Goal: Task Accomplishment & Management: Manage account settings

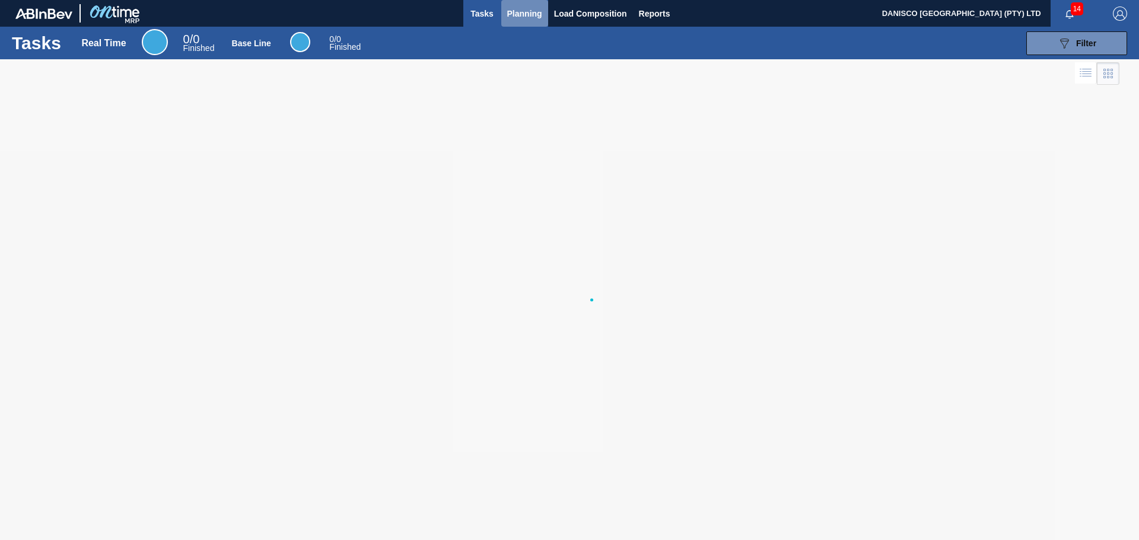
click at [518, 15] on span "Planning" at bounding box center [524, 14] width 35 height 14
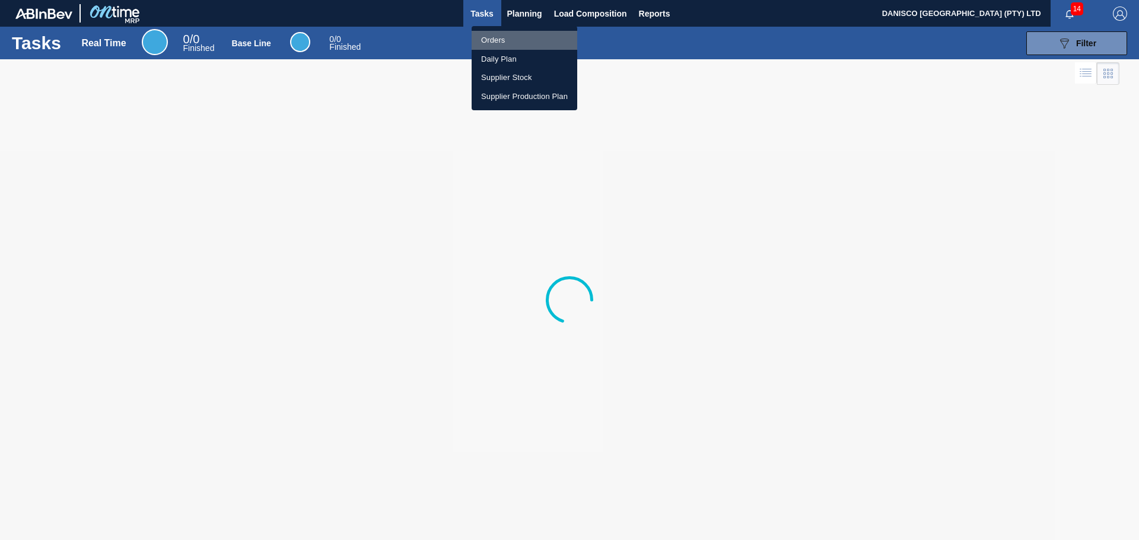
click at [497, 39] on li "Orders" at bounding box center [525, 40] width 106 height 19
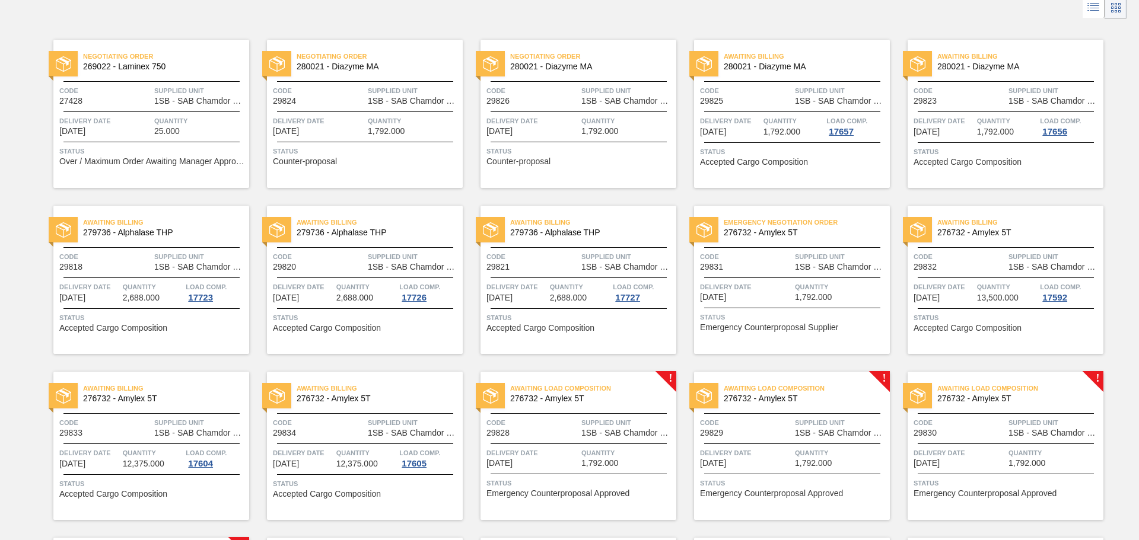
scroll to position [7, 0]
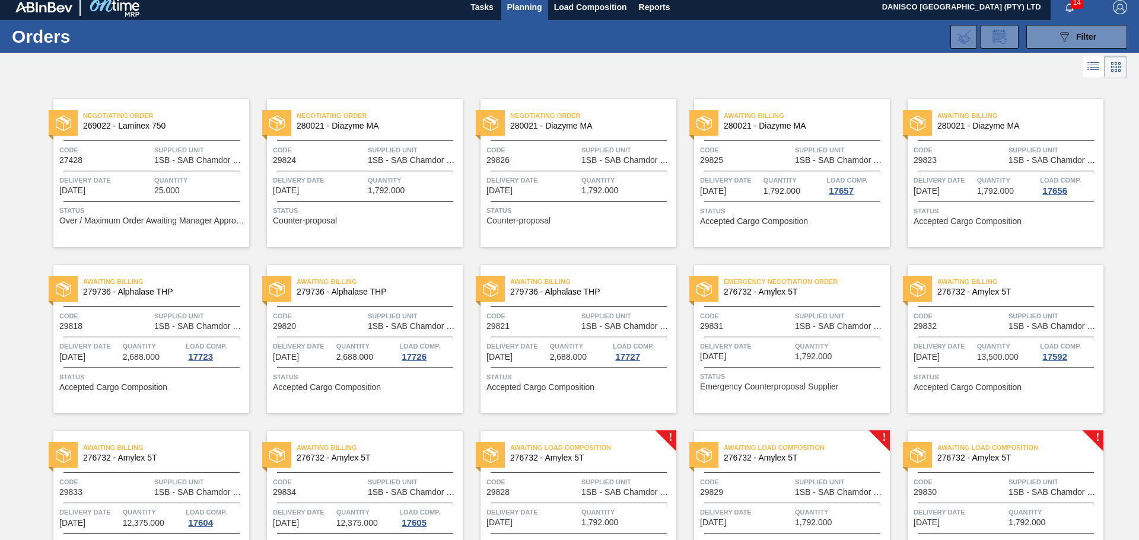
click at [969, 154] on span "Code" at bounding box center [960, 150] width 92 height 12
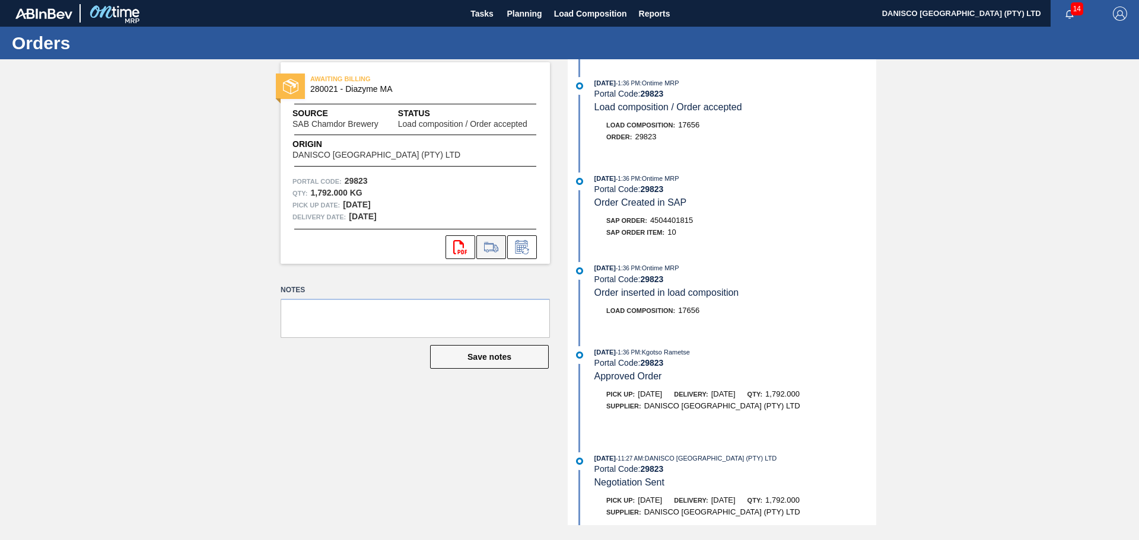
click at [496, 248] on icon at bounding box center [491, 247] width 14 height 8
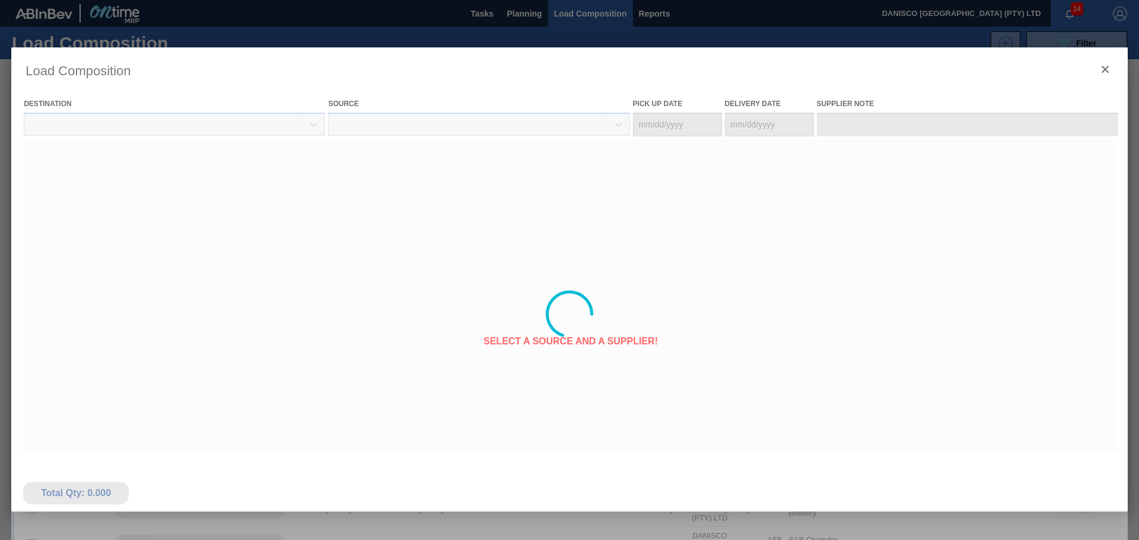
type Date "[DATE]"
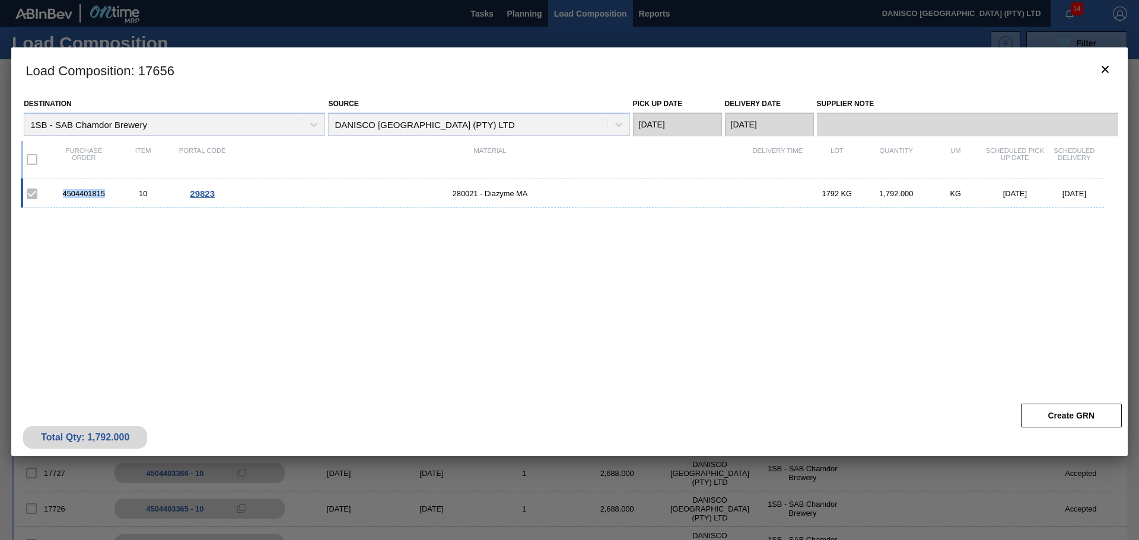
drag, startPoint x: 111, startPoint y: 195, endPoint x: 69, endPoint y: 195, distance: 42.1
click at [56, 194] on div "4504401815" at bounding box center [83, 193] width 59 height 9
copy div "4504401815"
click at [1107, 66] on icon "botão de ícone" at bounding box center [1105, 69] width 7 height 7
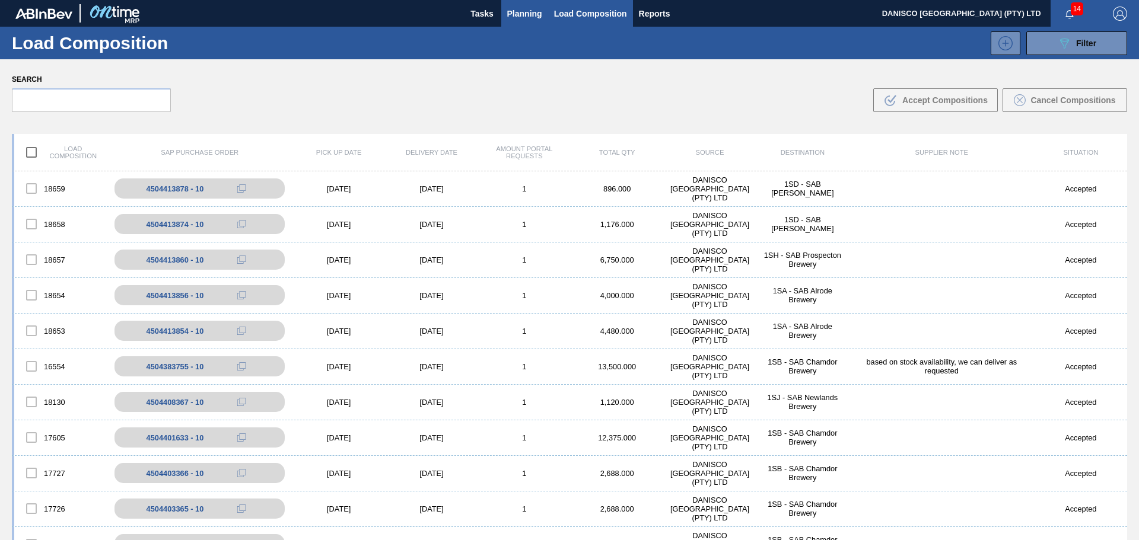
click at [523, 8] on span "Planning" at bounding box center [524, 14] width 35 height 14
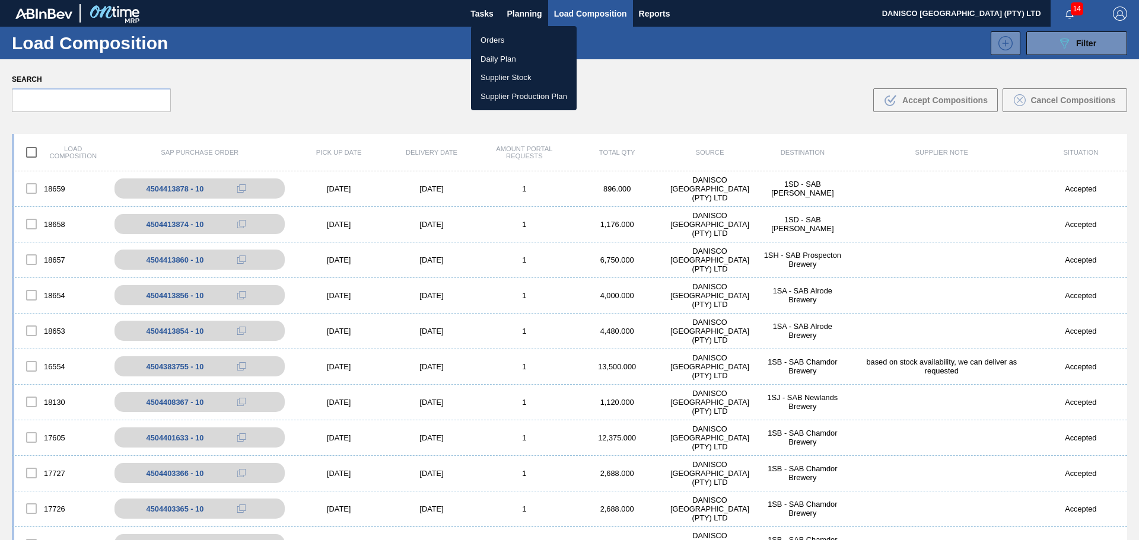
click at [507, 38] on li "Orders" at bounding box center [524, 40] width 106 height 19
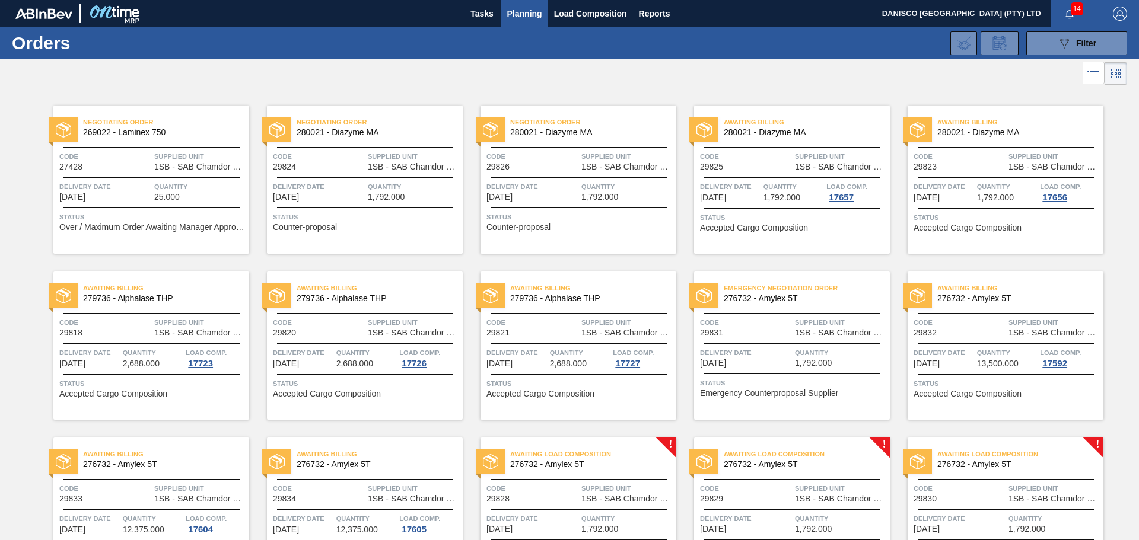
click at [341, 186] on span "Delivery Date" at bounding box center [319, 187] width 92 height 12
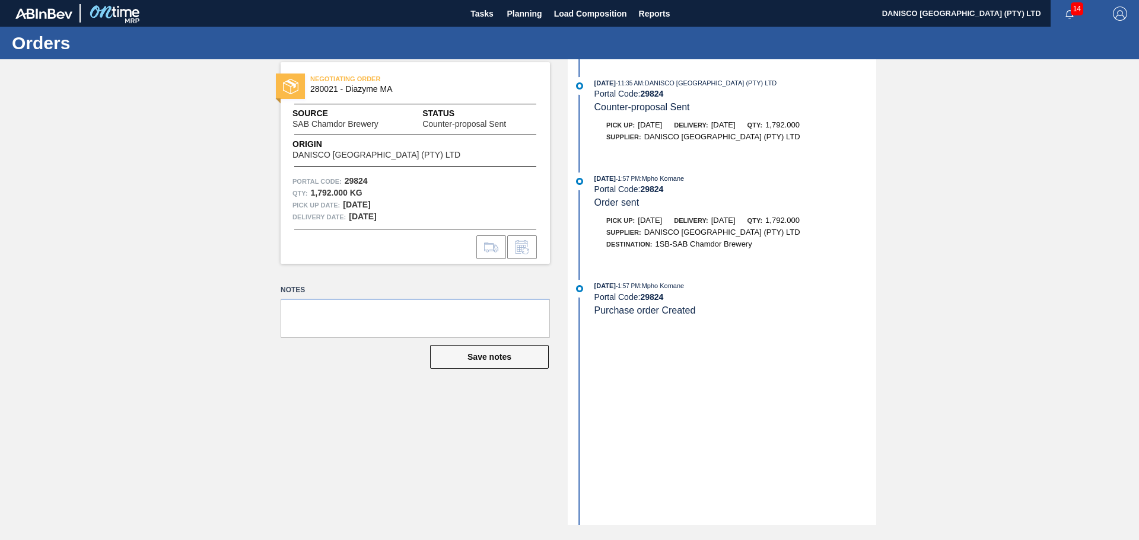
click at [409, 263] on div "NEGOTIATING ORDER 280021 - Diazyme MA Source SAB Chamdor Brewery Status Counter…" at bounding box center [415, 163] width 269 height 202
click at [532, 13] on span "Planning" at bounding box center [524, 14] width 35 height 14
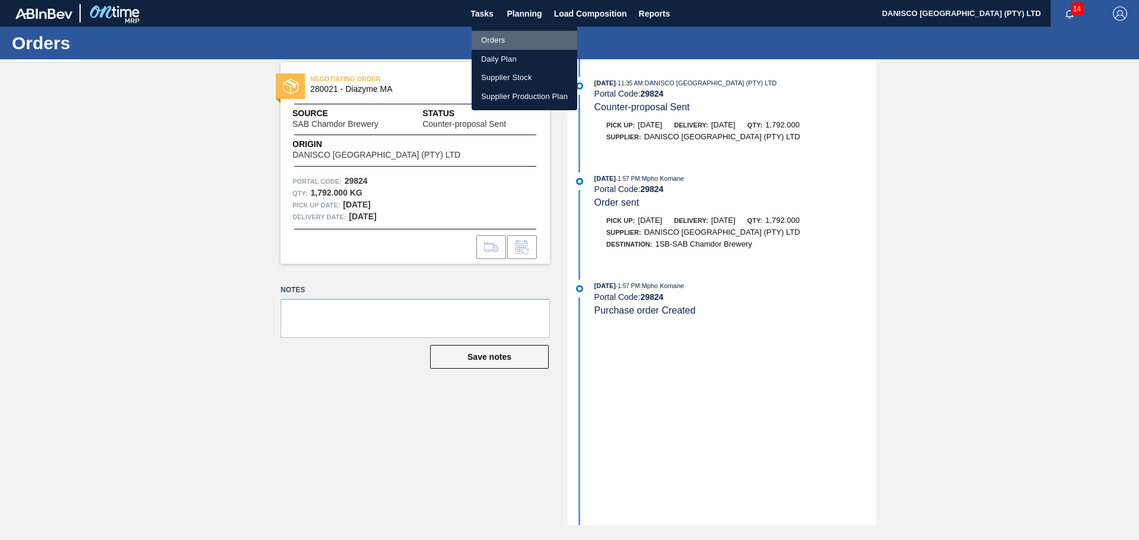
click at [502, 40] on li "Orders" at bounding box center [525, 40] width 106 height 19
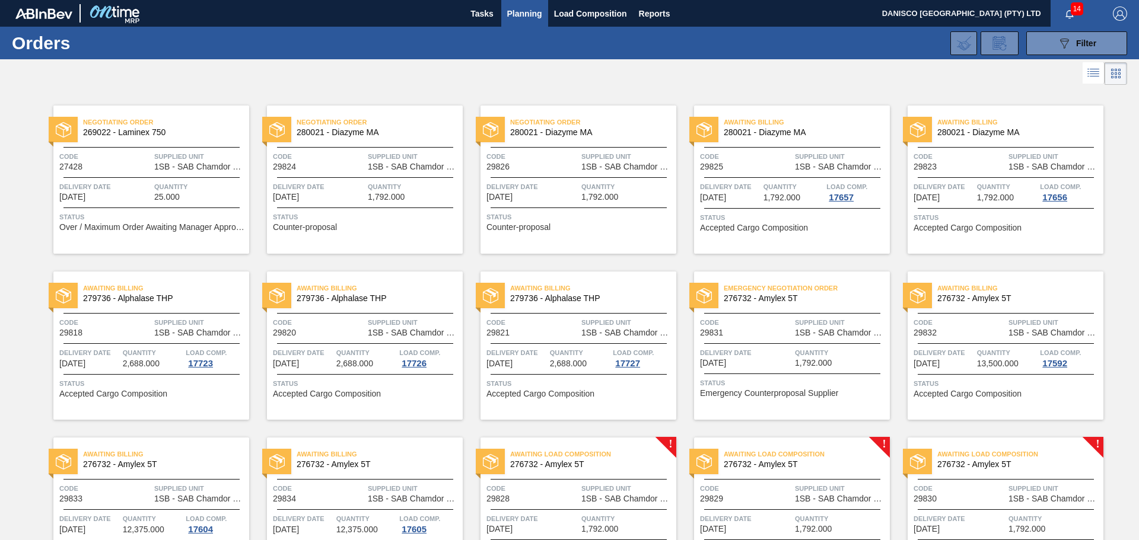
click at [743, 178] on div "Awaiting Billing 280021 - Diazyme MA Code 29825 Supplied Unit 1SB - SAB Chamdor…" at bounding box center [792, 180] width 196 height 148
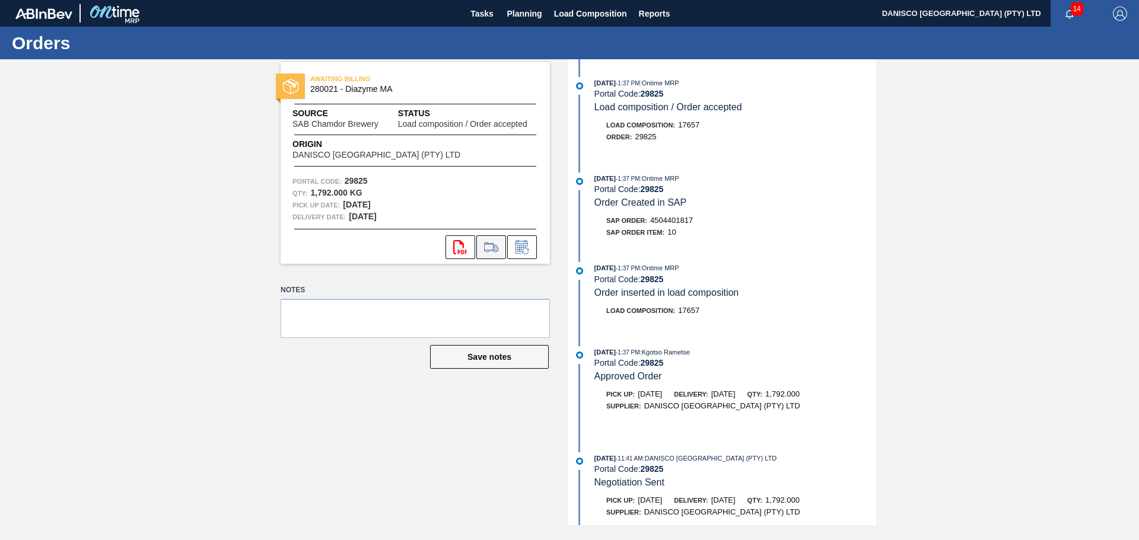
click at [492, 248] on icon at bounding box center [491, 247] width 19 height 14
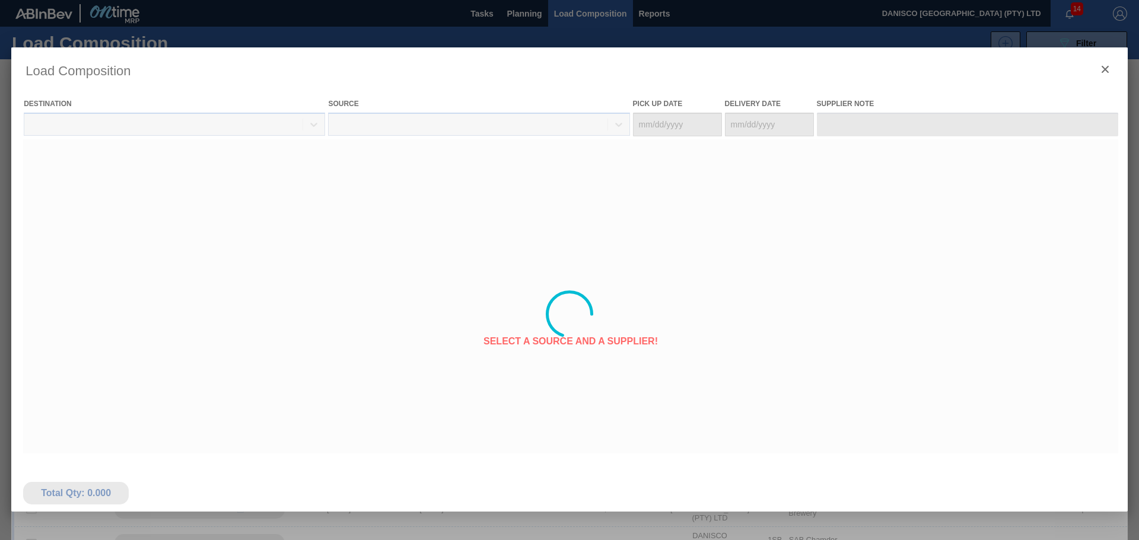
type Date "[DATE]"
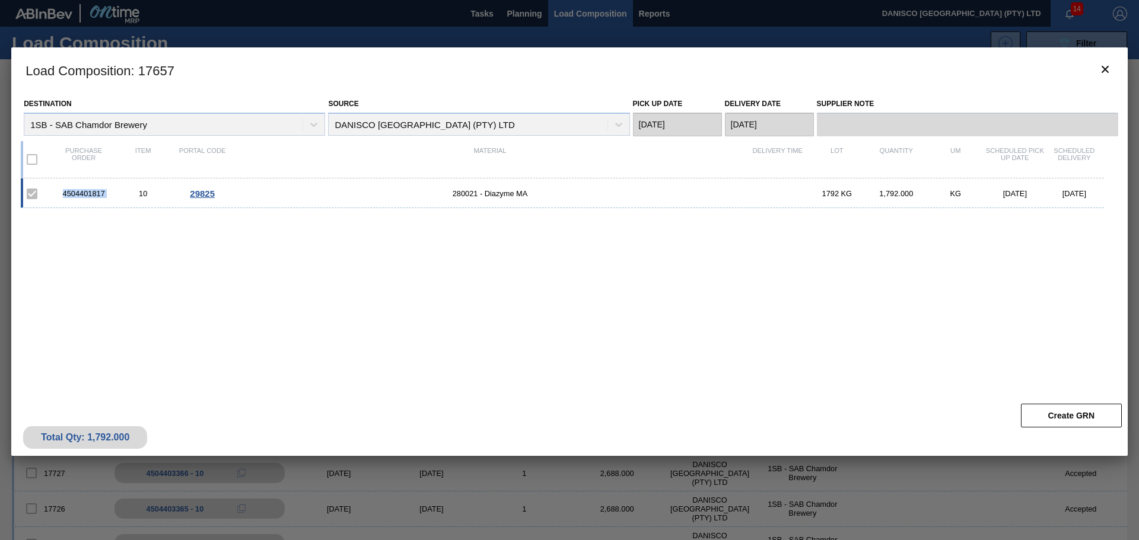
drag, startPoint x: 113, startPoint y: 190, endPoint x: 62, endPoint y: 192, distance: 51.6
click at [58, 190] on div "4504401817 10 29825 280021 - Diazyme MA 1792 KG 1,792.000 KG [DATE] [DATE]" at bounding box center [562, 194] width 1083 height 30
copy div "4504401817"
click at [1100, 66] on icon "botão de ícone" at bounding box center [1105, 69] width 14 height 14
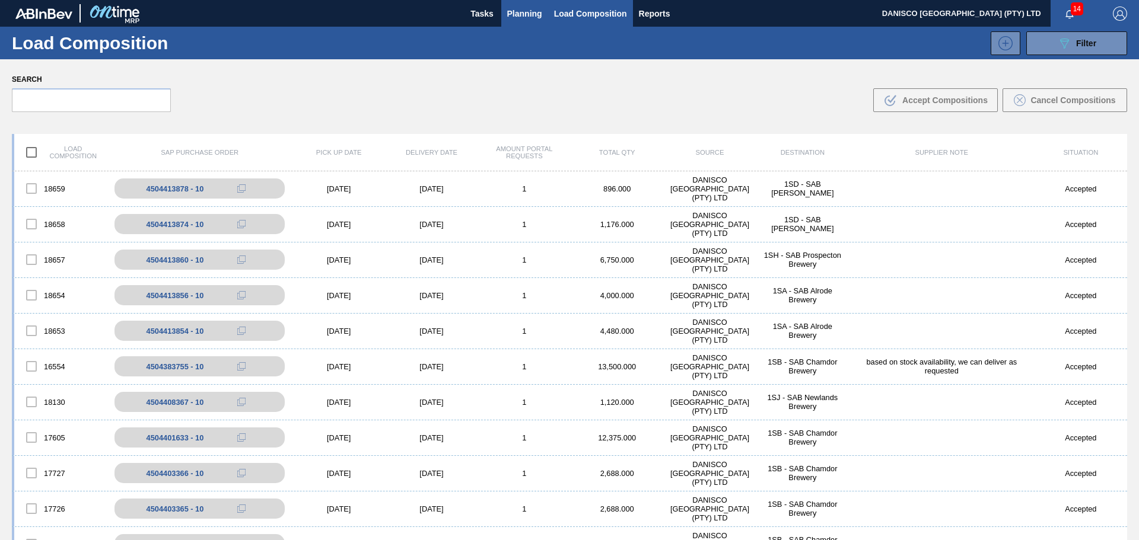
click at [521, 14] on span "Planning" at bounding box center [524, 14] width 35 height 14
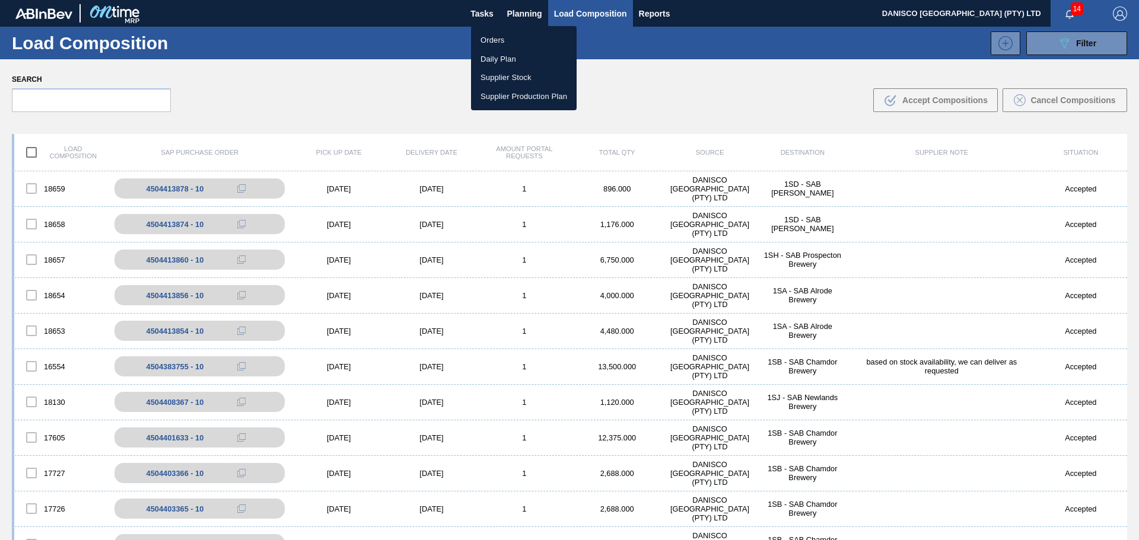
click at [493, 41] on li "Orders" at bounding box center [524, 40] width 106 height 19
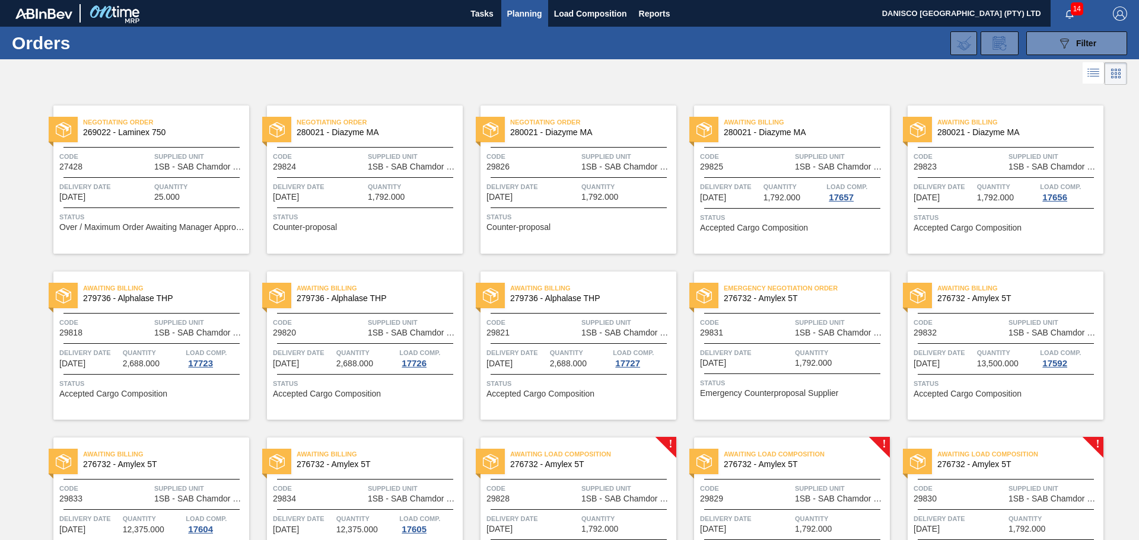
click at [562, 176] on div "Negotiating Order 280021 - Diazyme MA Code 29826 Supplied Unit 1SB - SAB Chamdo…" at bounding box center [579, 180] width 196 height 148
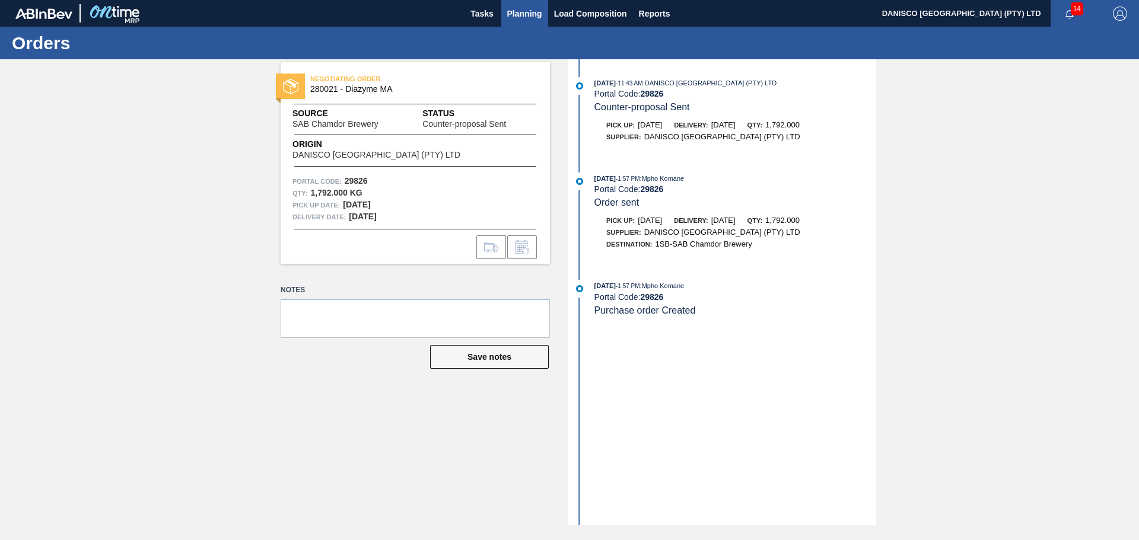
click at [531, 15] on span "Planning" at bounding box center [524, 14] width 35 height 14
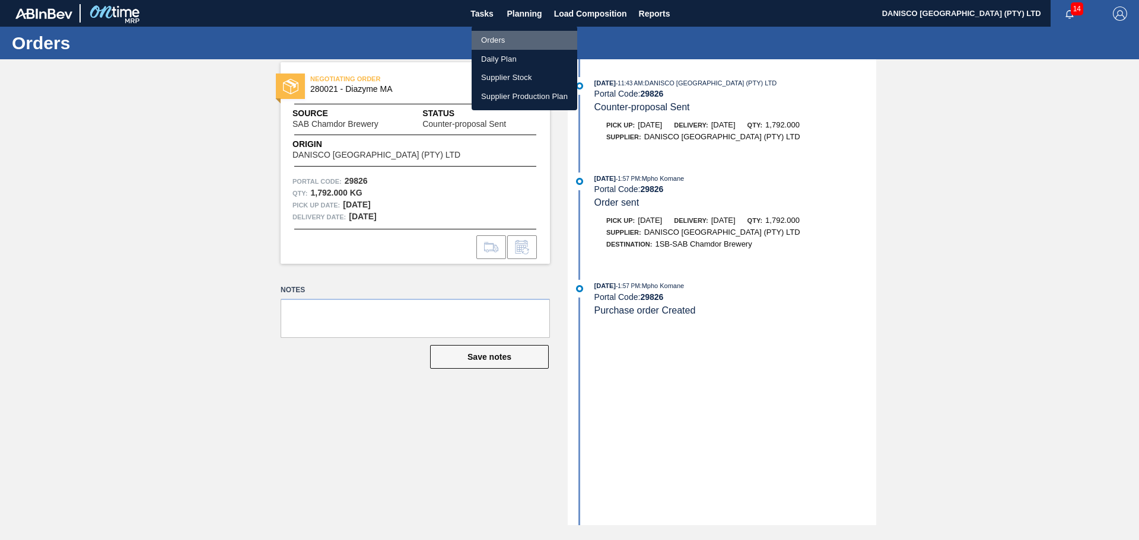
click at [508, 37] on li "Orders" at bounding box center [525, 40] width 106 height 19
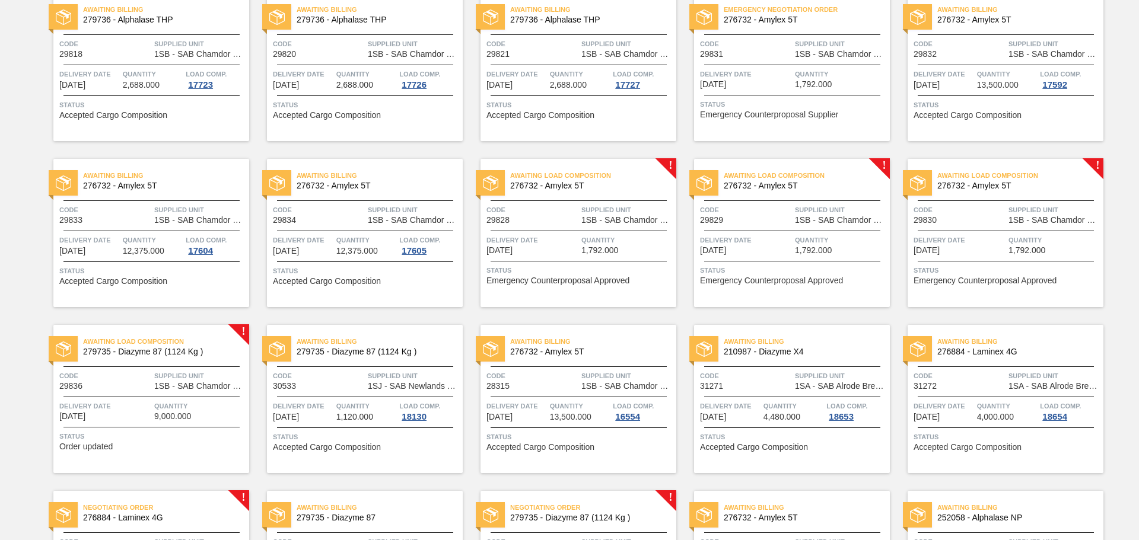
scroll to position [297, 0]
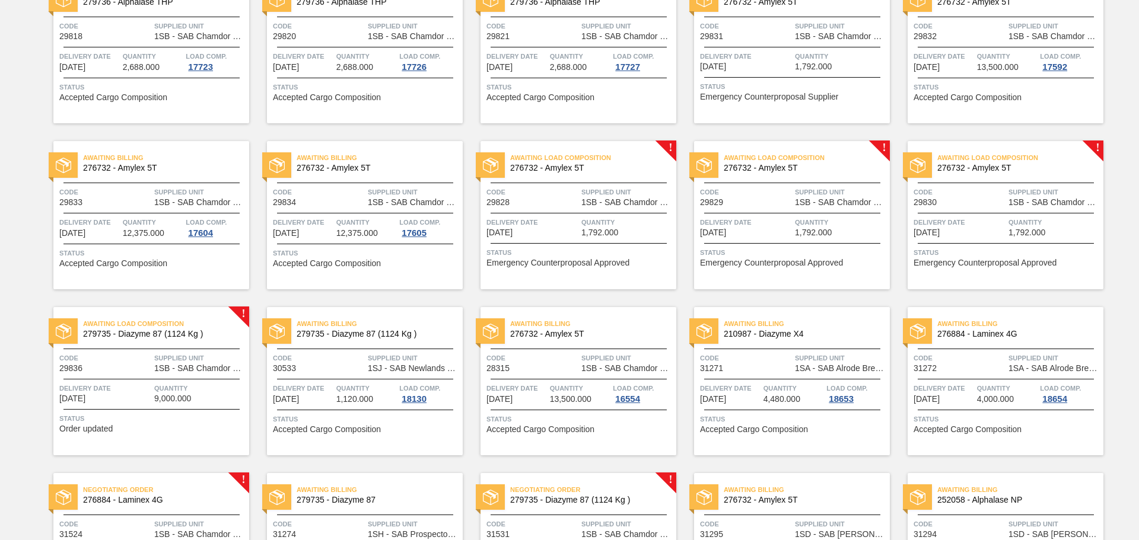
click at [595, 223] on span "Quantity" at bounding box center [627, 223] width 92 height 12
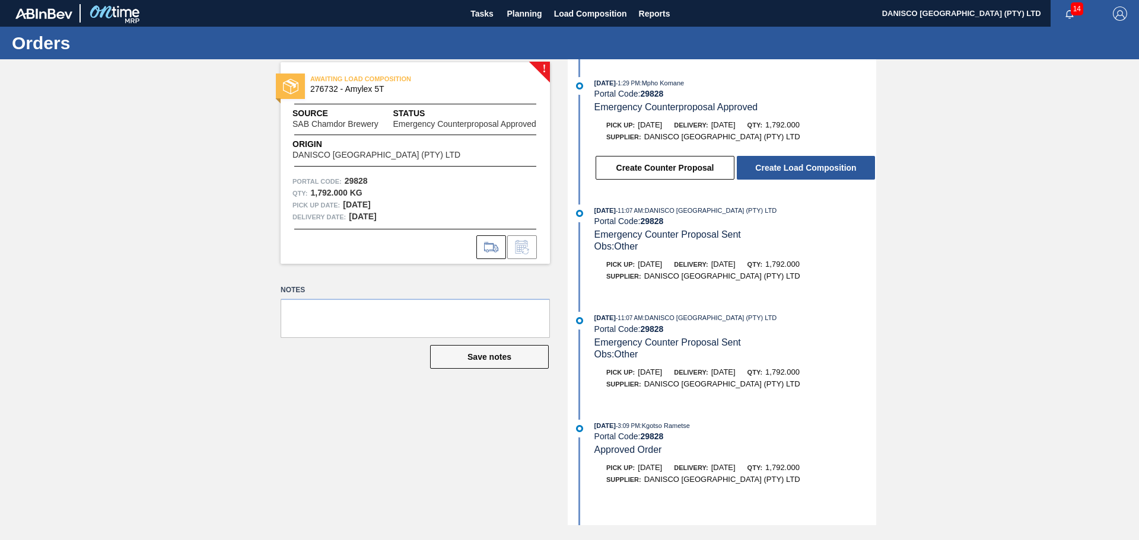
click at [943, 235] on div "! AWAITING LOAD COMPOSITION 276732 - Amylex 5T Source SAB Chamdor Brewery Statu…" at bounding box center [569, 292] width 1139 height 466
click at [793, 171] on button "Create Load Composition" at bounding box center [806, 168] width 138 height 24
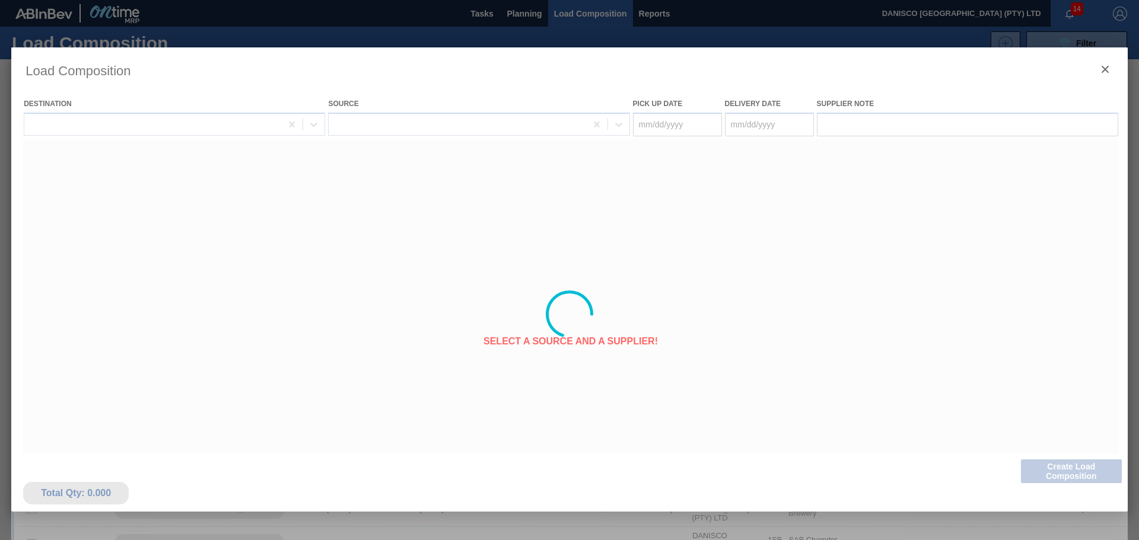
type Date "[DATE]"
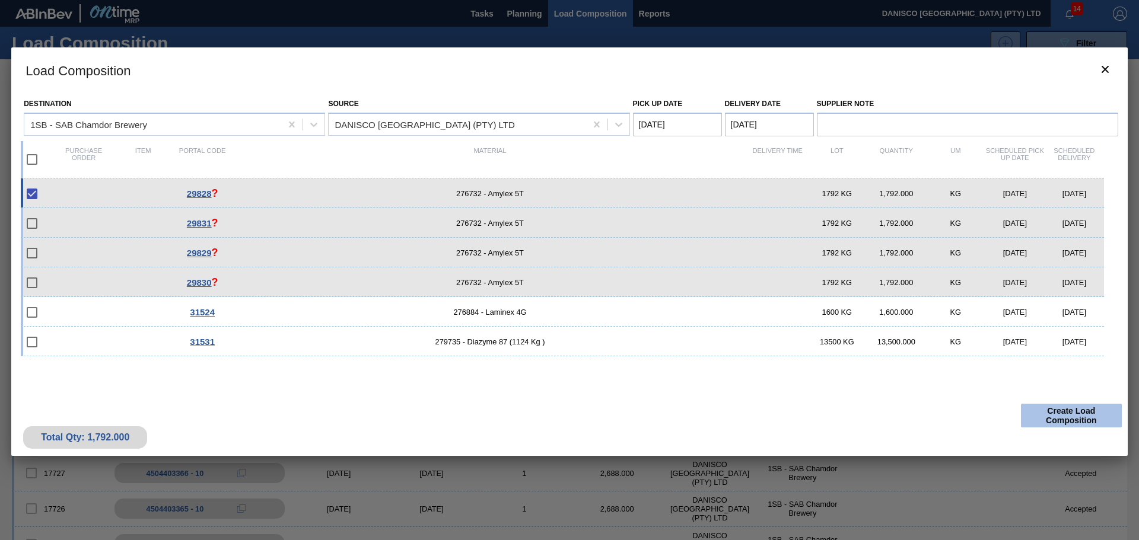
click at [1073, 418] on button "Create Load Composition" at bounding box center [1071, 416] width 101 height 24
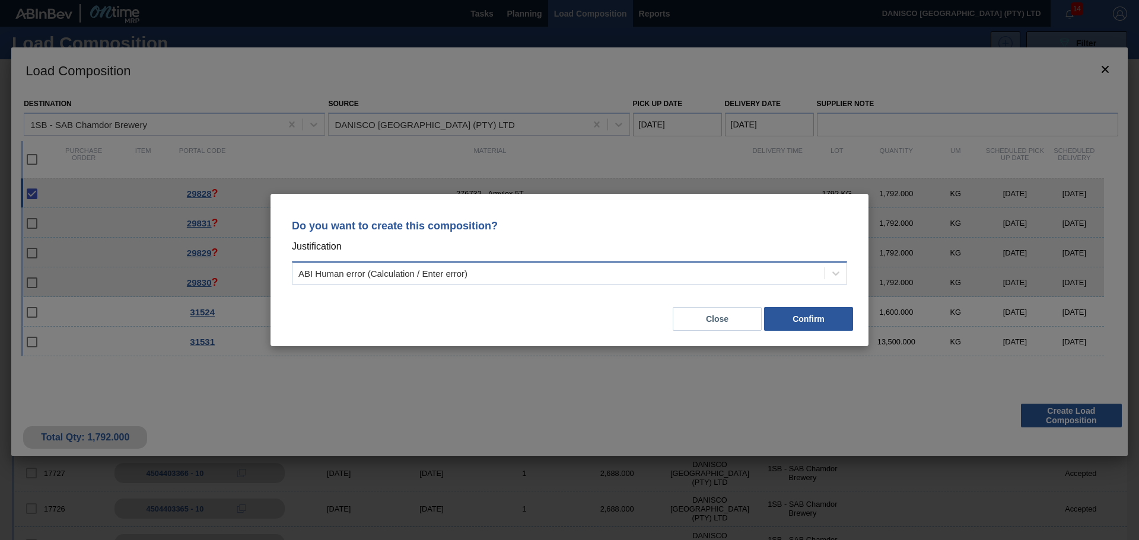
click at [423, 277] on div "ABI Human error (Calculation / Enter error)" at bounding box center [382, 274] width 169 height 10
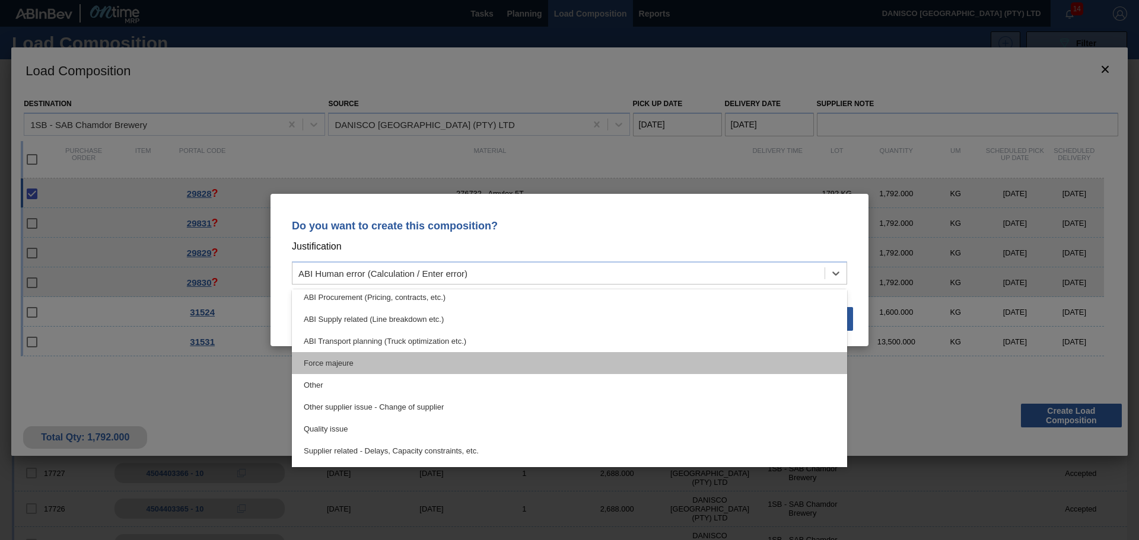
scroll to position [178, 0]
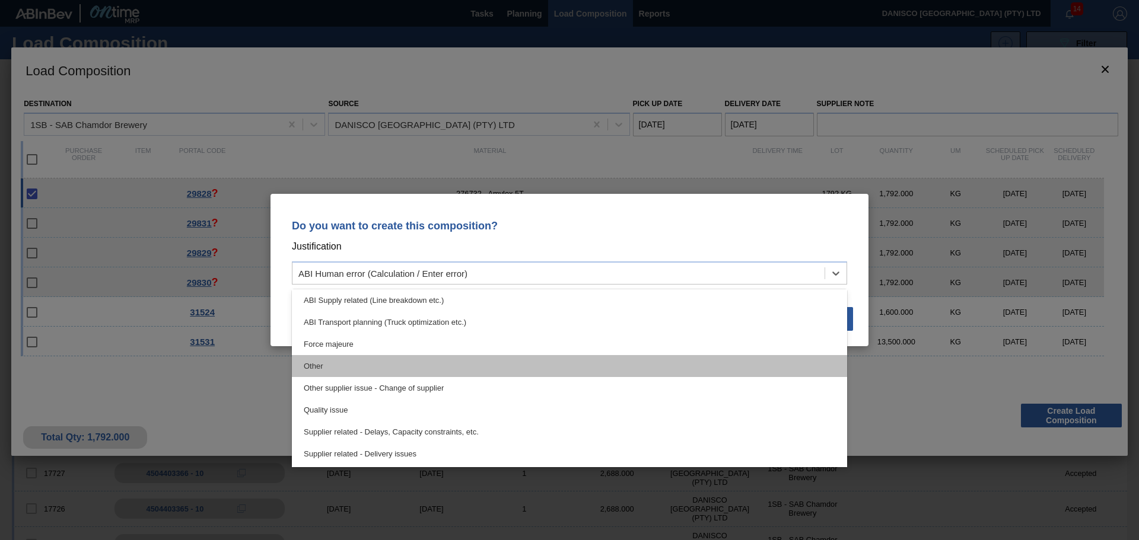
click at [398, 373] on div "Other" at bounding box center [569, 366] width 555 height 22
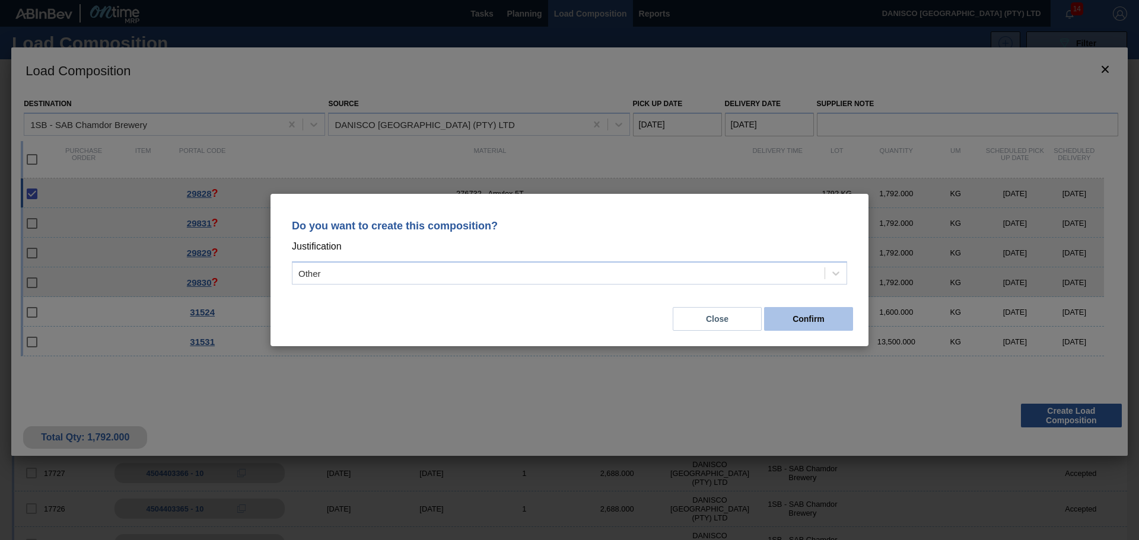
click at [813, 321] on button "Confirm" at bounding box center [808, 319] width 89 height 24
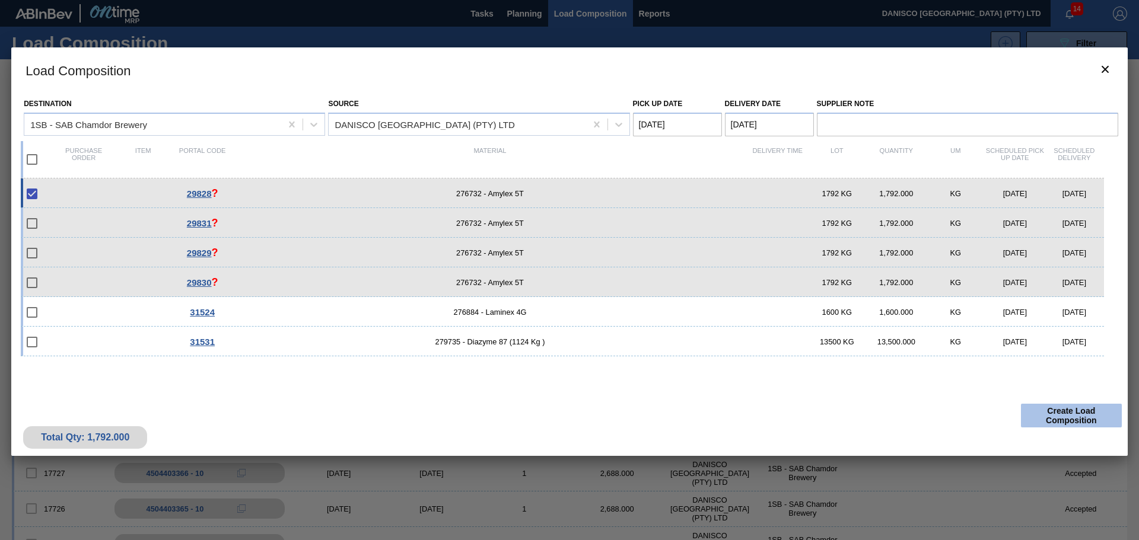
click at [1081, 415] on button "Create Load Composition" at bounding box center [1071, 416] width 101 height 24
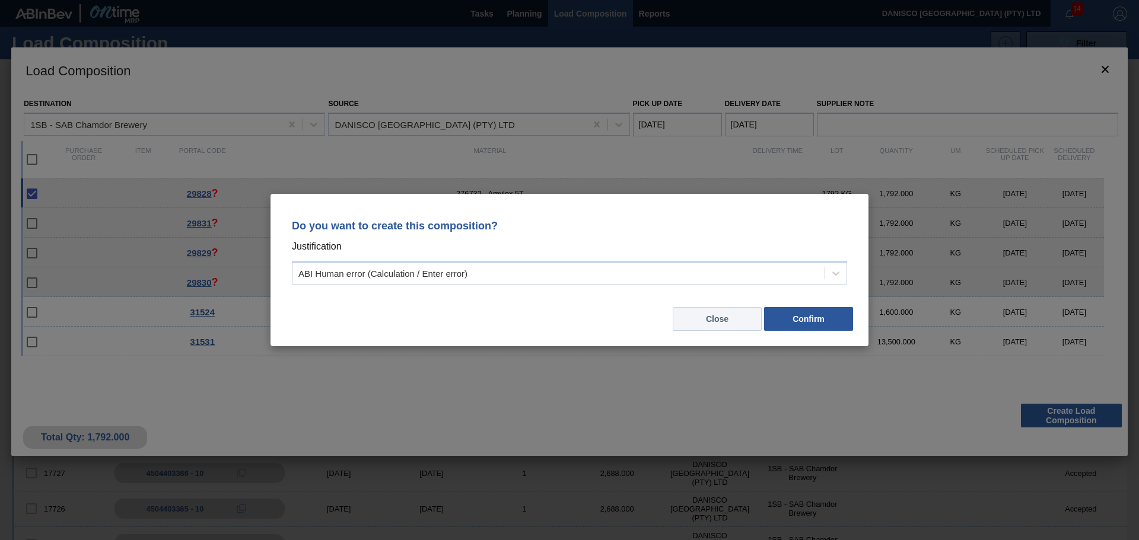
click at [734, 326] on button "Close" at bounding box center [717, 319] width 89 height 24
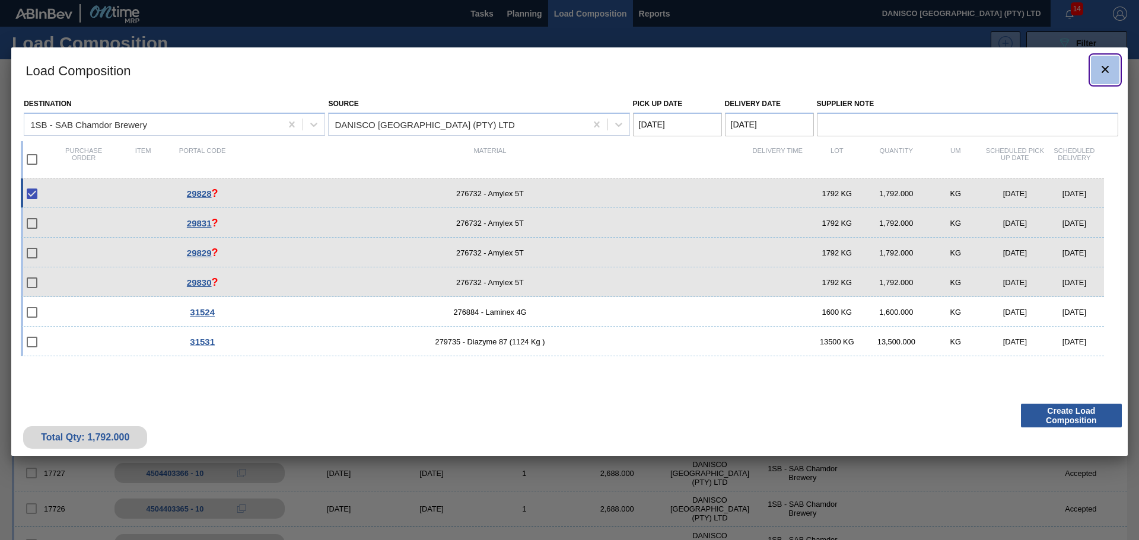
click at [1108, 74] on icon "botão de ícone" at bounding box center [1105, 69] width 14 height 14
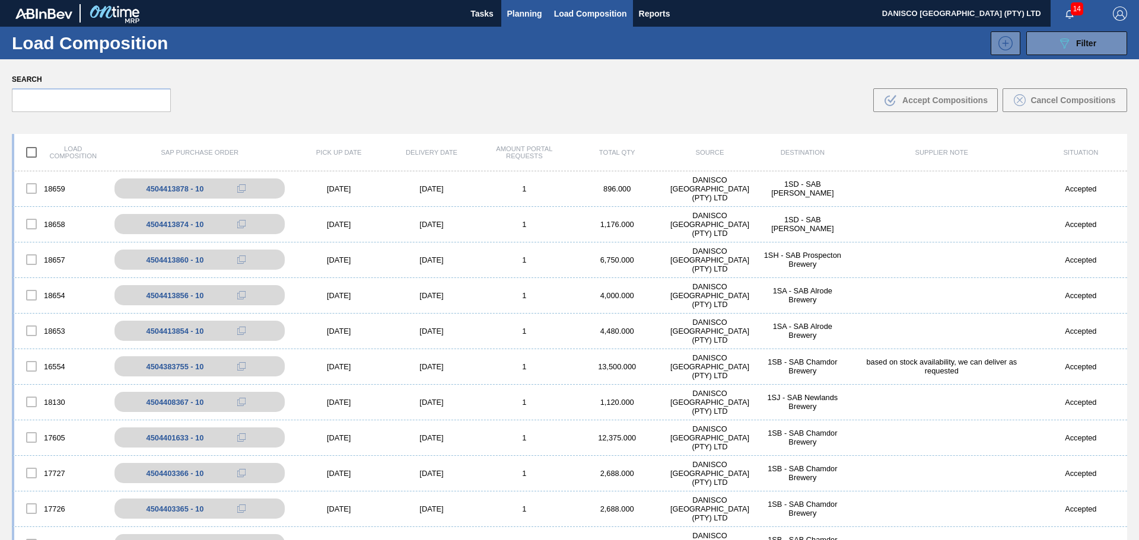
click at [530, 14] on span "Planning" at bounding box center [524, 14] width 35 height 14
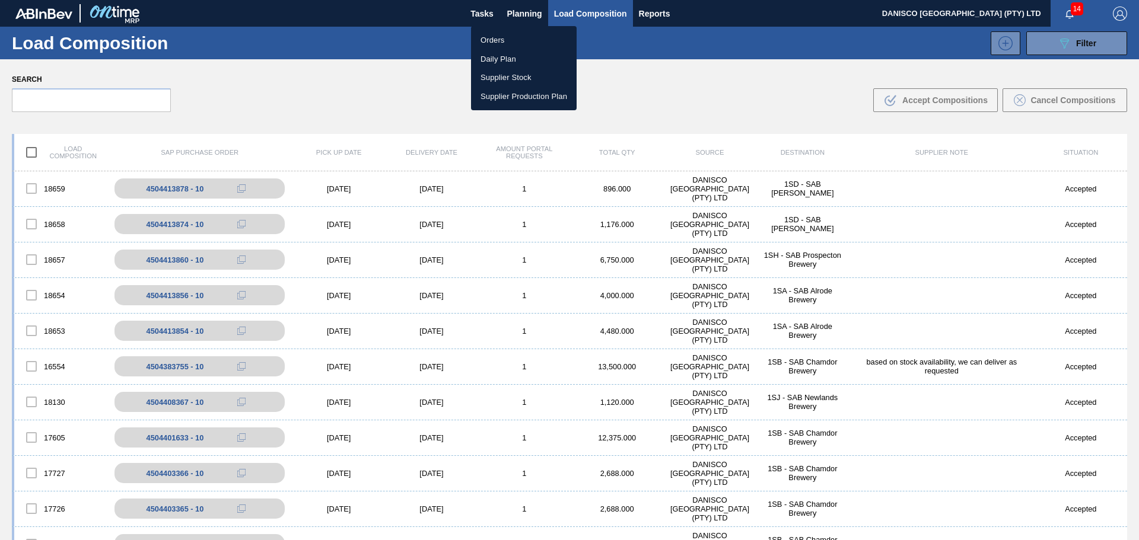
click at [493, 40] on li "Orders" at bounding box center [524, 40] width 106 height 19
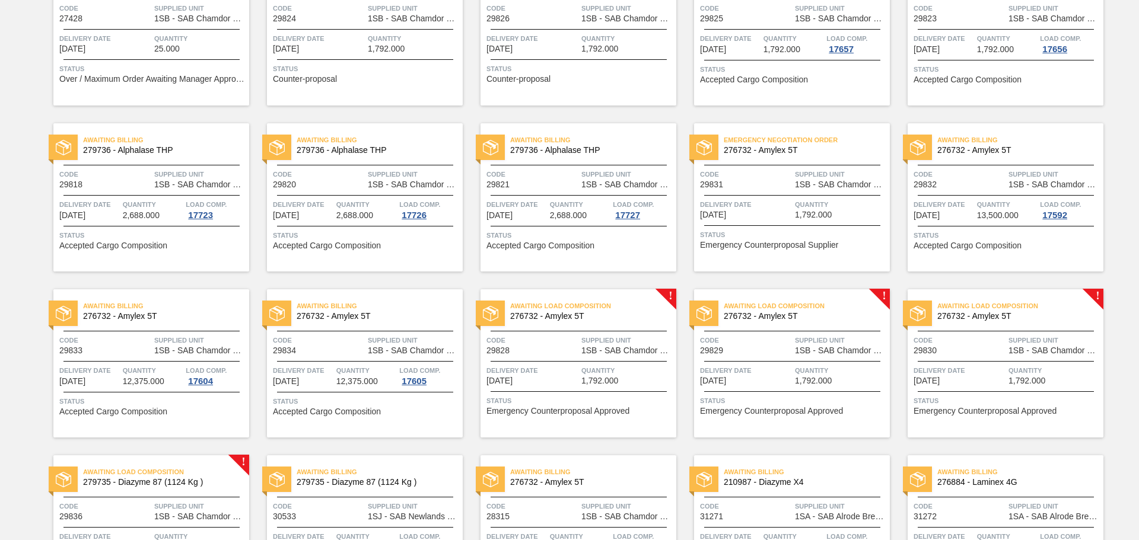
scroll to position [178, 0]
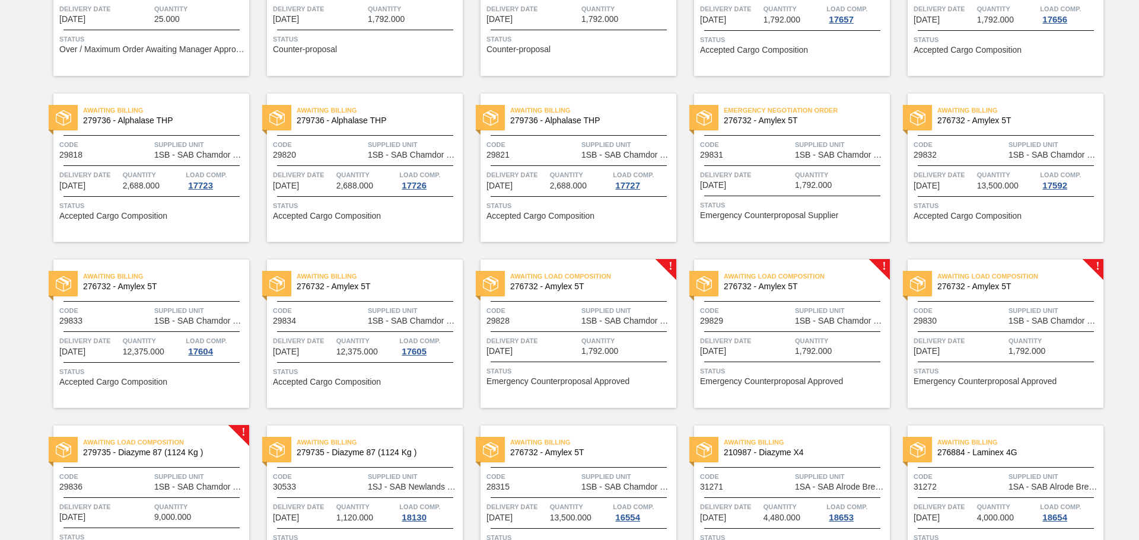
click at [582, 332] on div at bounding box center [579, 332] width 176 height 1
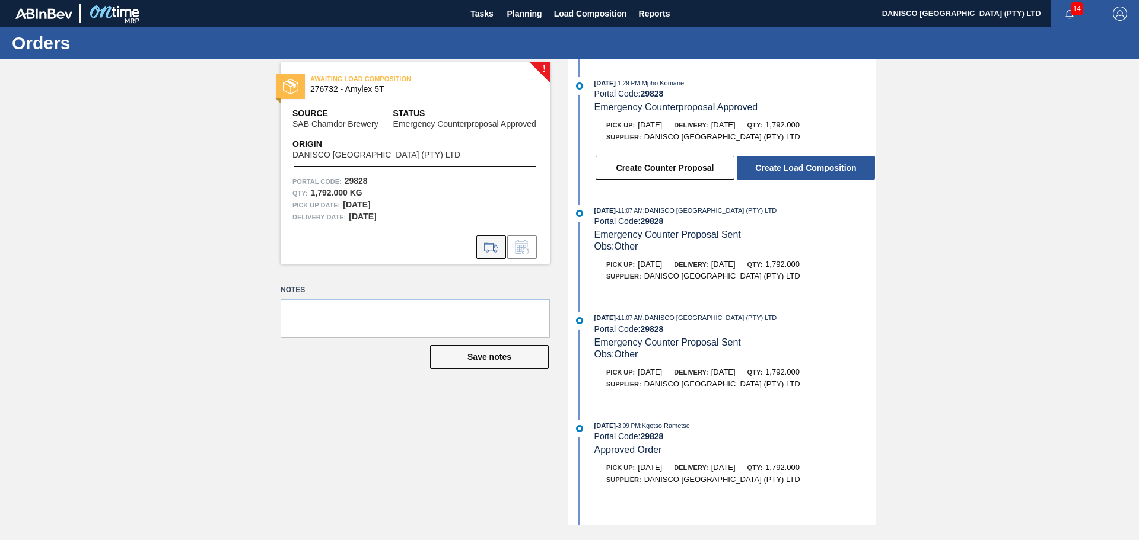
click at [491, 244] on icon at bounding box center [491, 247] width 19 height 14
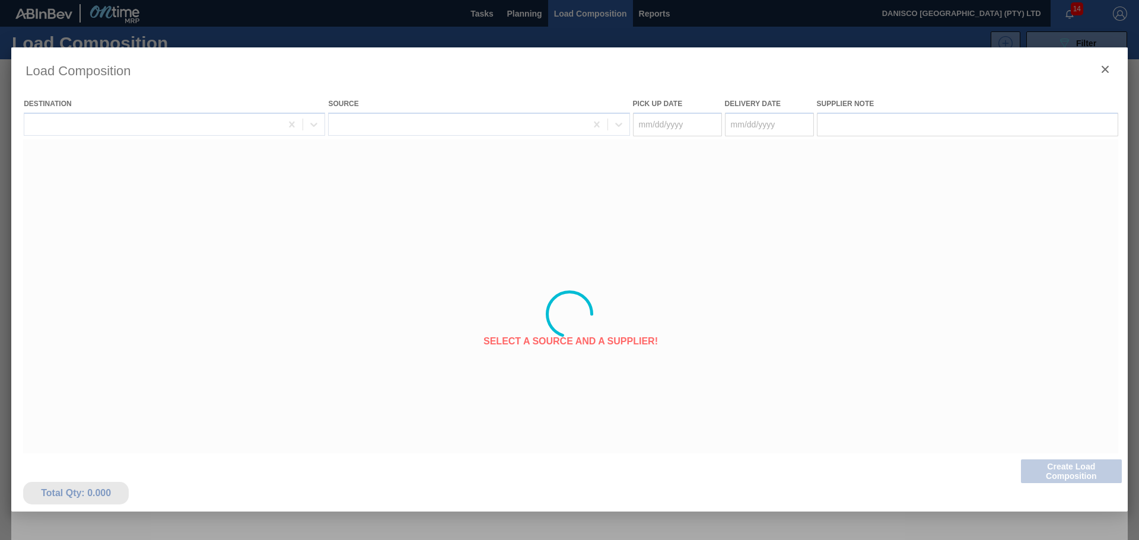
type Date "[DATE]"
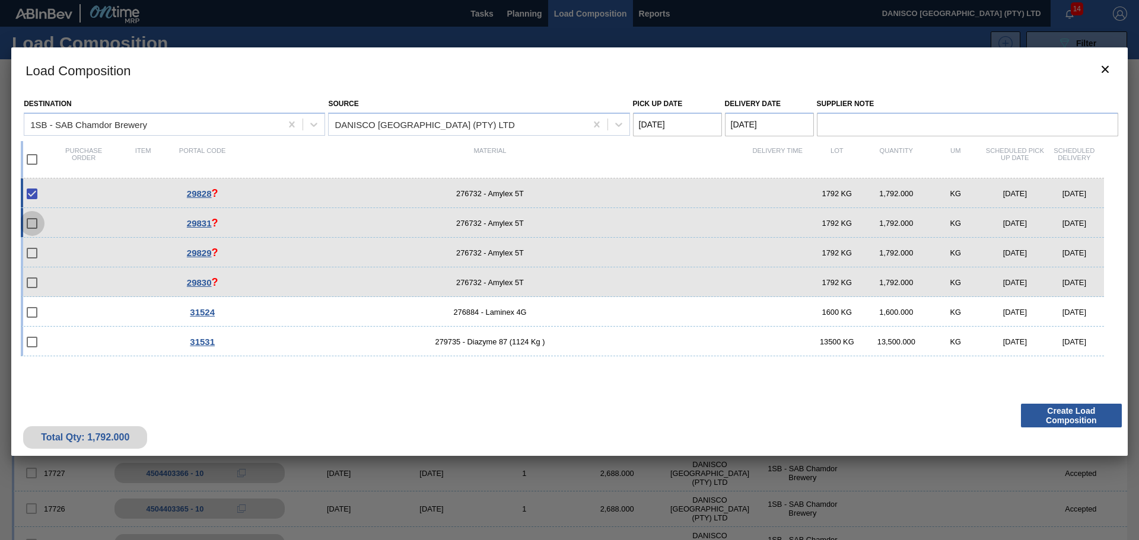
click at [34, 221] on input "checkbox" at bounding box center [32, 223] width 25 height 25
checkbox input "false"
click at [1057, 413] on button "Create Load Composition" at bounding box center [1071, 416] width 101 height 24
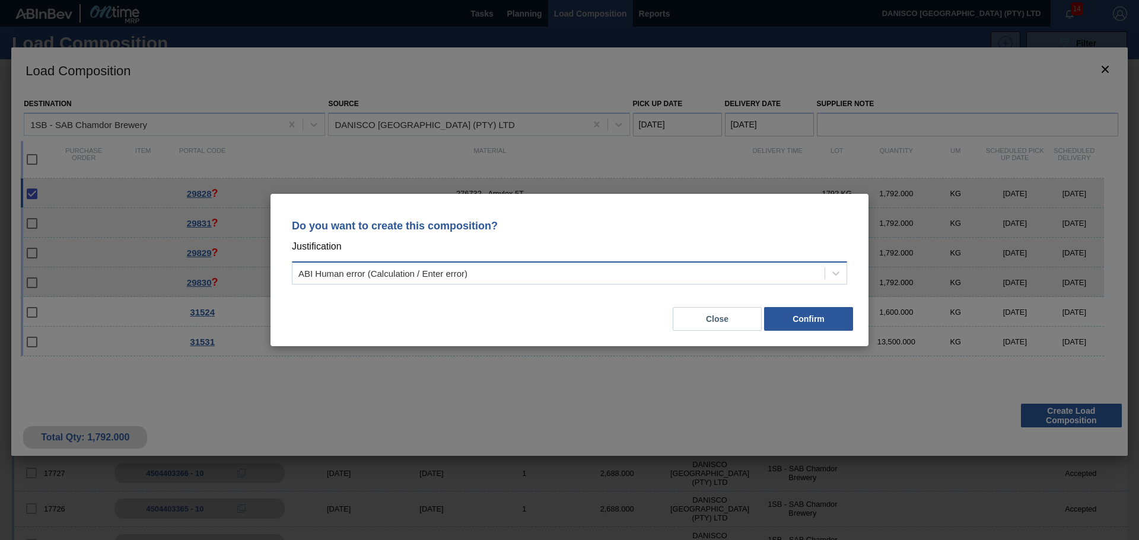
click at [411, 276] on div "ABI Human error (Calculation / Enter error)" at bounding box center [382, 274] width 169 height 10
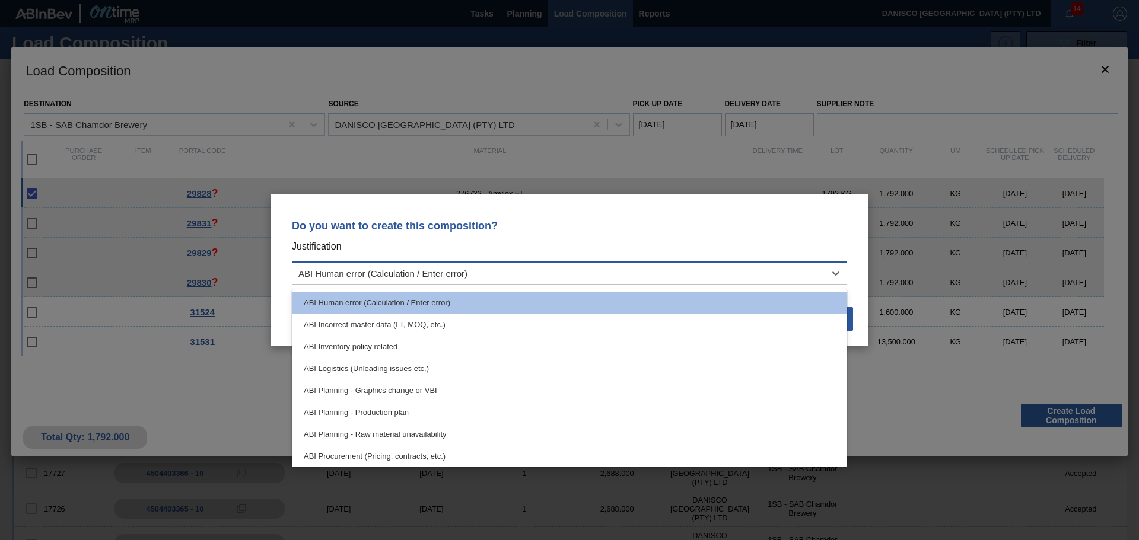
click at [411, 276] on div "ABI Human error (Calculation / Enter error)" at bounding box center [382, 274] width 169 height 10
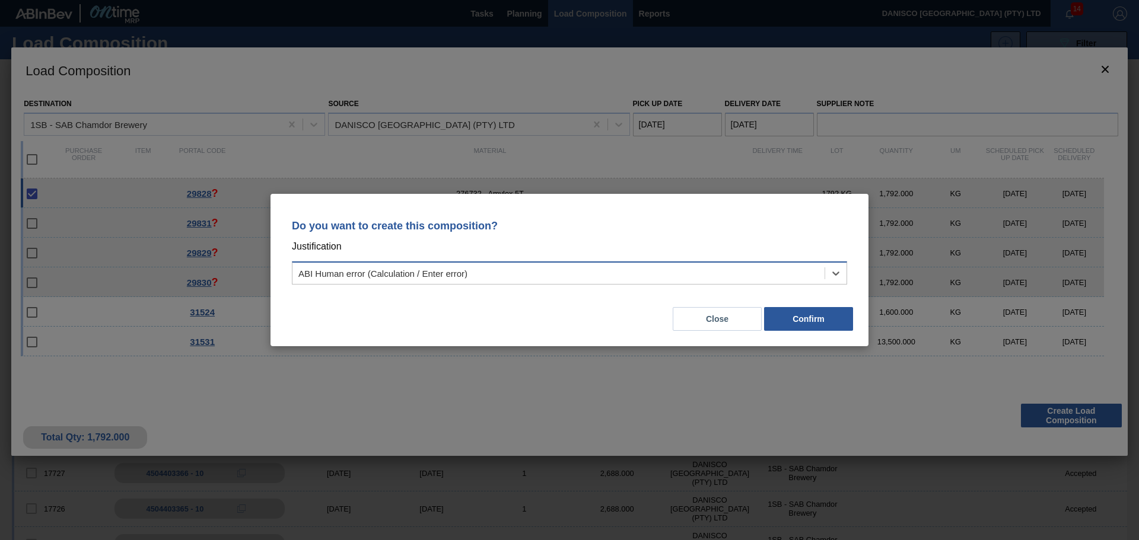
click at [411, 276] on div "ABI Human error (Calculation / Enter error)" at bounding box center [382, 274] width 169 height 10
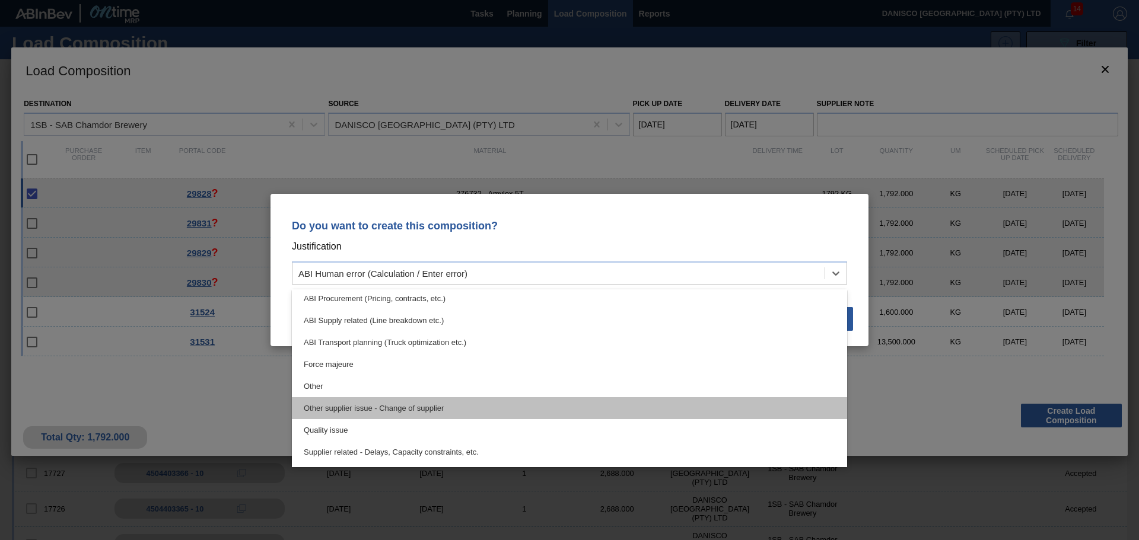
scroll to position [178, 0]
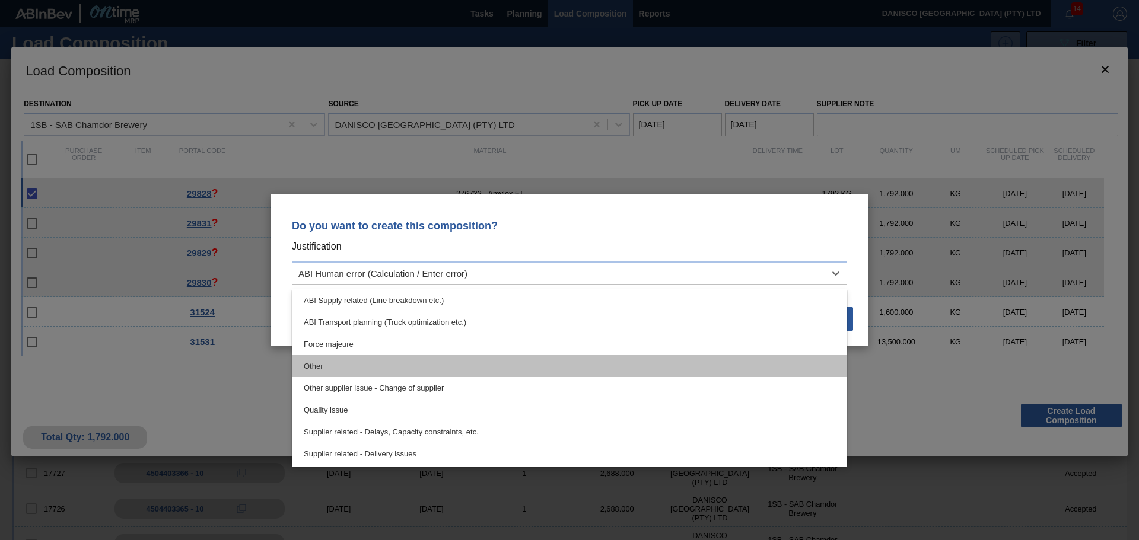
click at [403, 365] on div "Other" at bounding box center [569, 366] width 555 height 22
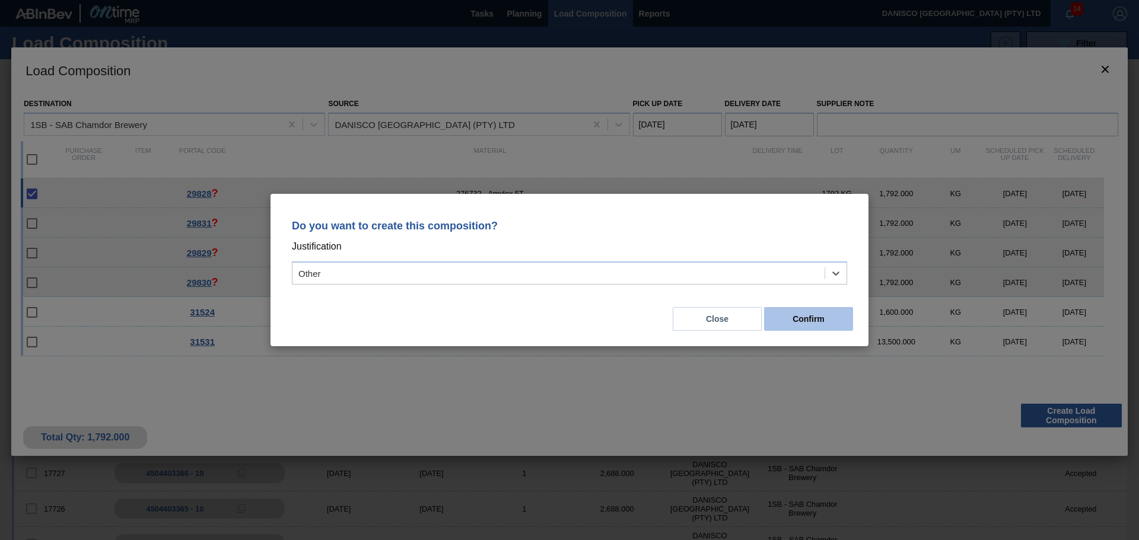
click at [819, 320] on button "Confirm" at bounding box center [808, 319] width 89 height 24
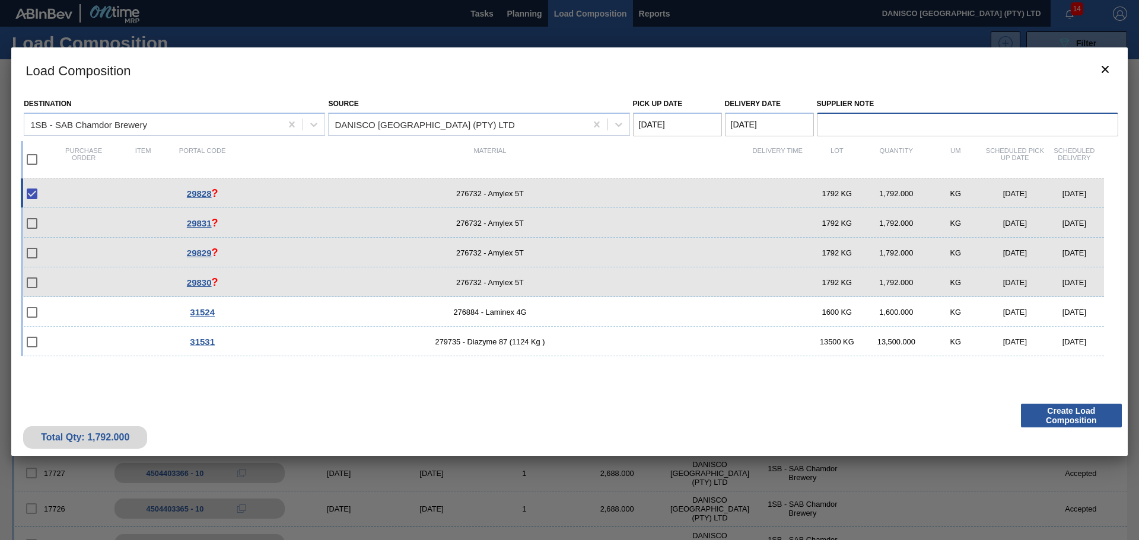
click at [861, 120] on input "Supplier Note" at bounding box center [967, 125] width 301 height 24
type input "based on stock availability, we can deliver as requested"
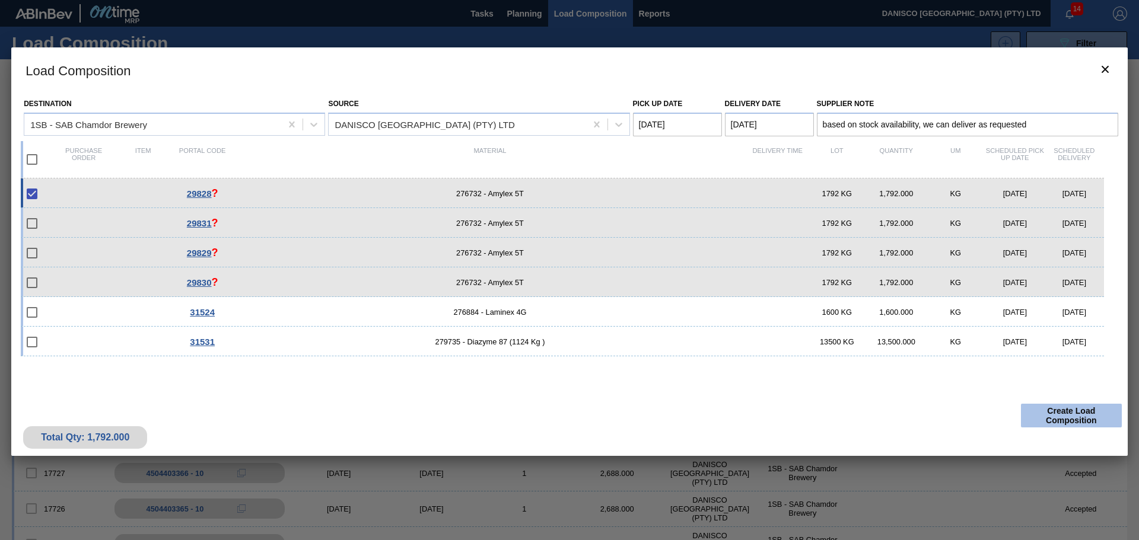
click at [1057, 412] on button "Create Load Composition" at bounding box center [1071, 416] width 101 height 24
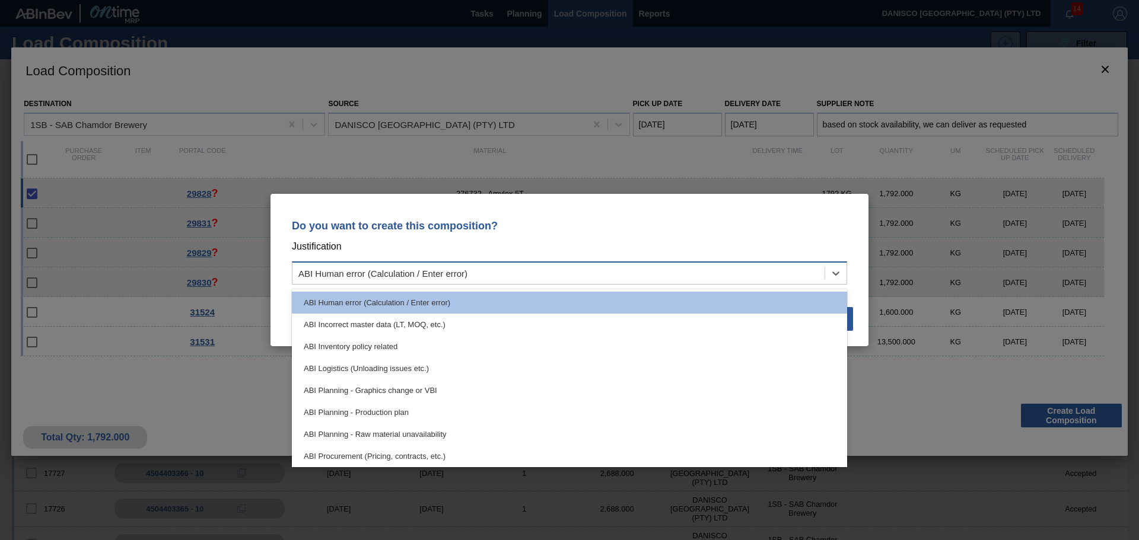
click at [420, 272] on div "ABI Human error (Calculation / Enter error)" at bounding box center [382, 274] width 169 height 10
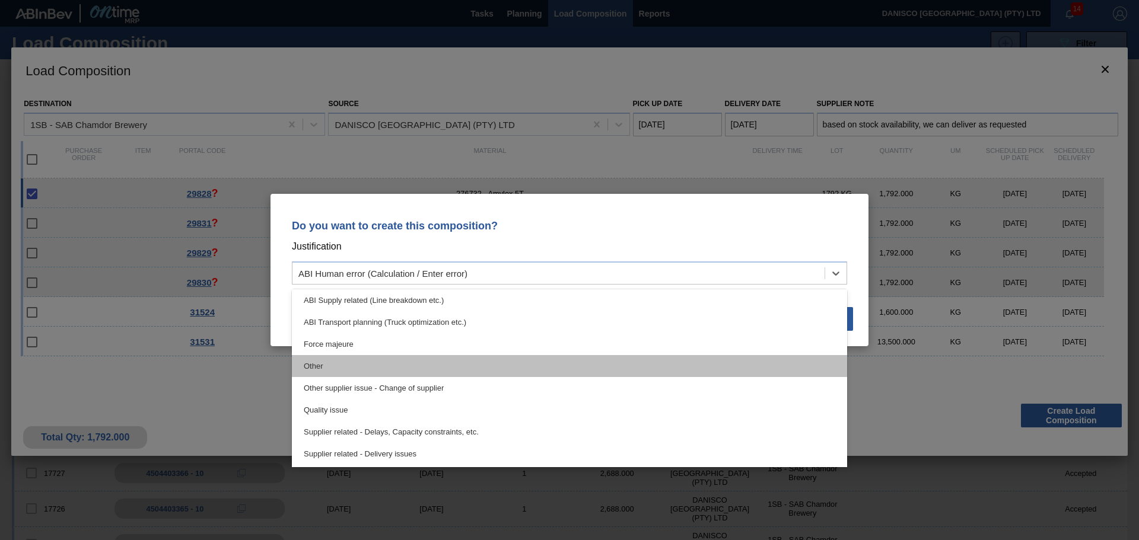
click at [389, 365] on div "Other" at bounding box center [569, 366] width 555 height 22
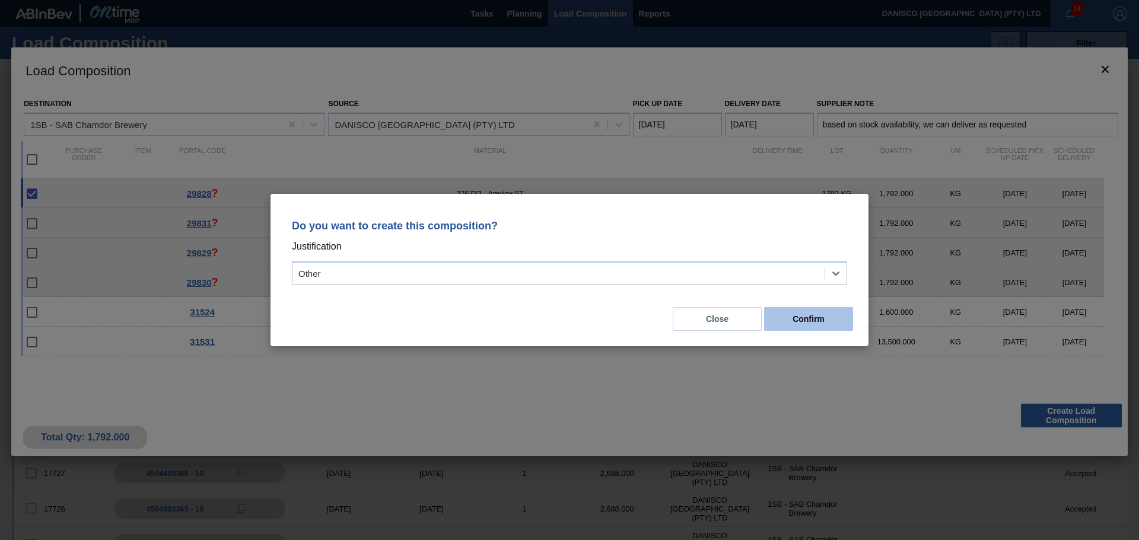
click at [790, 319] on button "Confirm" at bounding box center [808, 319] width 89 height 24
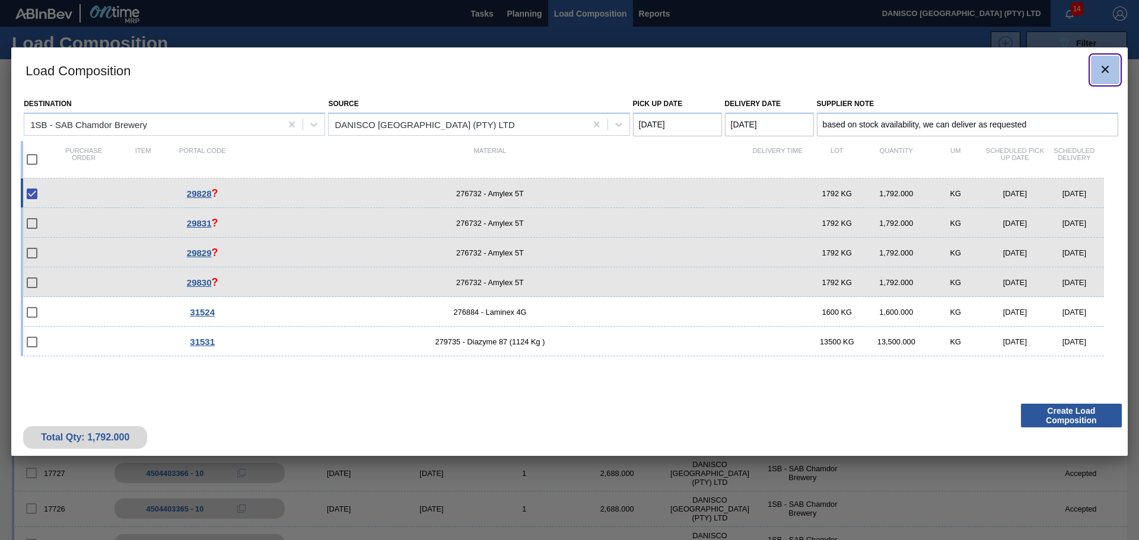
click at [1109, 66] on icon "botão de ícone" at bounding box center [1105, 69] width 14 height 14
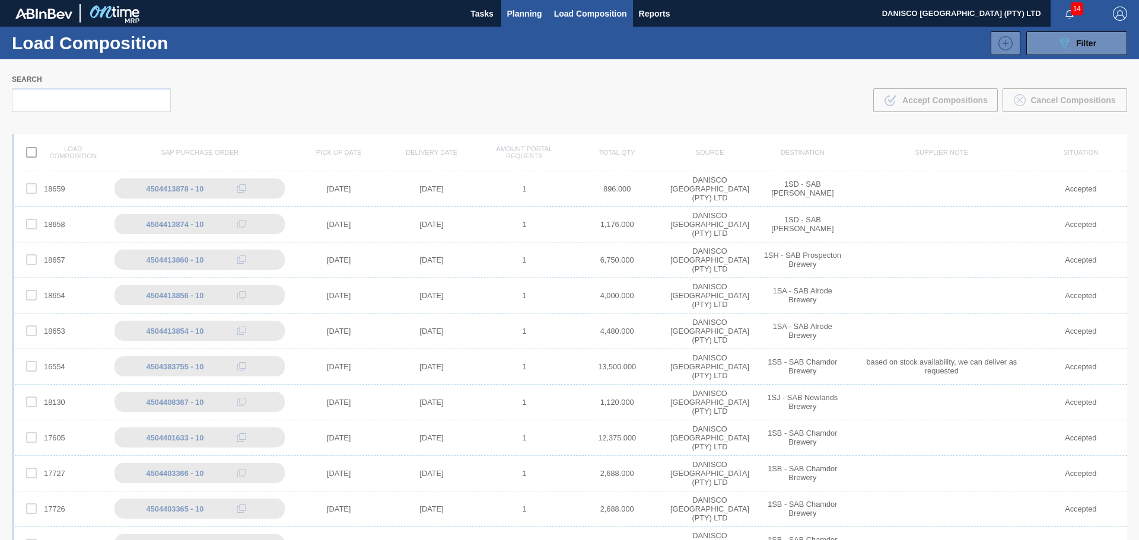
click at [535, 10] on span "Planning" at bounding box center [524, 14] width 35 height 14
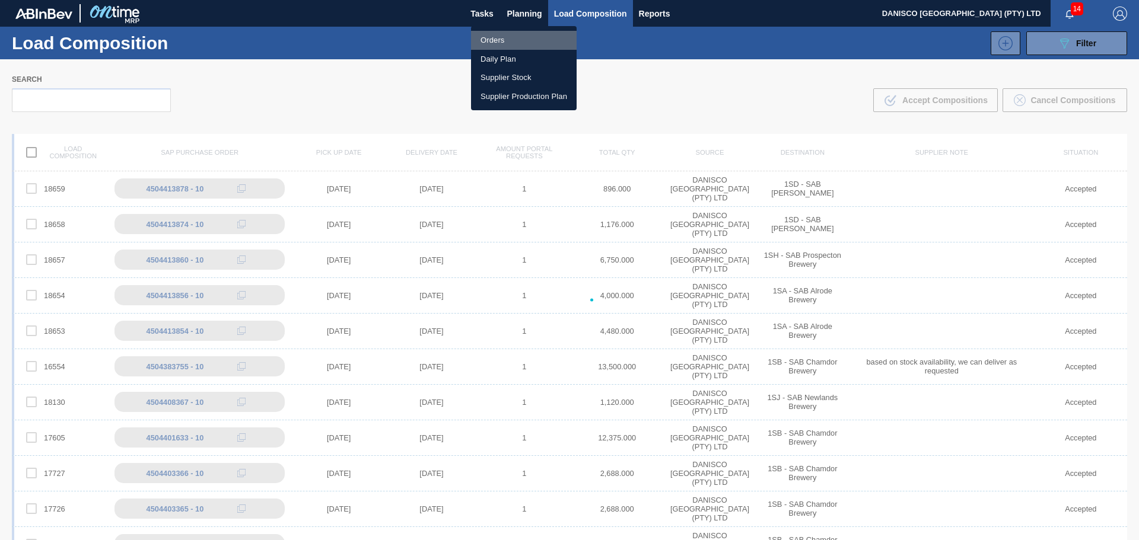
click at [495, 38] on li "Orders" at bounding box center [524, 40] width 106 height 19
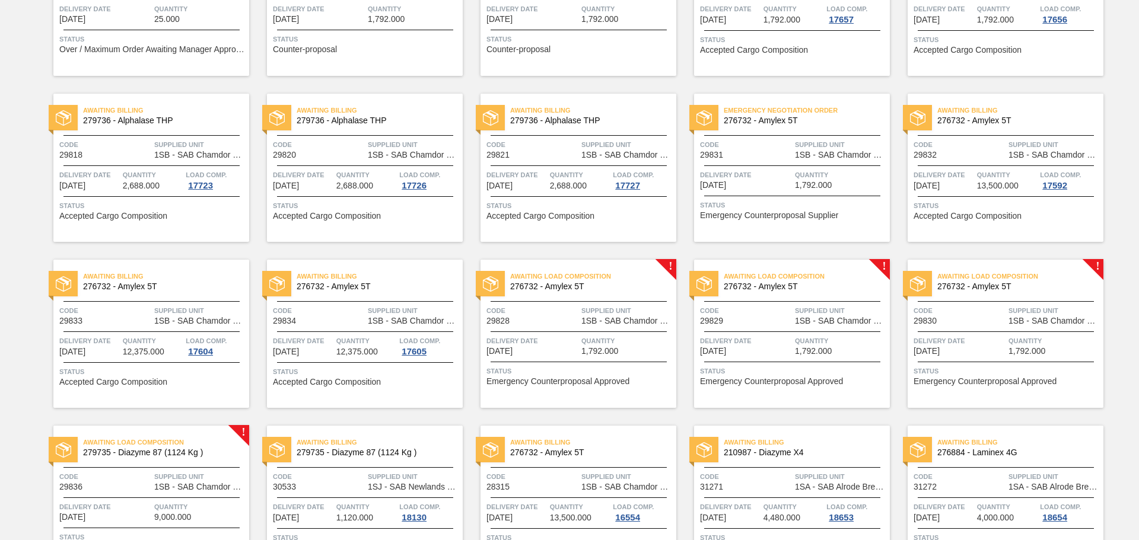
scroll to position [237, 0]
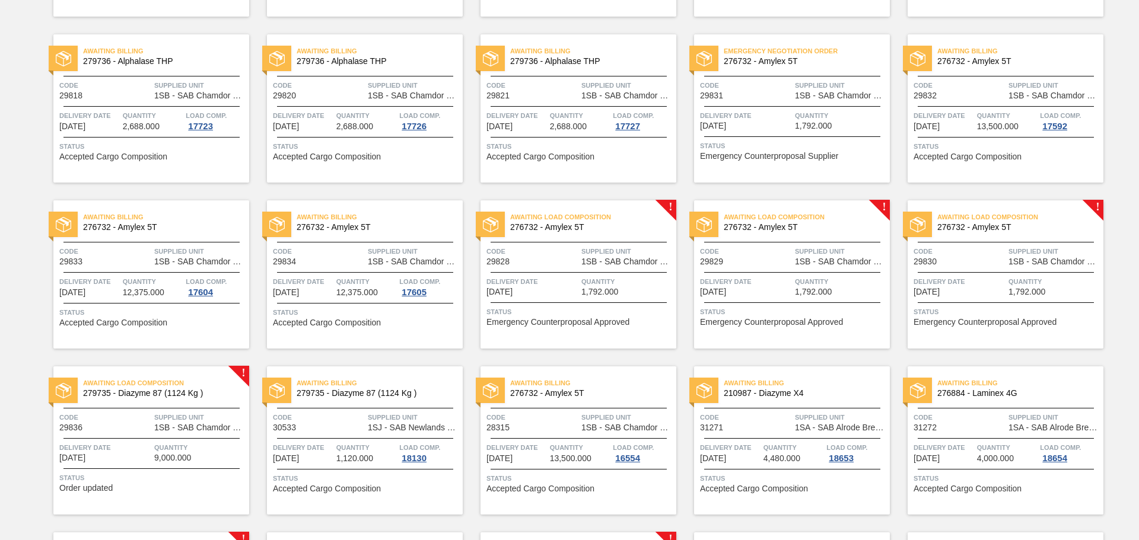
click at [598, 274] on div "Awaiting Load Composition 276732 - Amylex 5T Code 29828 Supplied Unit 1SB - SAB…" at bounding box center [579, 275] width 196 height 148
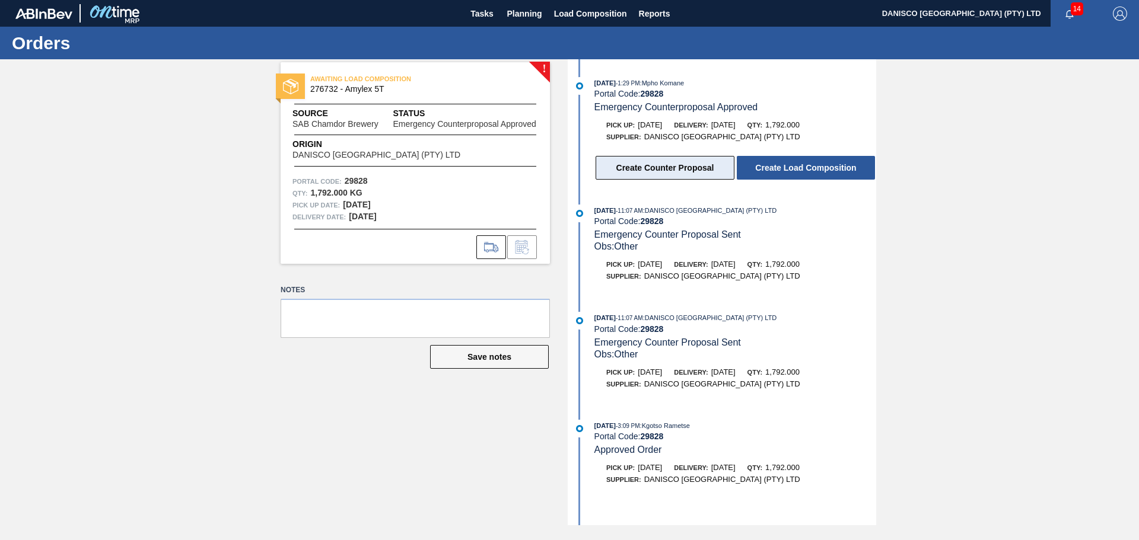
click at [684, 168] on button "Create Counter Proposal" at bounding box center [665, 168] width 139 height 24
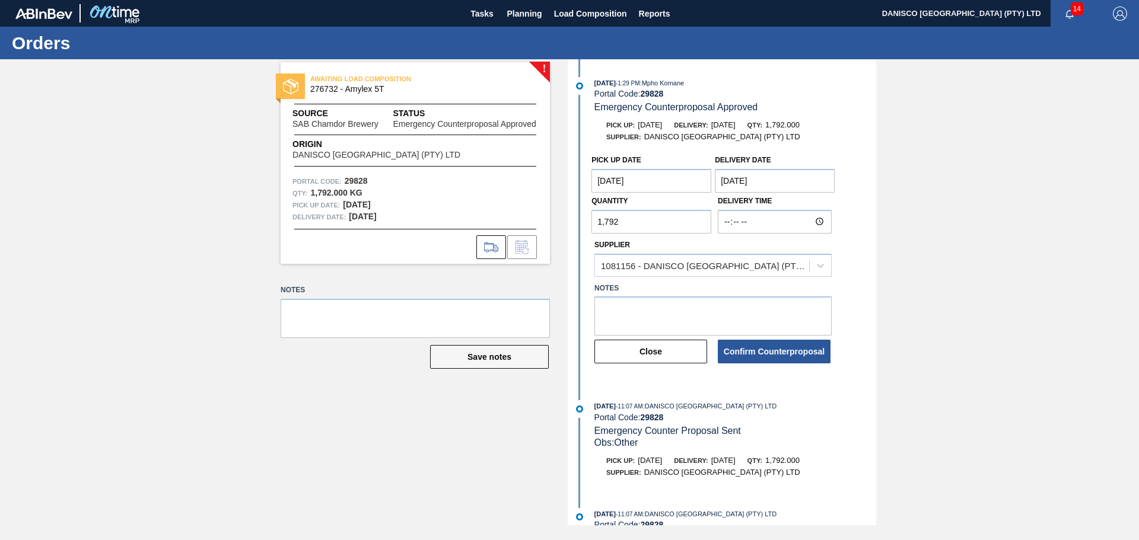
click at [661, 176] on Date "[DATE]" at bounding box center [651, 181] width 120 height 24
click at [758, 179] on Date "[DATE]" at bounding box center [775, 181] width 120 height 24
click at [847, 209] on button "Next Month" at bounding box center [848, 209] width 8 height 8
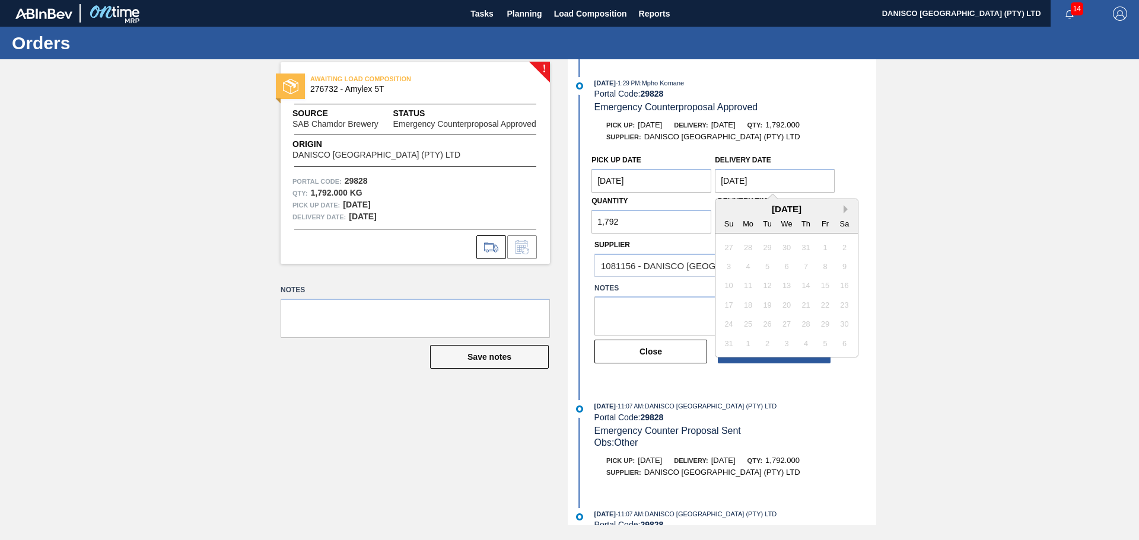
click at [847, 209] on button "Next Month" at bounding box center [848, 209] width 8 height 8
click at [804, 264] on div "11" at bounding box center [806, 267] width 16 height 16
type Date "[DATE]"
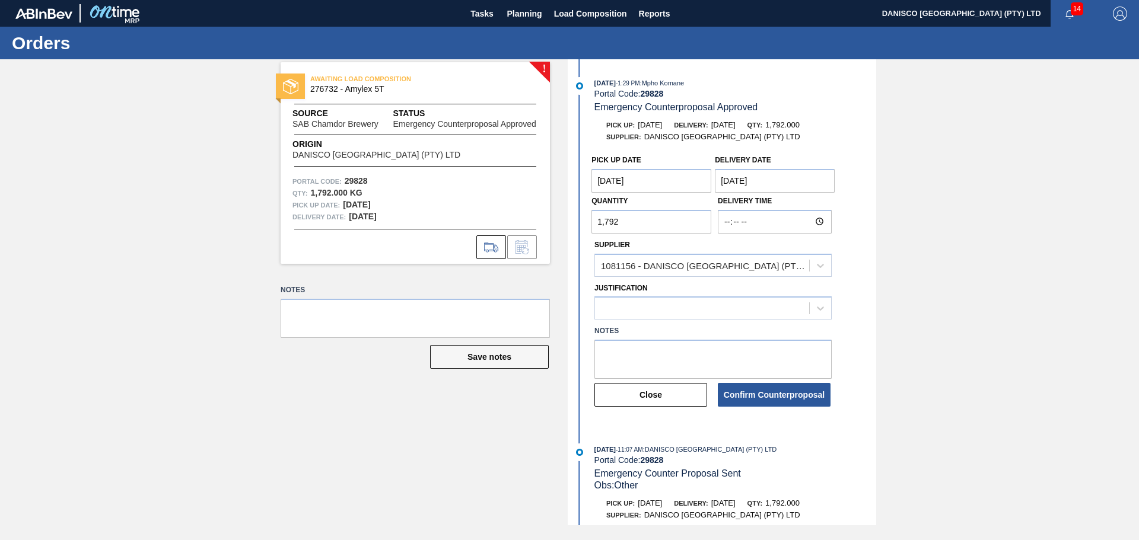
click at [660, 182] on Date "[DATE]" at bounding box center [651, 181] width 120 height 24
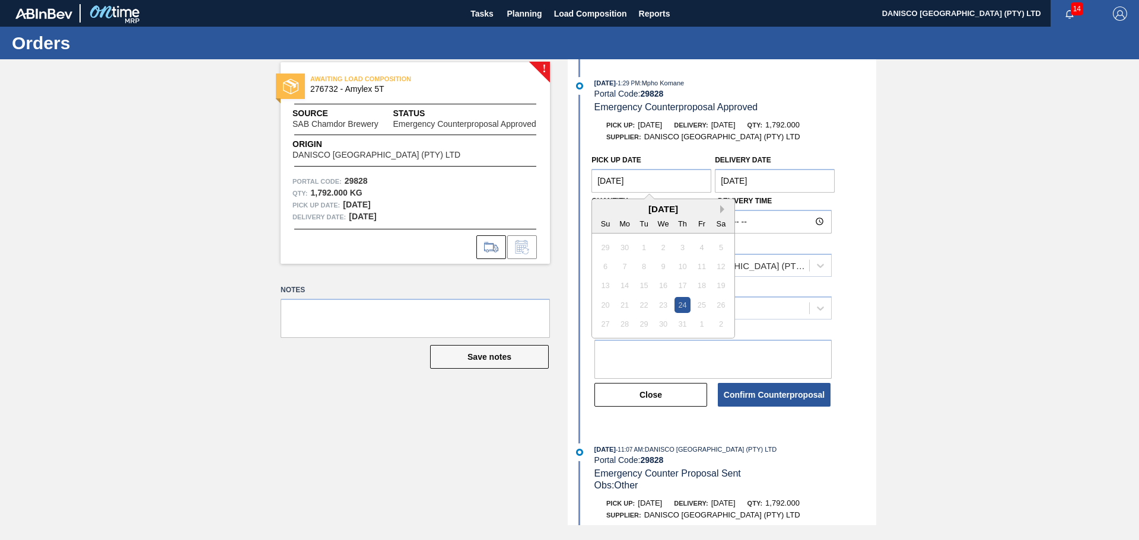
click at [724, 208] on button "Next Month" at bounding box center [724, 209] width 8 height 8
click at [667, 268] on div "10" at bounding box center [664, 267] width 16 height 16
type Date "[DATE]"
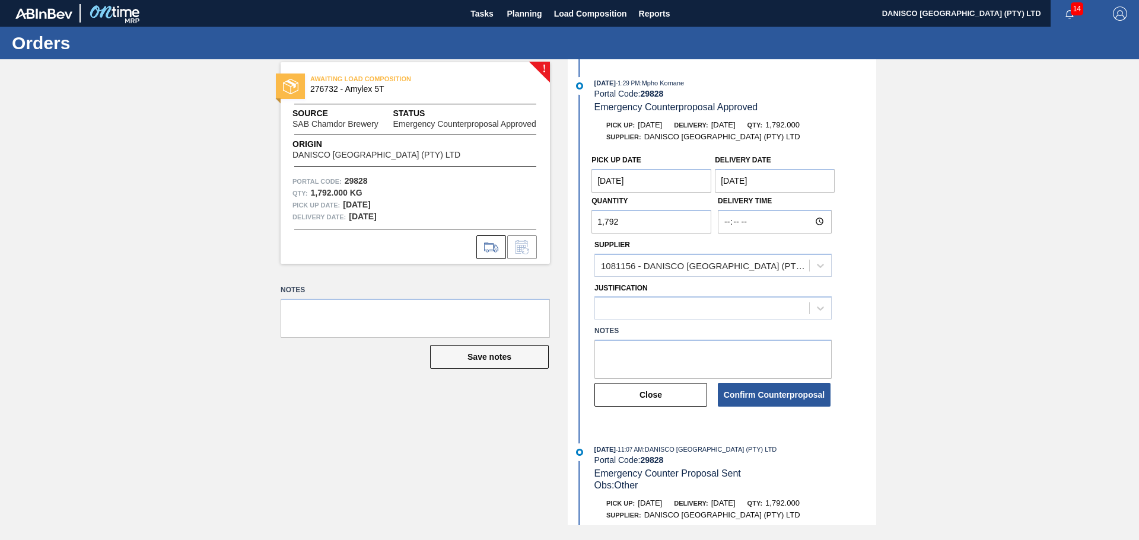
click at [962, 233] on div "! AWAITING LOAD COMPOSITION 276732 - Amylex 5T Source SAB Chamdor Brewery Statu…" at bounding box center [569, 292] width 1139 height 466
click at [769, 394] on button "Confirm Counterproposal" at bounding box center [774, 395] width 113 height 24
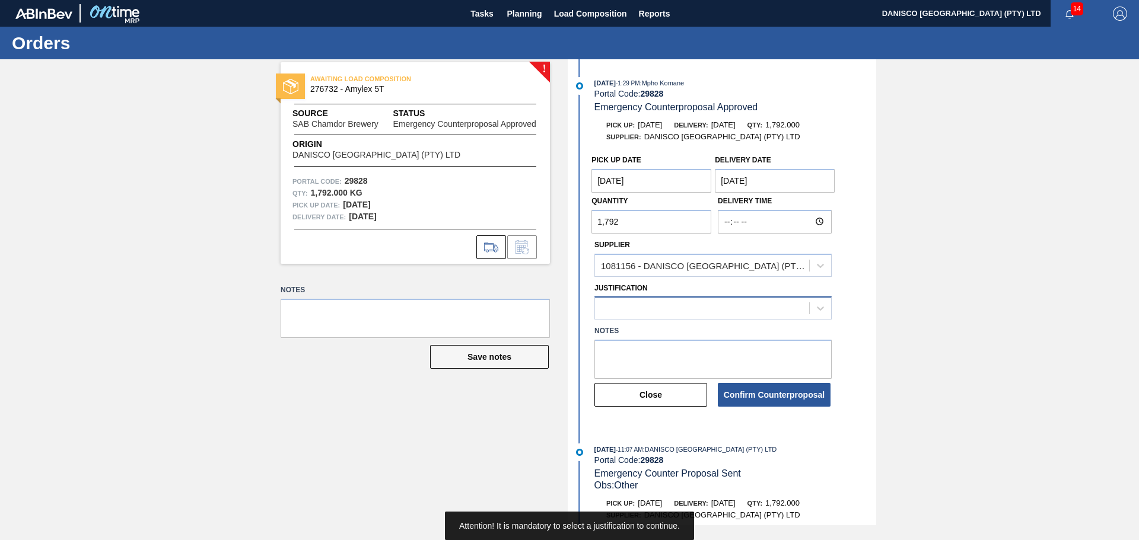
click at [745, 310] on div at bounding box center [702, 308] width 214 height 17
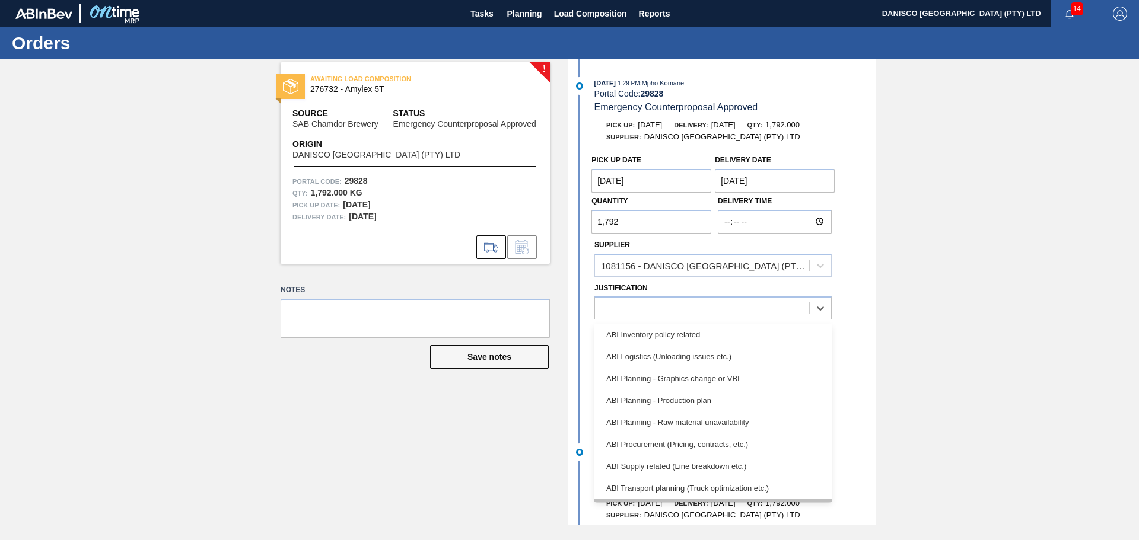
scroll to position [119, 0]
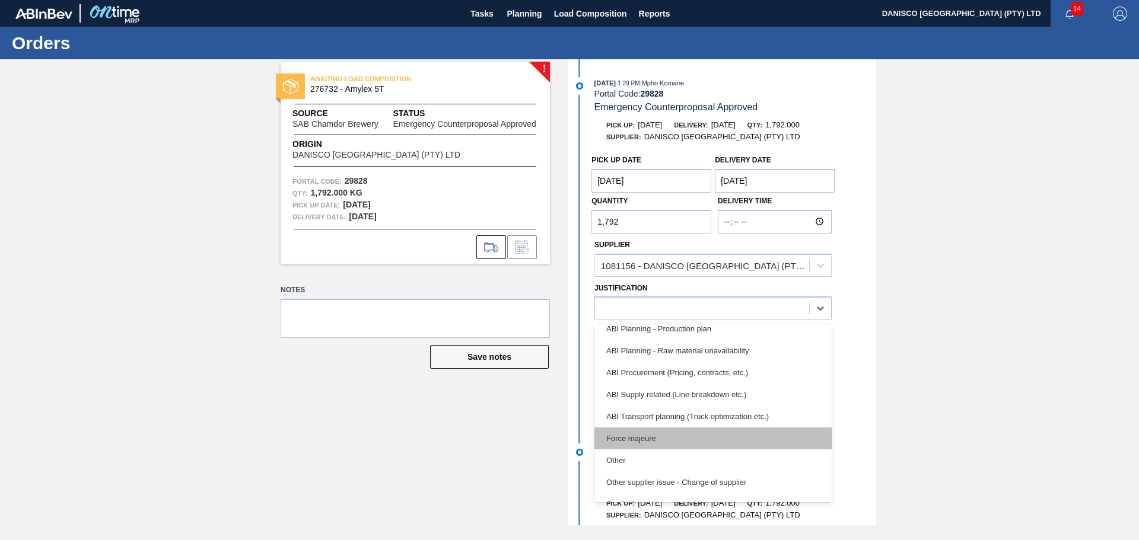
drag, startPoint x: 686, startPoint y: 454, endPoint x: 692, endPoint y: 434, distance: 20.6
click at [689, 445] on div "ABI Human error (Calculation / Enter error) ABI Incorrect master data (LT, MOQ,…" at bounding box center [712, 413] width 237 height 178
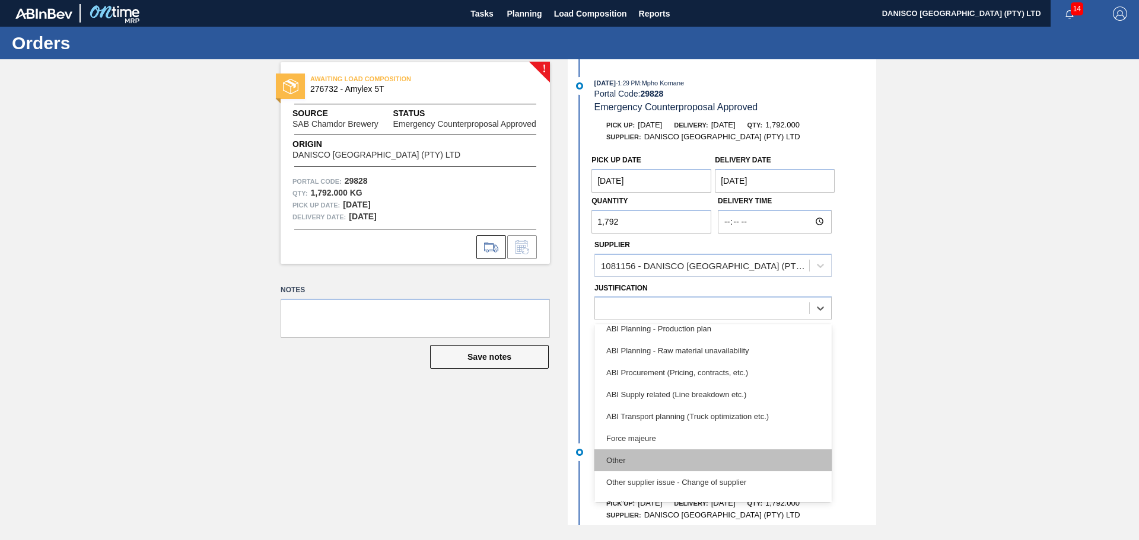
click at [665, 453] on div "Other" at bounding box center [712, 461] width 237 height 22
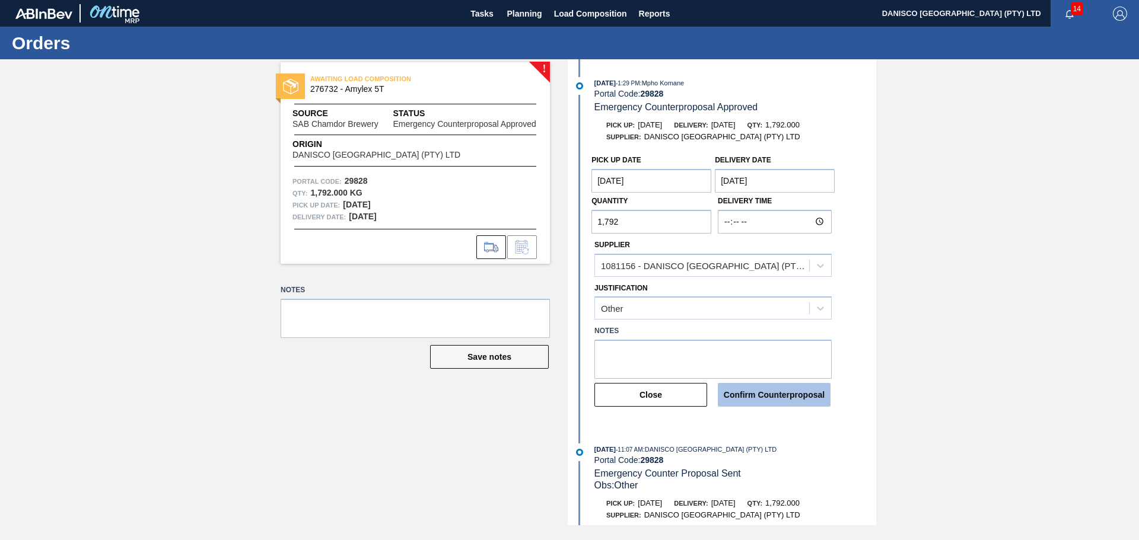
click at [784, 396] on button "Confirm Counterproposal" at bounding box center [774, 395] width 113 height 24
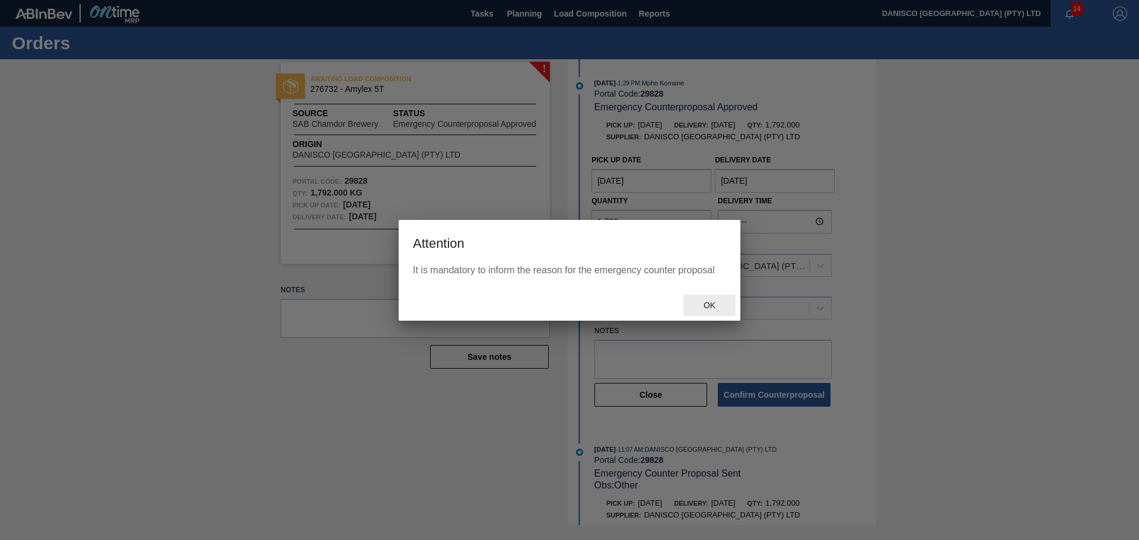
click at [714, 304] on span "Ok" at bounding box center [709, 305] width 31 height 9
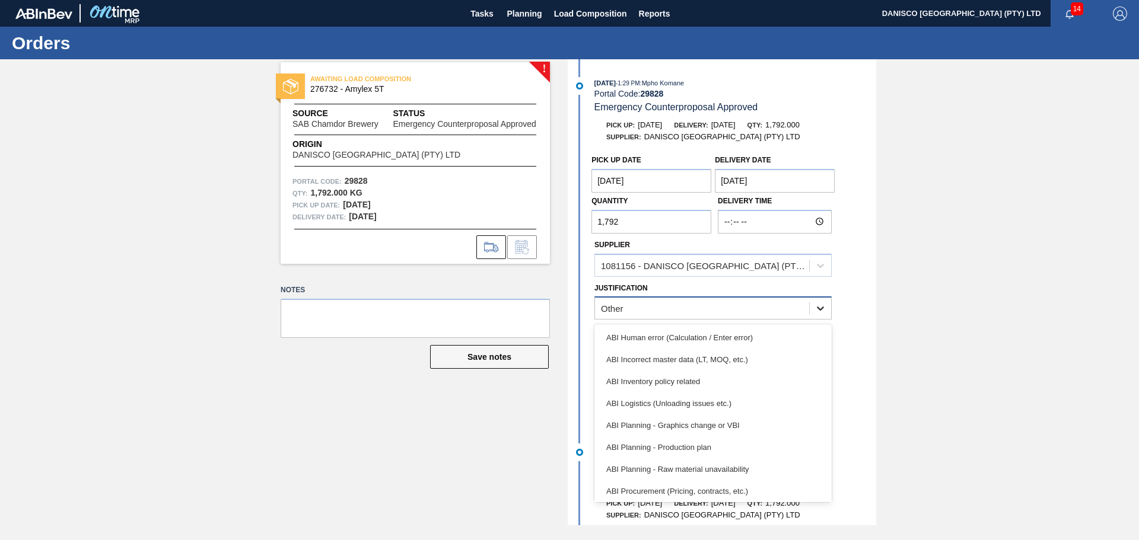
click at [820, 309] on icon at bounding box center [820, 309] width 7 height 4
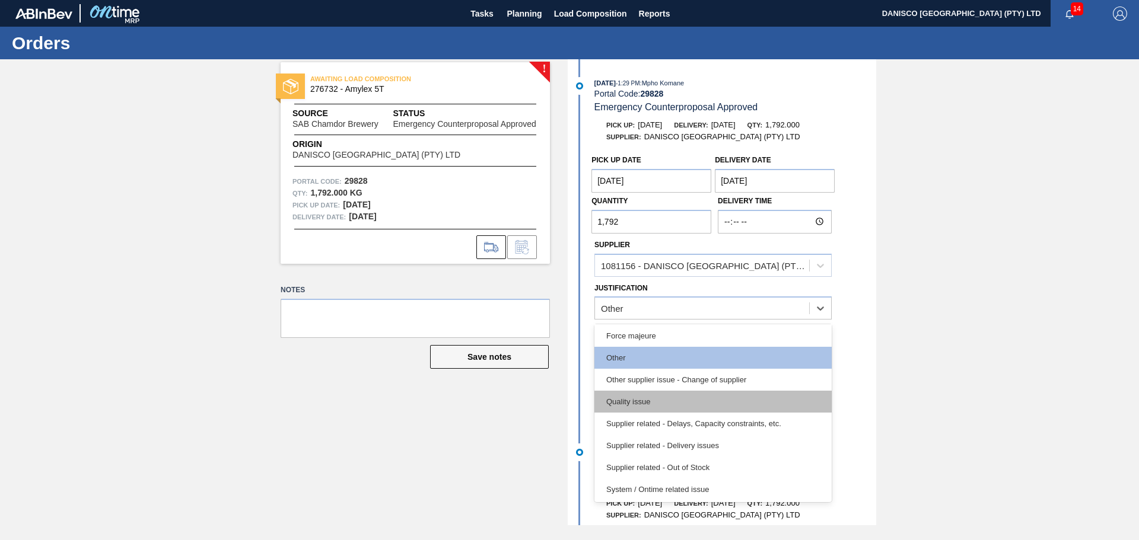
scroll to position [222, 0]
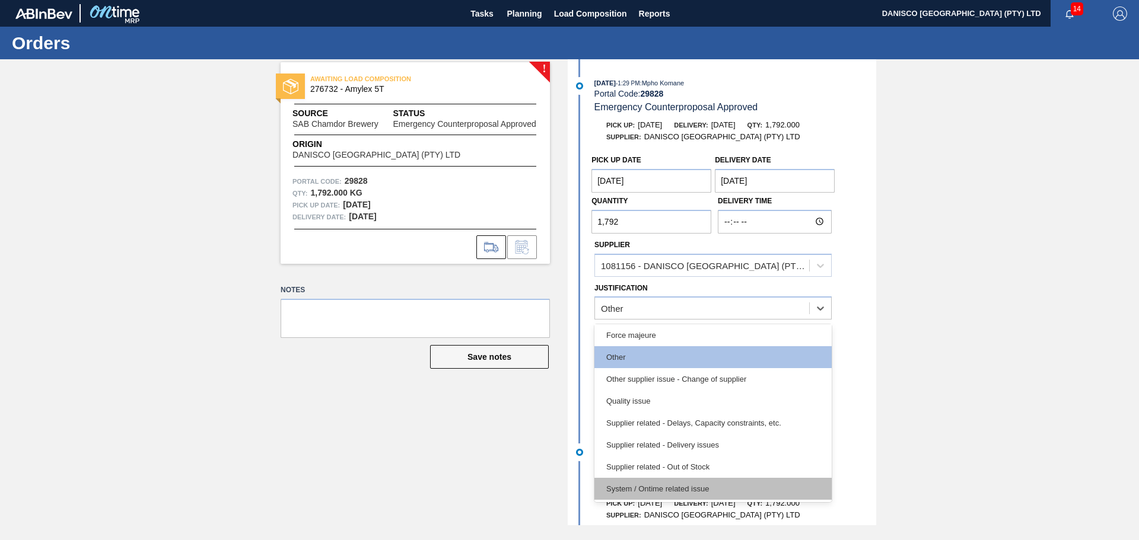
click at [726, 486] on div "System / Ontime related issue" at bounding box center [712, 489] width 237 height 22
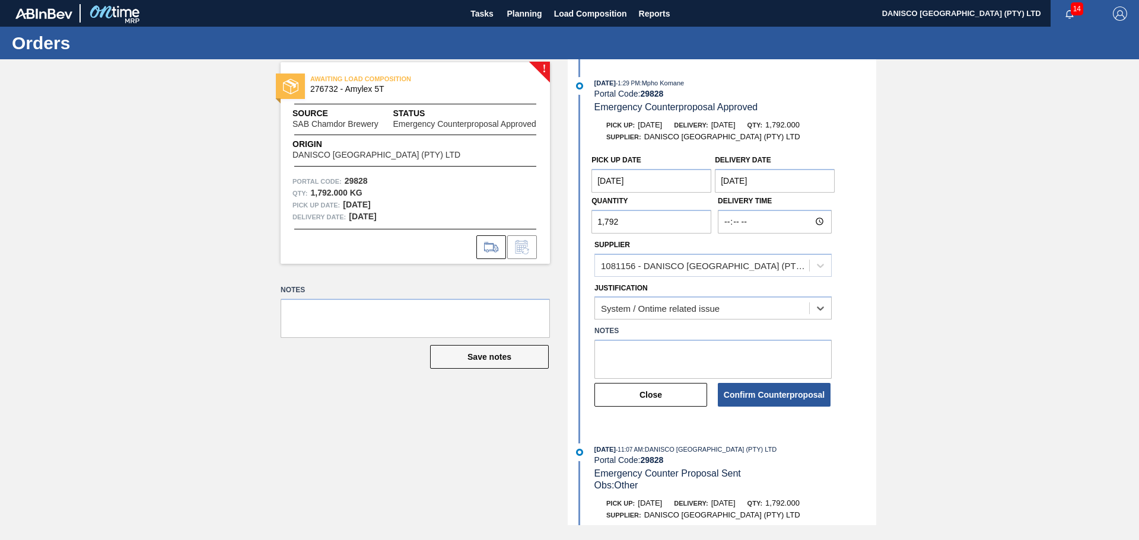
click at [971, 322] on div "! AWAITING LOAD COMPOSITION 276732 - Amylex 5T Source SAB Chamdor Brewery Statu…" at bounding box center [569, 292] width 1139 height 466
click at [775, 399] on button "Confirm Counterproposal" at bounding box center [774, 395] width 113 height 24
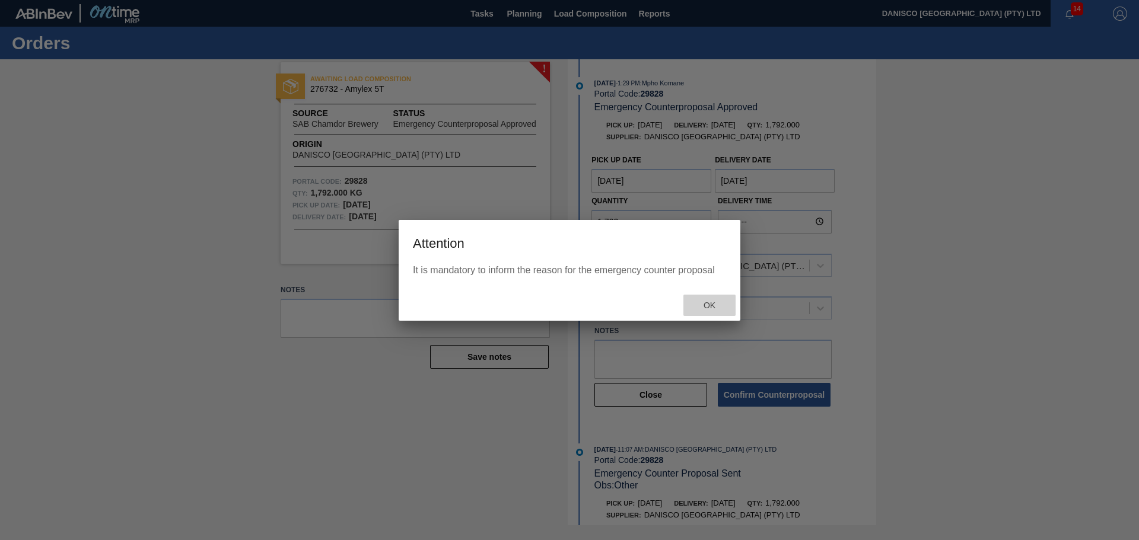
click at [714, 305] on span "Ok" at bounding box center [709, 305] width 31 height 9
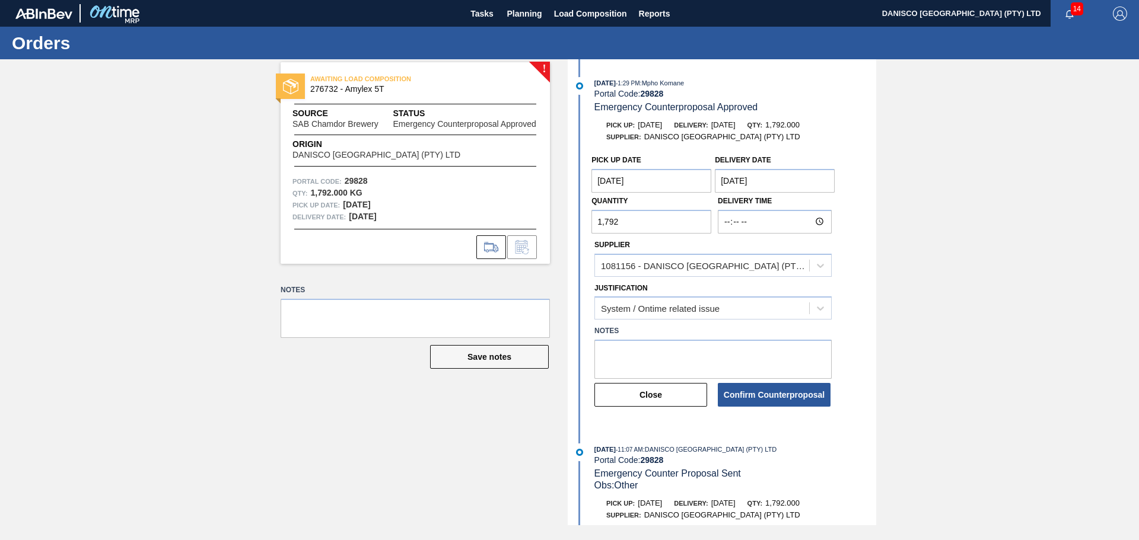
click at [665, 0] on body "Tasks Planning Load Composition Reports DANISCO [GEOGRAPHIC_DATA] (PTY) LTD 14 …" at bounding box center [569, 0] width 1139 height 0
click at [654, 356] on textarea at bounding box center [712, 359] width 237 height 39
type textarea "Other"
click at [768, 401] on button "Confirm Counterproposal" at bounding box center [774, 395] width 113 height 24
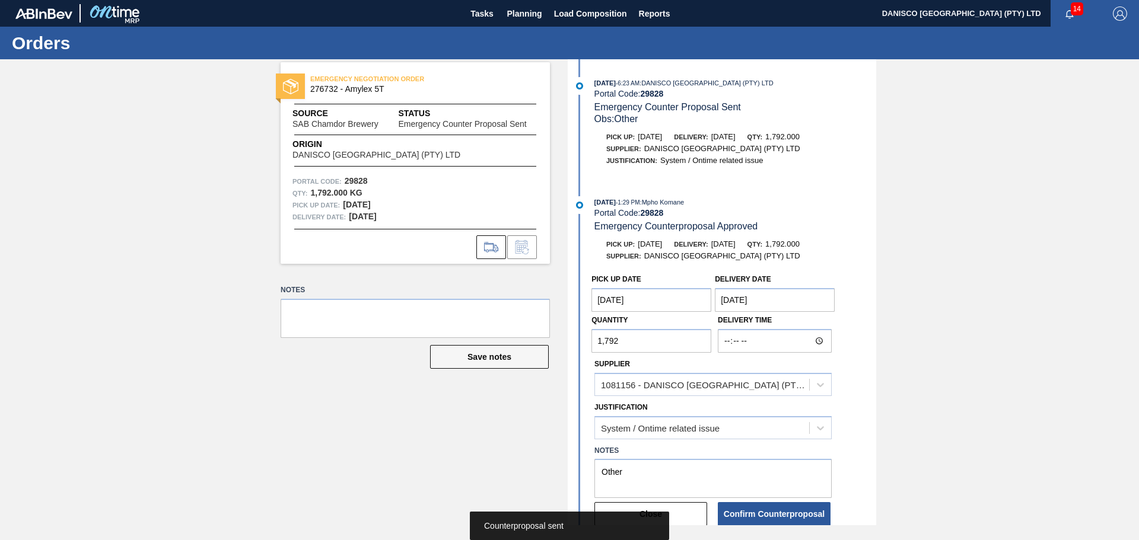
scroll to position [59, 0]
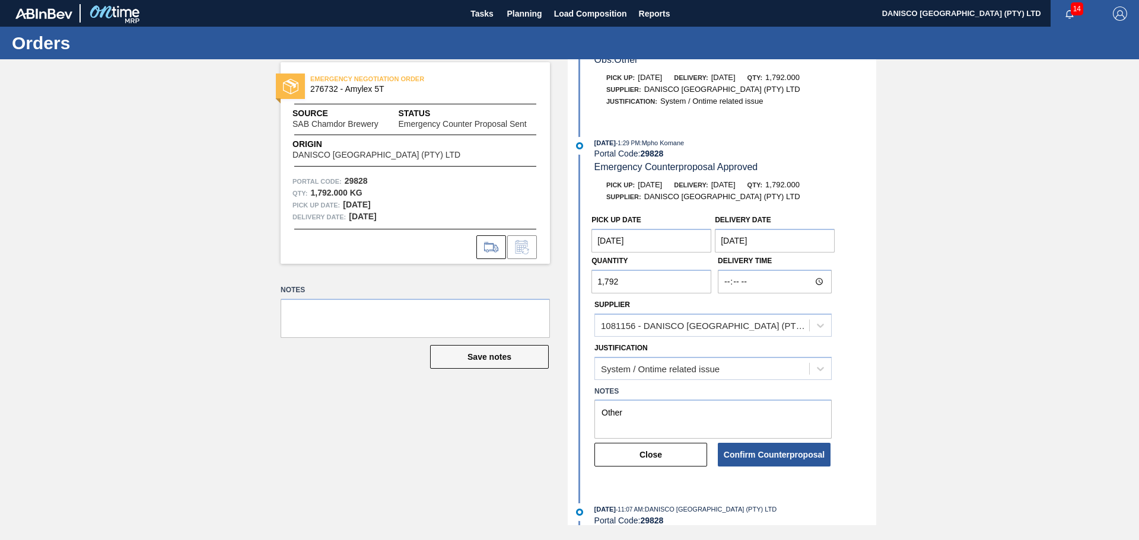
click at [131, 199] on div "EMERGENCY NEGOTIATION ORDER 276732 - Amylex 5T Source SAB Chamdor Brewery Statu…" at bounding box center [569, 292] width 1139 height 466
click at [520, 14] on span "Planning" at bounding box center [524, 14] width 35 height 14
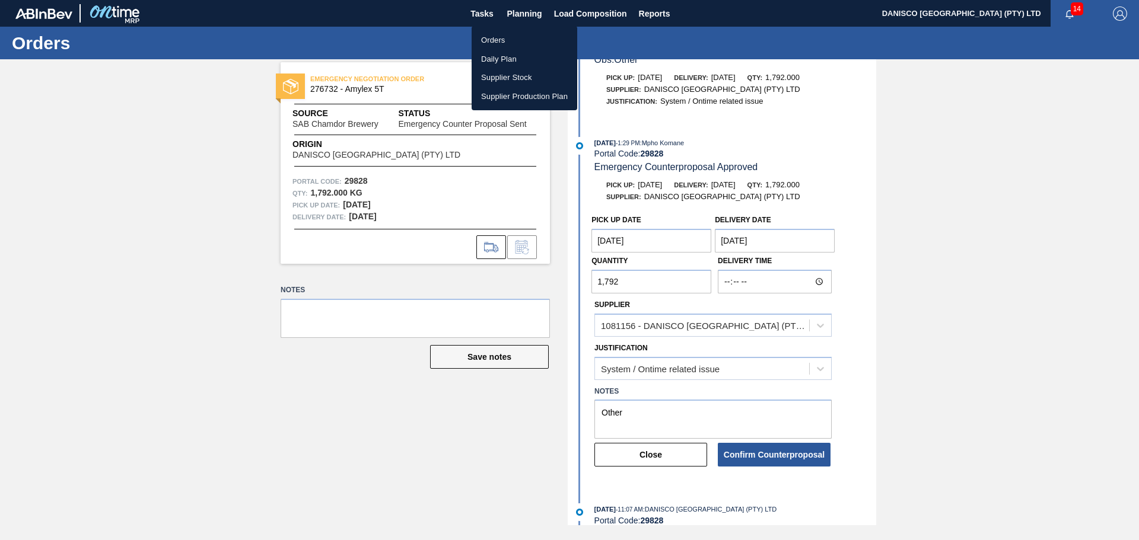
click at [511, 35] on li "Orders" at bounding box center [525, 40] width 106 height 19
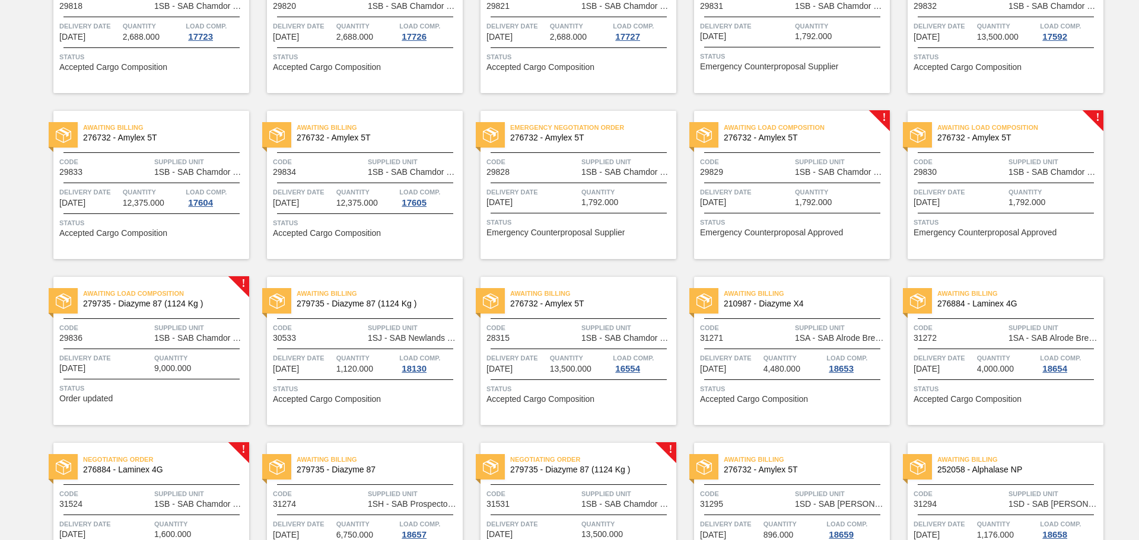
scroll to position [356, 0]
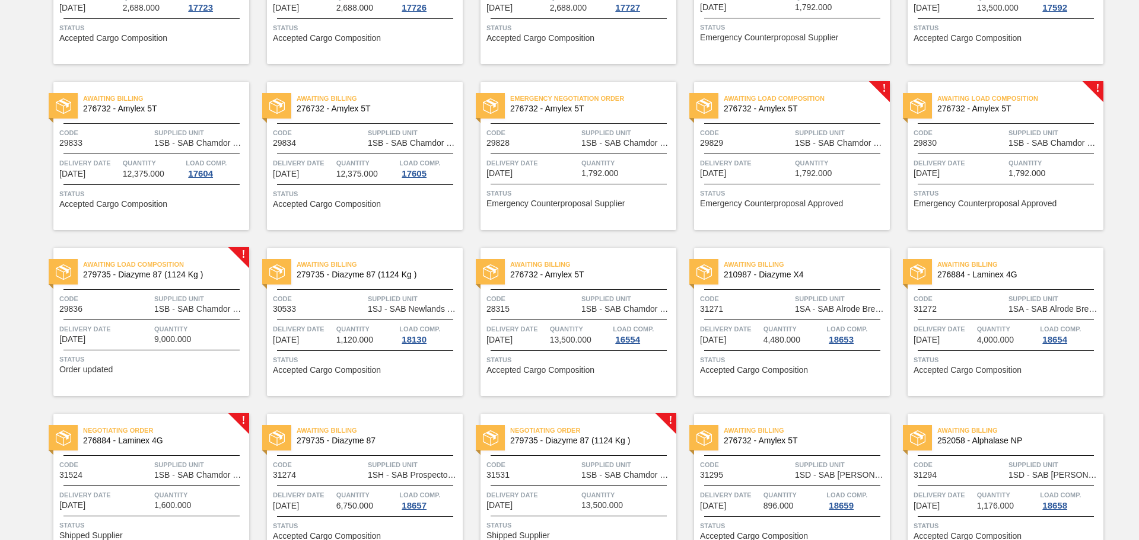
click at [766, 166] on span "Delivery Date" at bounding box center [746, 163] width 92 height 12
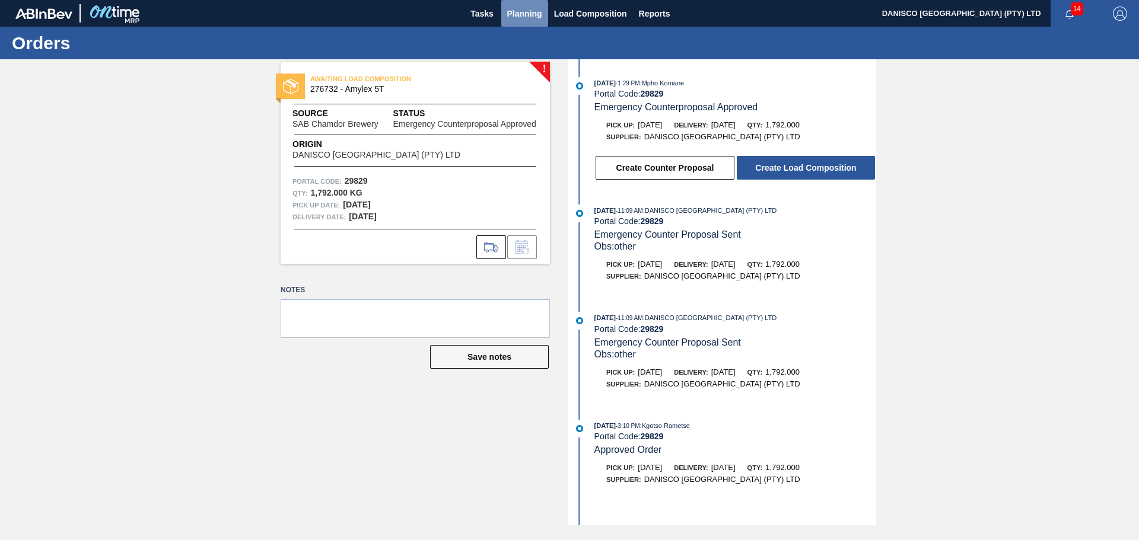
click at [512, 10] on span "Planning" at bounding box center [524, 14] width 35 height 14
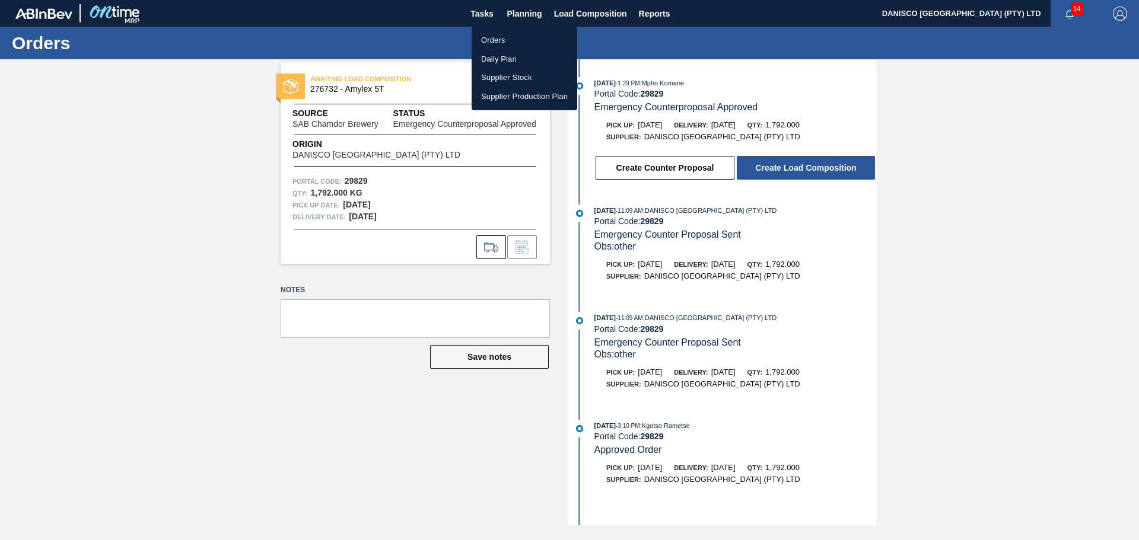
click at [708, 34] on div at bounding box center [569, 270] width 1139 height 540
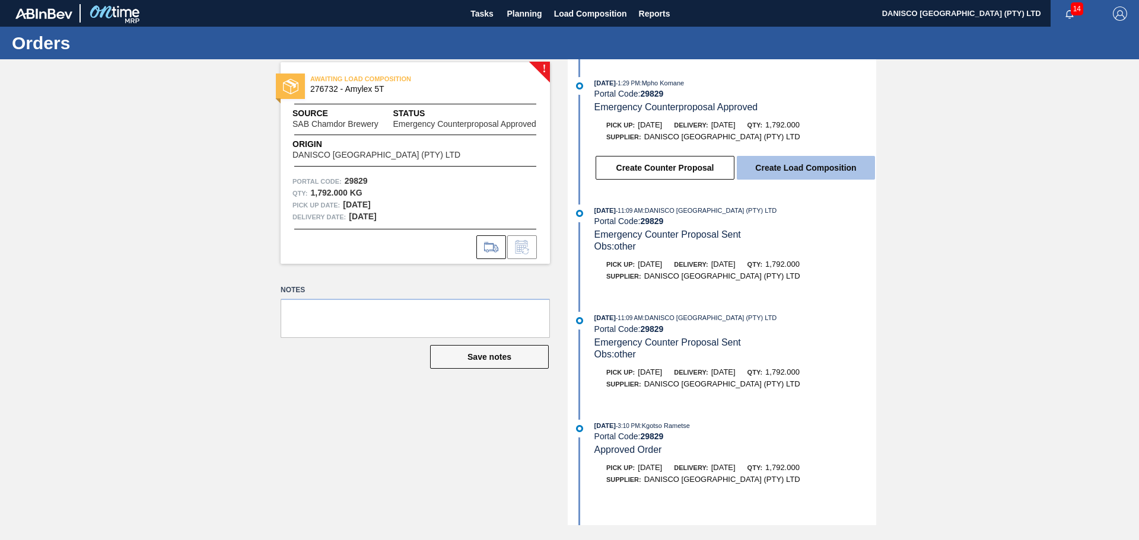
click at [801, 168] on button "Create Load Composition" at bounding box center [806, 168] width 138 height 24
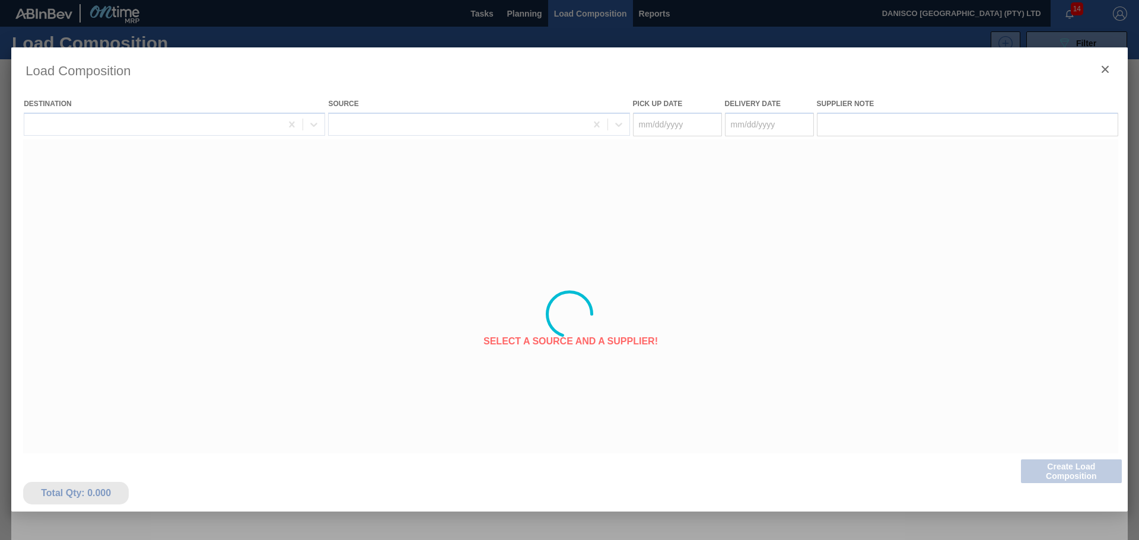
type Date "[DATE]"
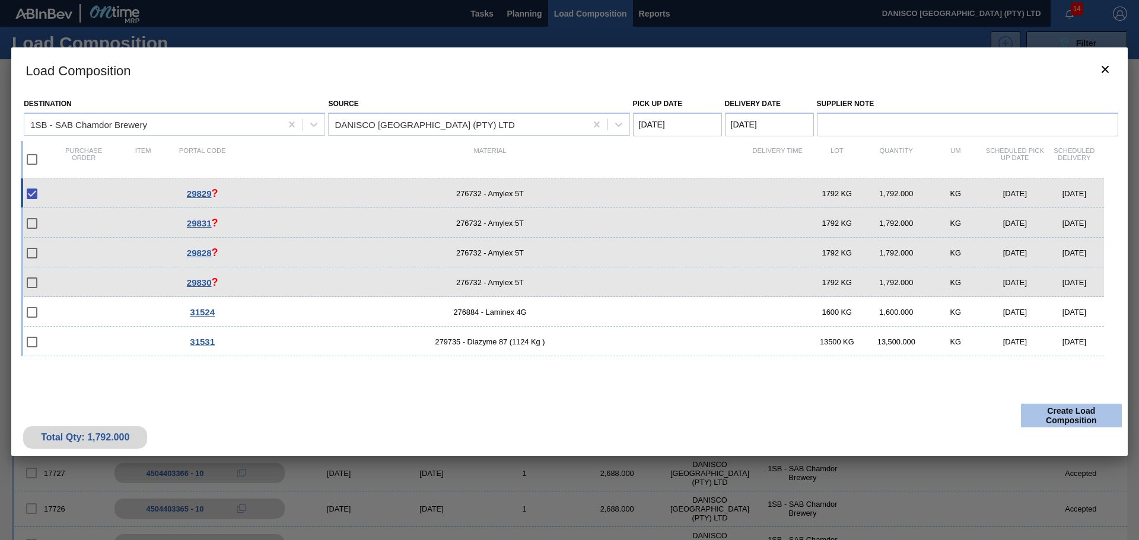
click at [1069, 422] on button "Create Load Composition" at bounding box center [1071, 416] width 101 height 24
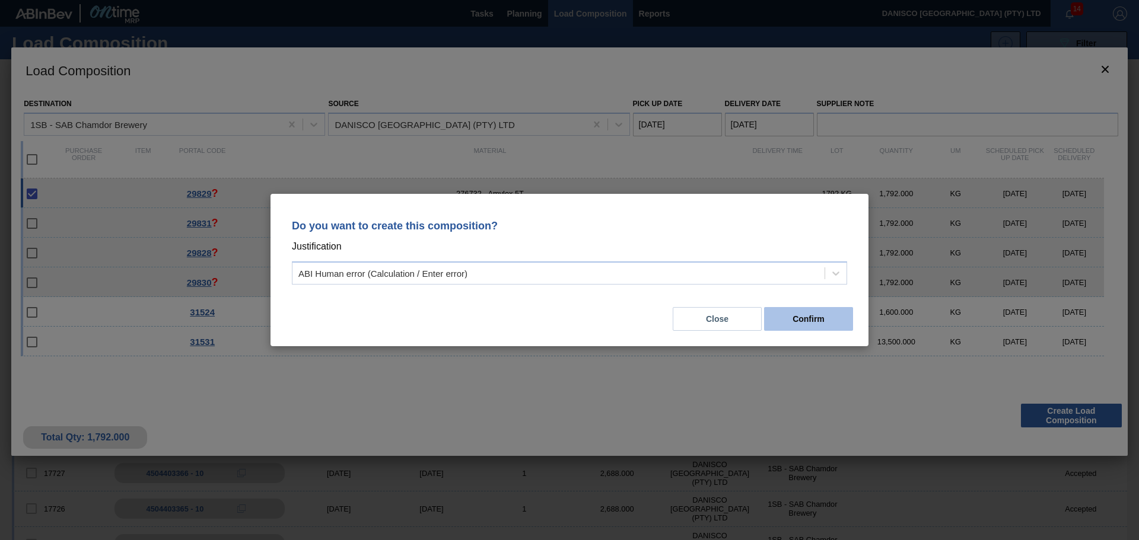
click at [802, 315] on button "Confirm" at bounding box center [808, 319] width 89 height 24
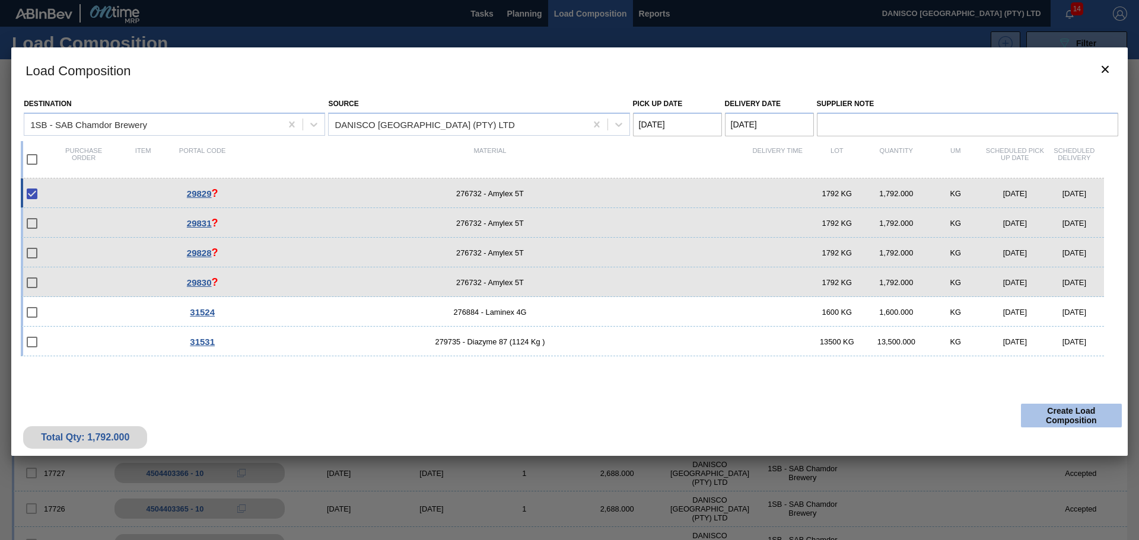
click at [1076, 411] on button "Create Load Composition" at bounding box center [1071, 416] width 101 height 24
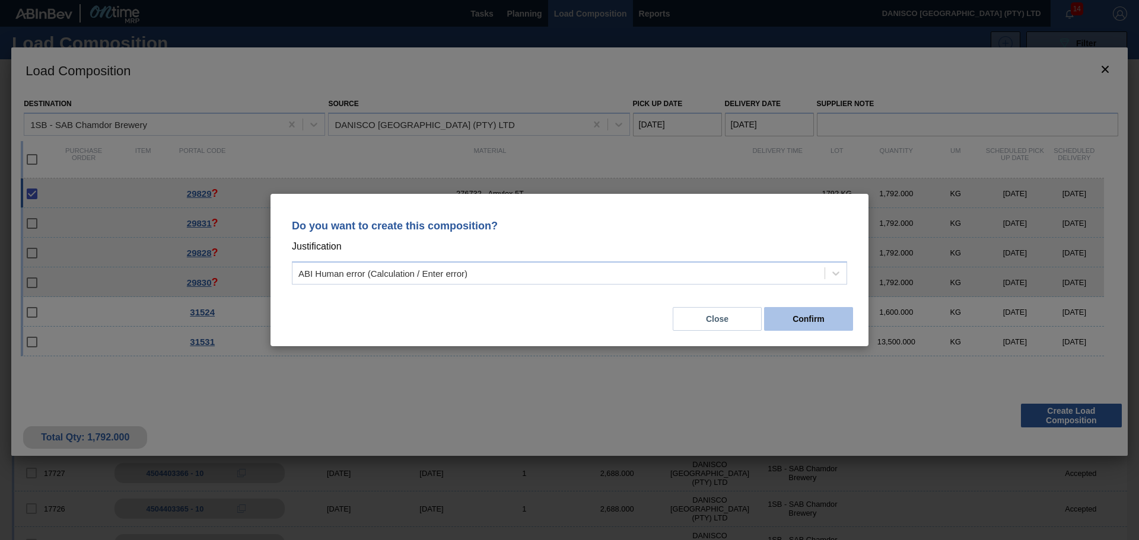
click at [792, 323] on button "Confirm" at bounding box center [808, 319] width 89 height 24
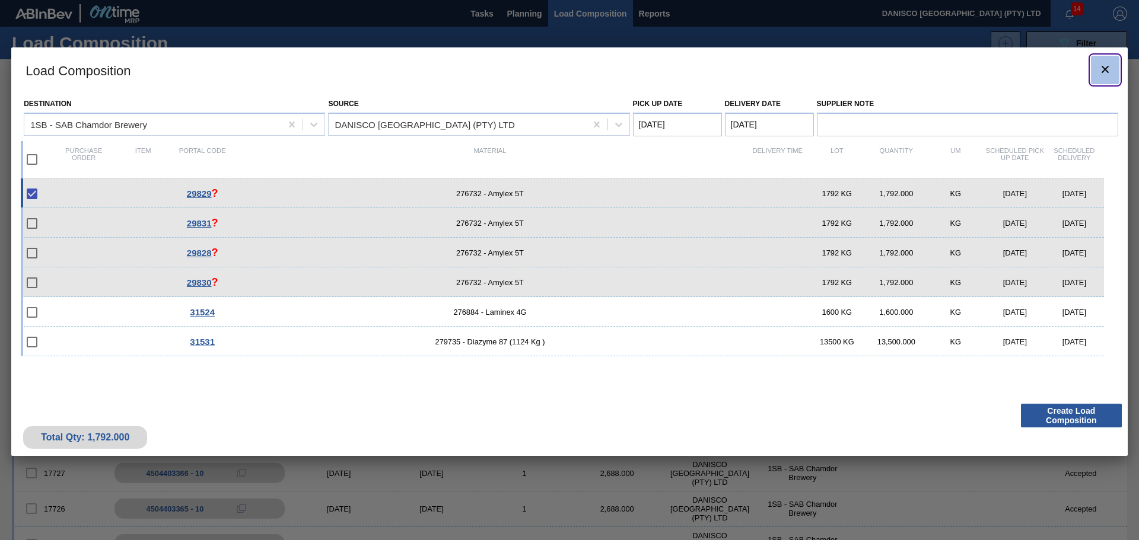
click at [1101, 72] on icon "botão de ícone" at bounding box center [1105, 69] width 14 height 14
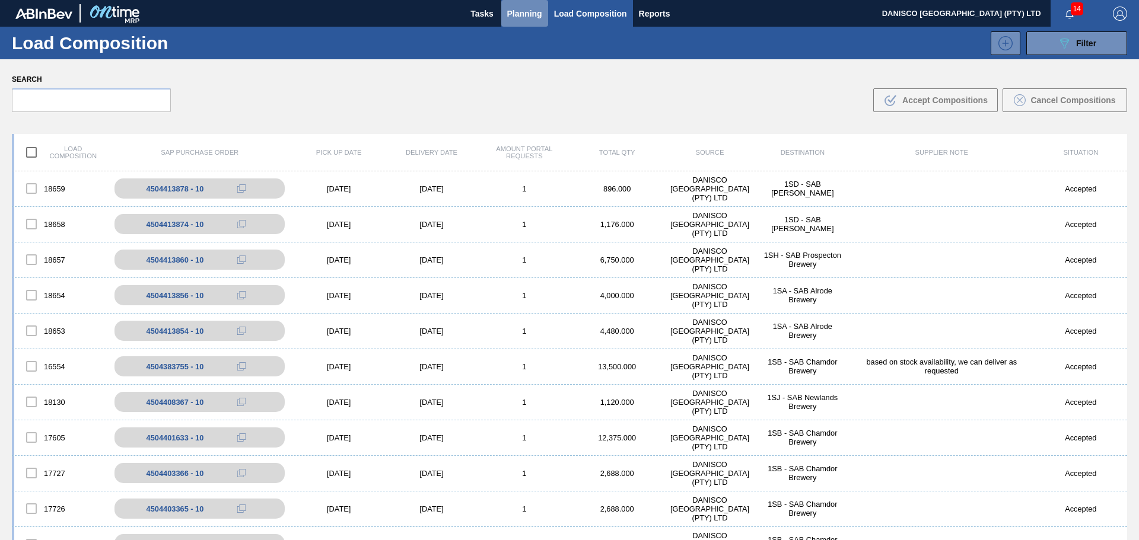
click at [530, 14] on span "Planning" at bounding box center [524, 14] width 35 height 14
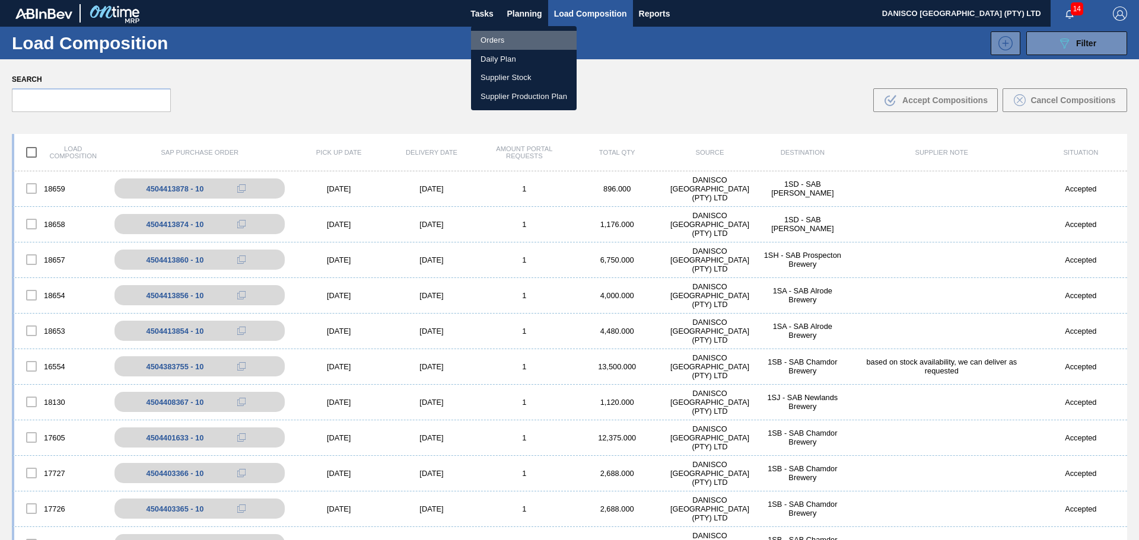
click at [507, 37] on li "Orders" at bounding box center [524, 40] width 106 height 19
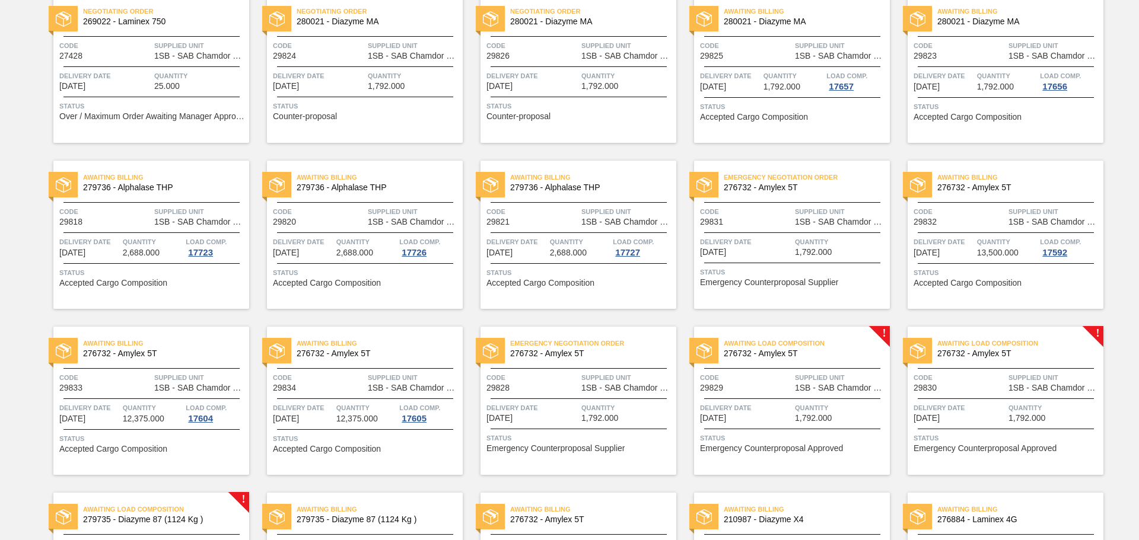
scroll to position [119, 0]
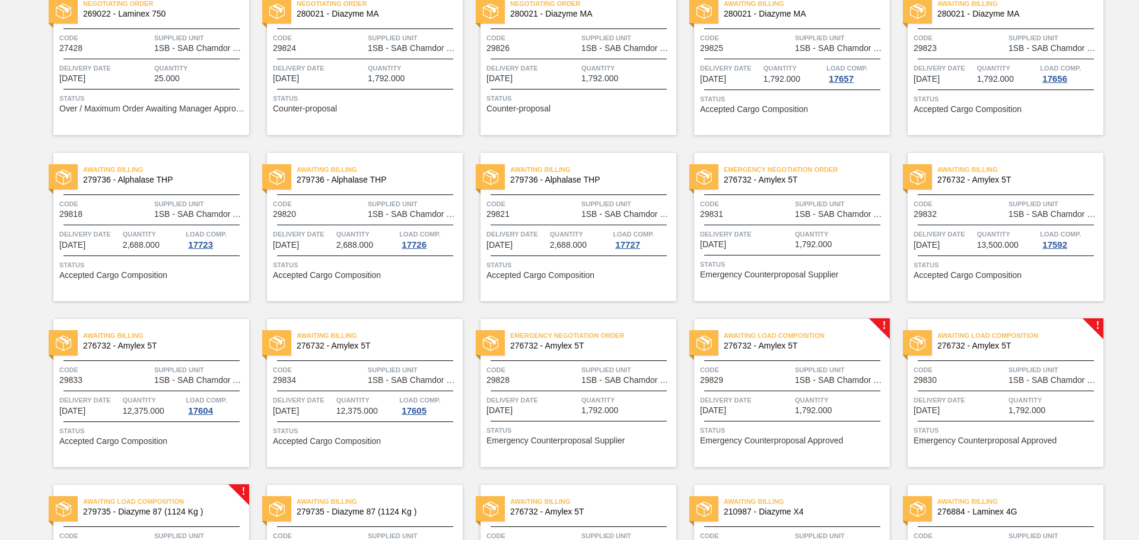
click at [749, 391] on div at bounding box center [792, 391] width 176 height 1
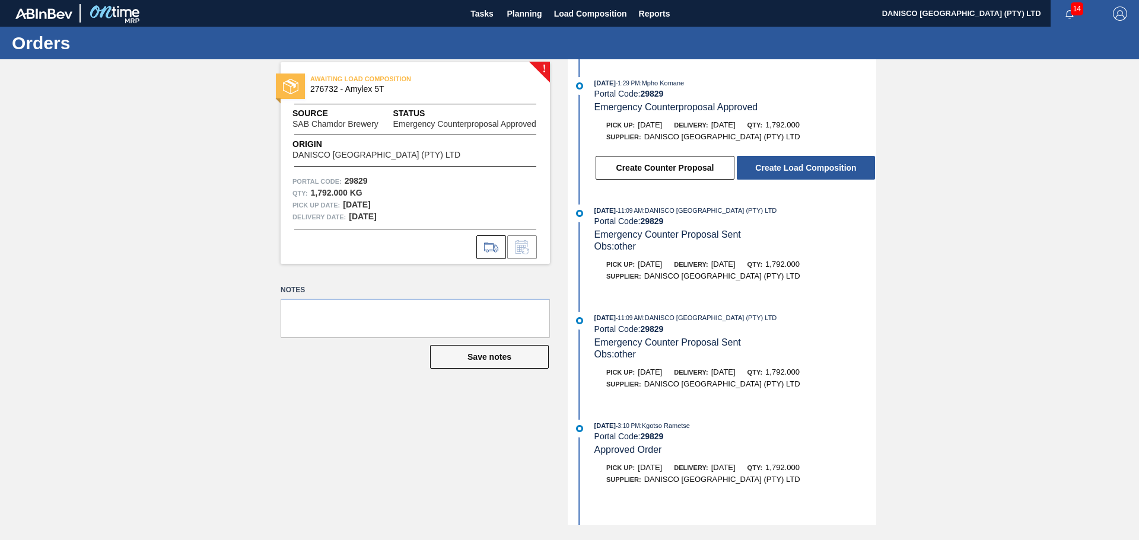
click at [946, 275] on div "! AWAITING LOAD COMPOSITION 276732 - Amylex 5T Source SAB Chamdor Brewery Statu…" at bounding box center [569, 292] width 1139 height 466
click at [492, 250] on icon at bounding box center [491, 246] width 14 height 9
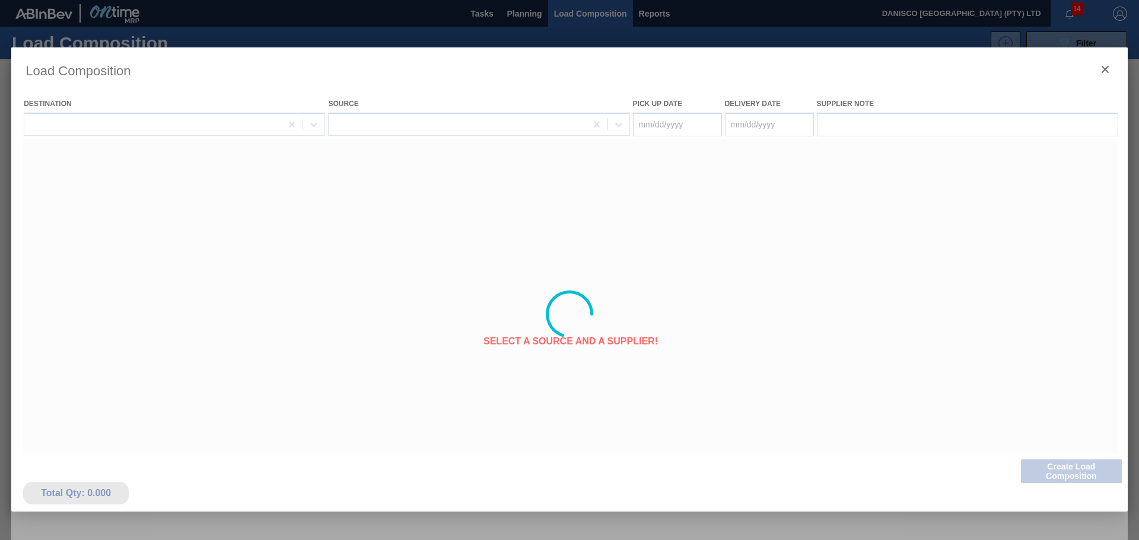
type Date "[DATE]"
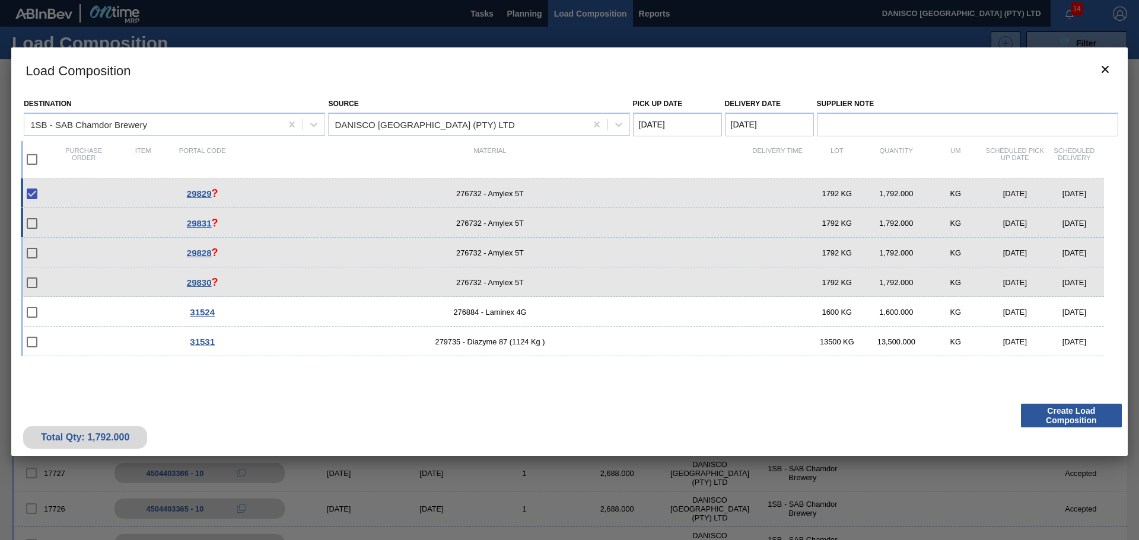
click at [28, 221] on input "checkbox" at bounding box center [32, 223] width 25 height 25
checkbox input "false"
click at [32, 253] on input "checkbox" at bounding box center [32, 253] width 25 height 25
checkbox input "false"
click at [32, 284] on input "checkbox" at bounding box center [32, 283] width 25 height 25
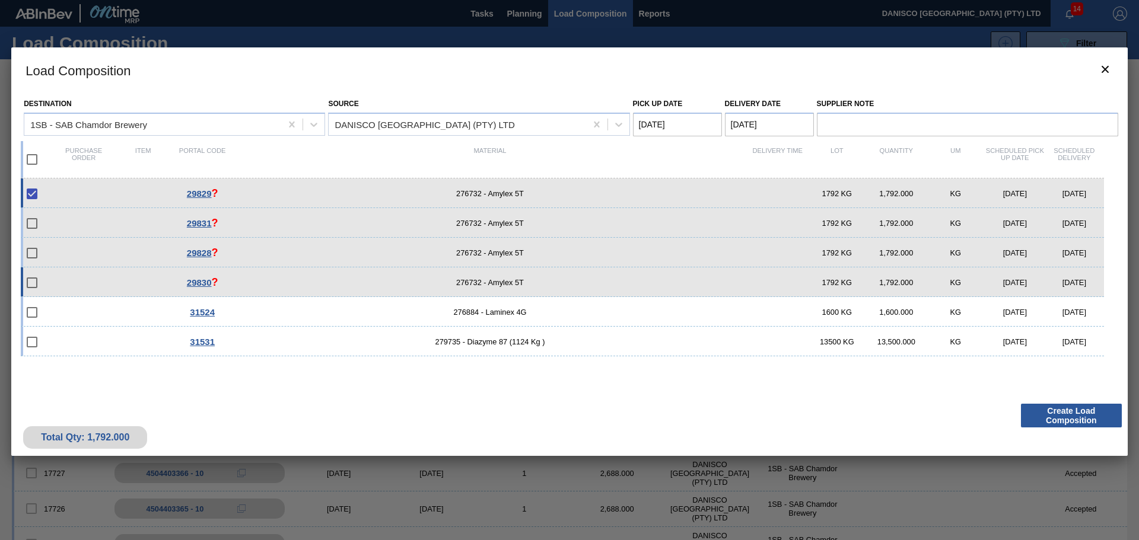
checkbox input "false"
click at [33, 160] on input "checkbox" at bounding box center [32, 159] width 25 height 25
checkbox input "true"
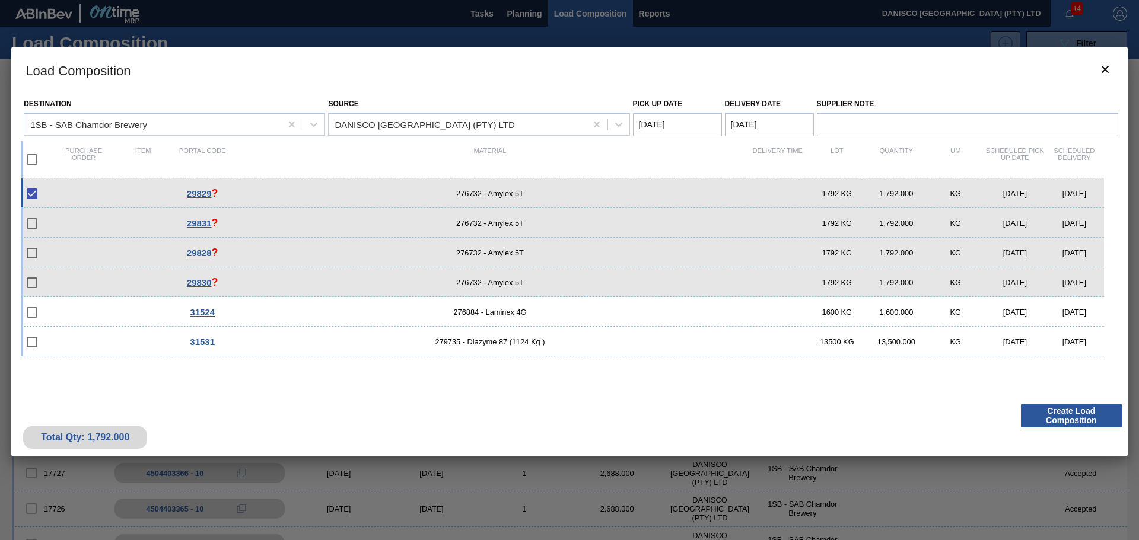
checkbox input "true"
click at [30, 315] on input "checkbox" at bounding box center [32, 312] width 25 height 25
checkbox input "true"
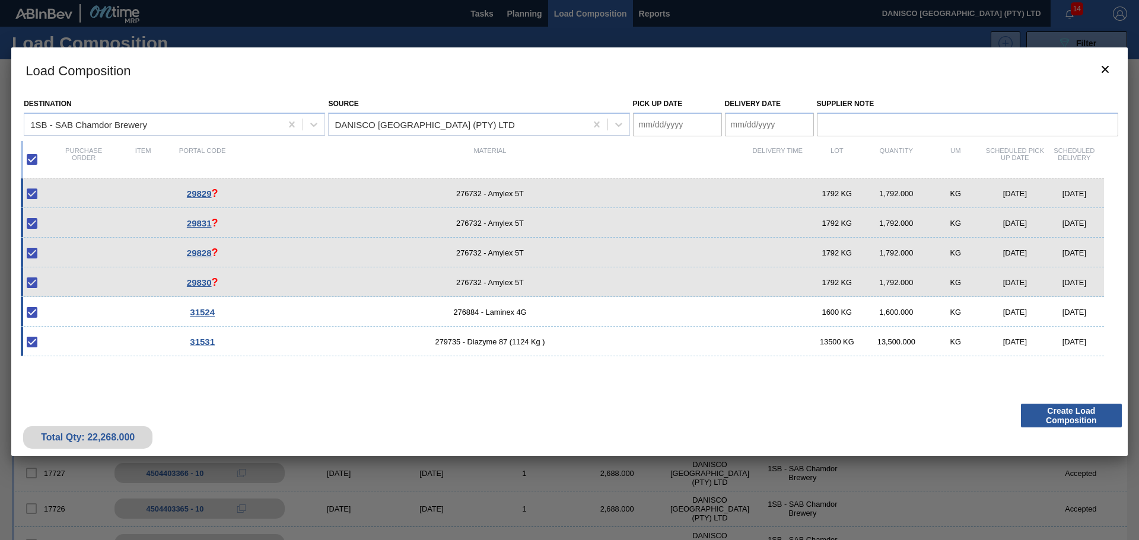
click at [30, 342] on input "checkbox" at bounding box center [32, 342] width 25 height 25
checkbox input "true"
click at [1114, 65] on button "botão de ícone" at bounding box center [1105, 70] width 28 height 28
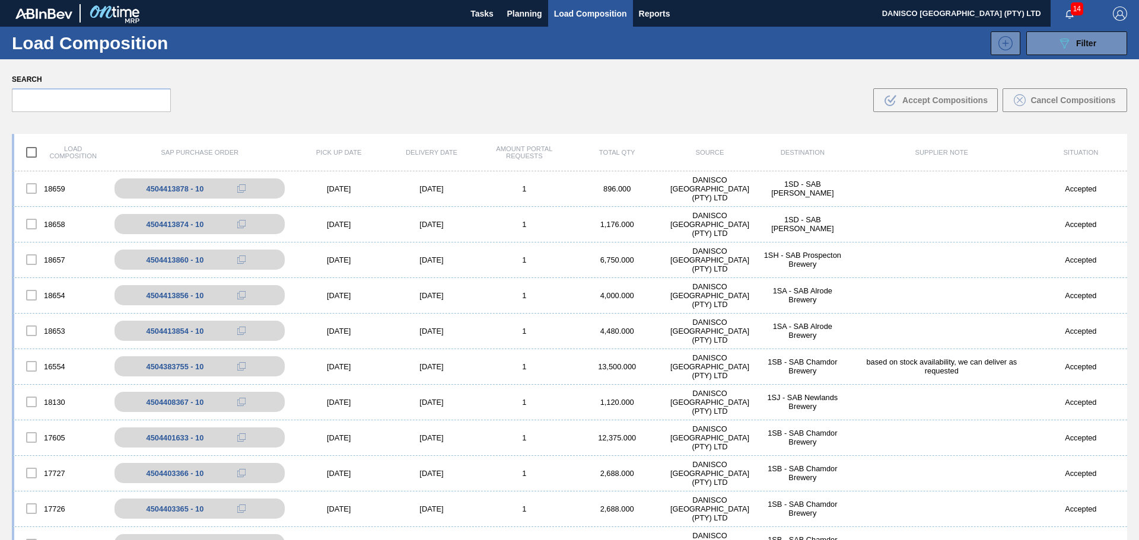
drag, startPoint x: 495, startPoint y: 77, endPoint x: 889, endPoint y: 1, distance: 401.0
click at [498, 75] on div "Search .b{fill:var(--color-action-default)} Accept Compositions Cancel Composit…" at bounding box center [569, 91] width 1139 height 65
click at [518, 12] on span "Planning" at bounding box center [524, 14] width 35 height 14
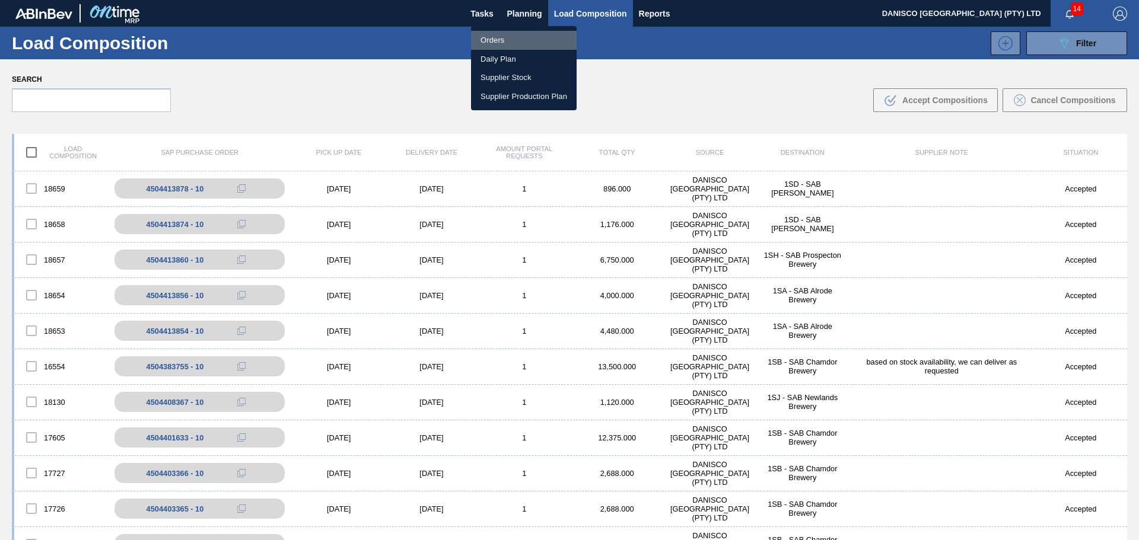
click at [504, 39] on li "Orders" at bounding box center [524, 40] width 106 height 19
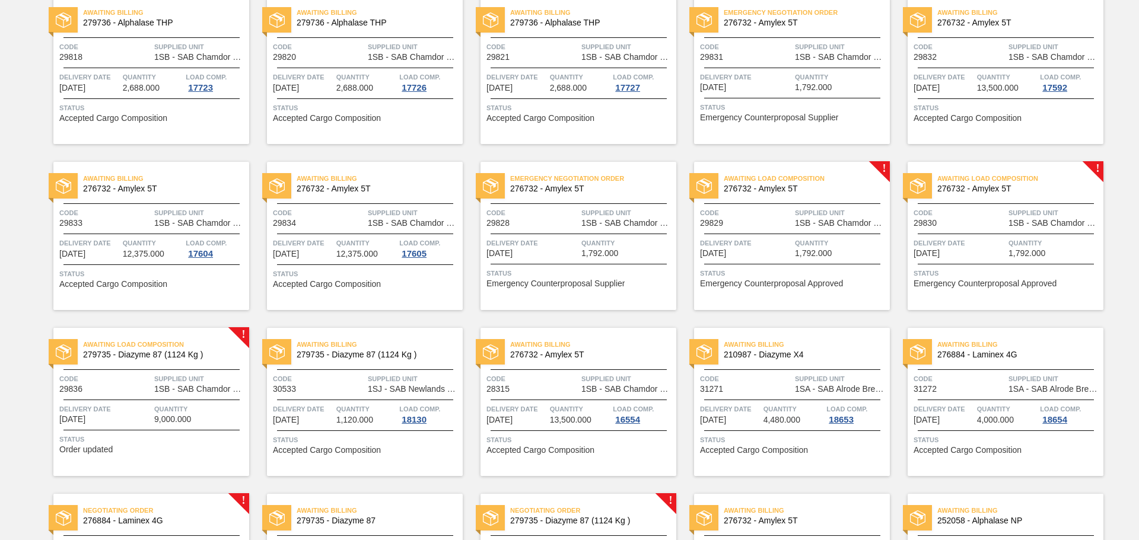
scroll to position [297, 0]
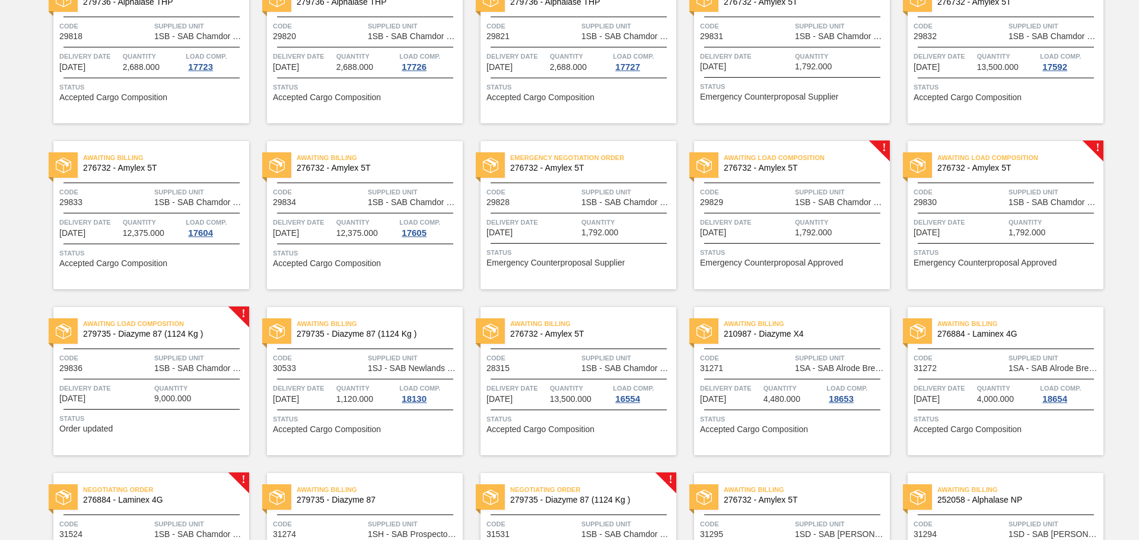
click at [731, 223] on span "Delivery Date" at bounding box center [746, 223] width 92 height 12
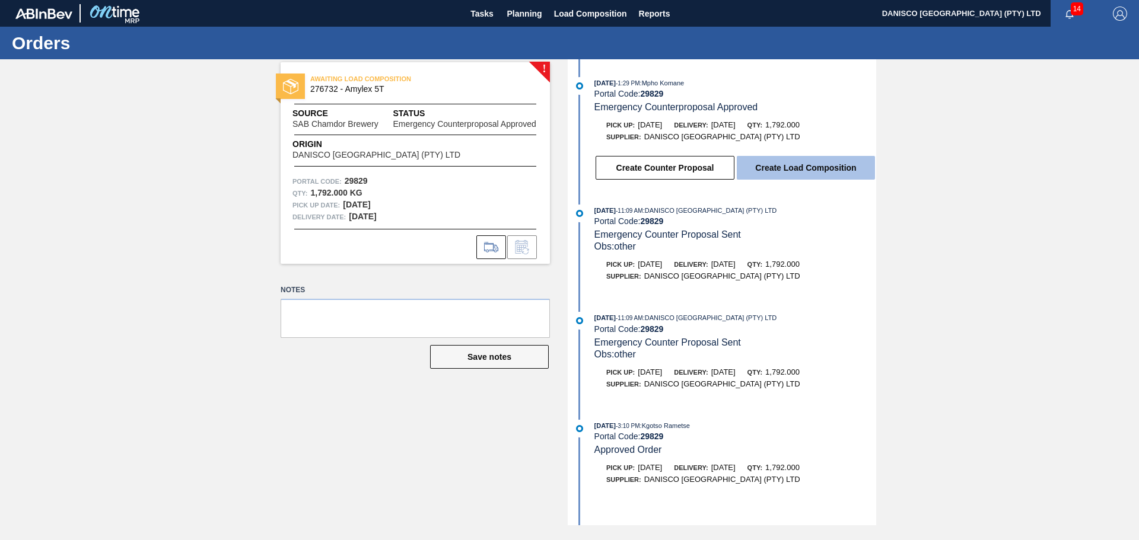
click at [802, 163] on button "Create Load Composition" at bounding box center [806, 168] width 138 height 24
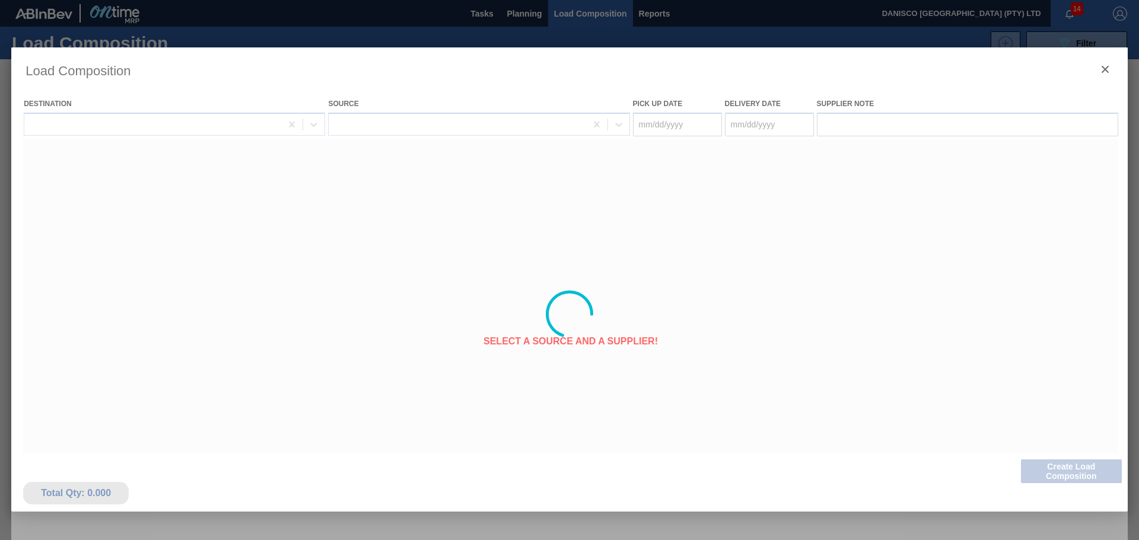
type Date "[DATE]"
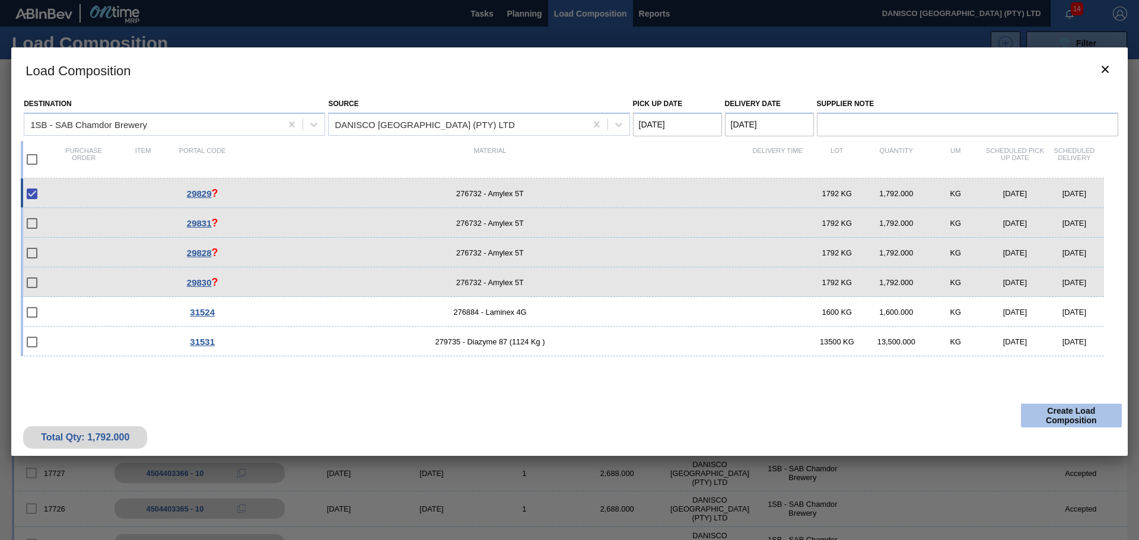
click at [1076, 415] on button "Create Load Composition" at bounding box center [1071, 416] width 101 height 24
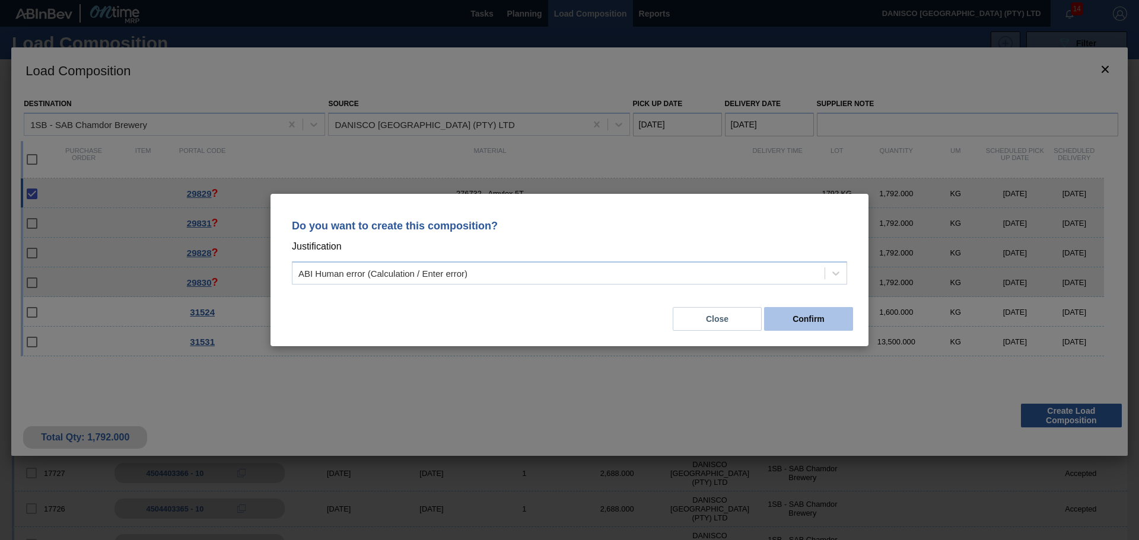
click at [803, 322] on button "Confirm" at bounding box center [808, 319] width 89 height 24
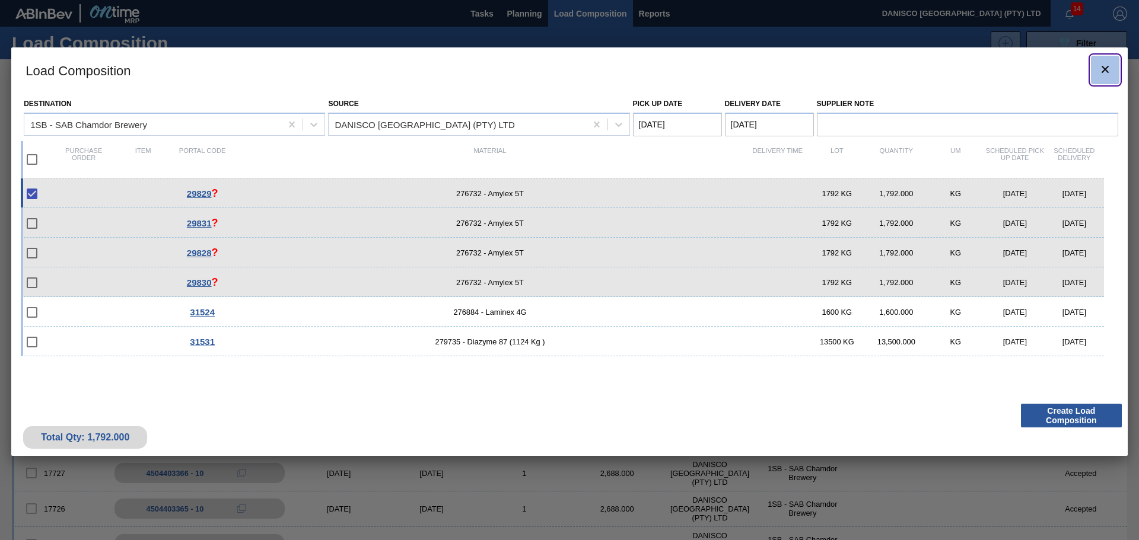
click at [1109, 67] on icon "botão de ícone" at bounding box center [1105, 69] width 14 height 14
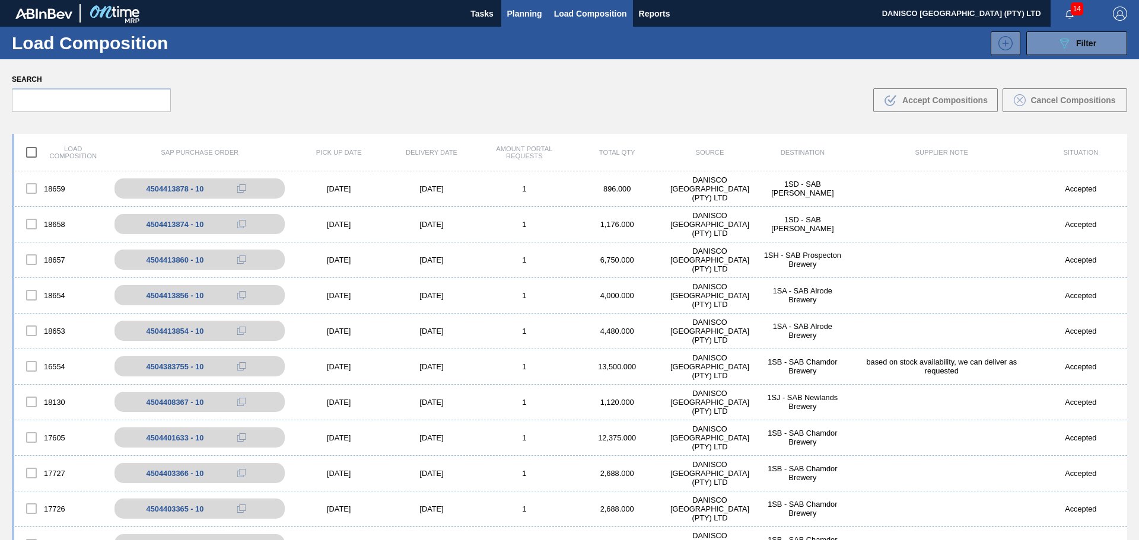
click at [533, 8] on span "Planning" at bounding box center [524, 14] width 35 height 14
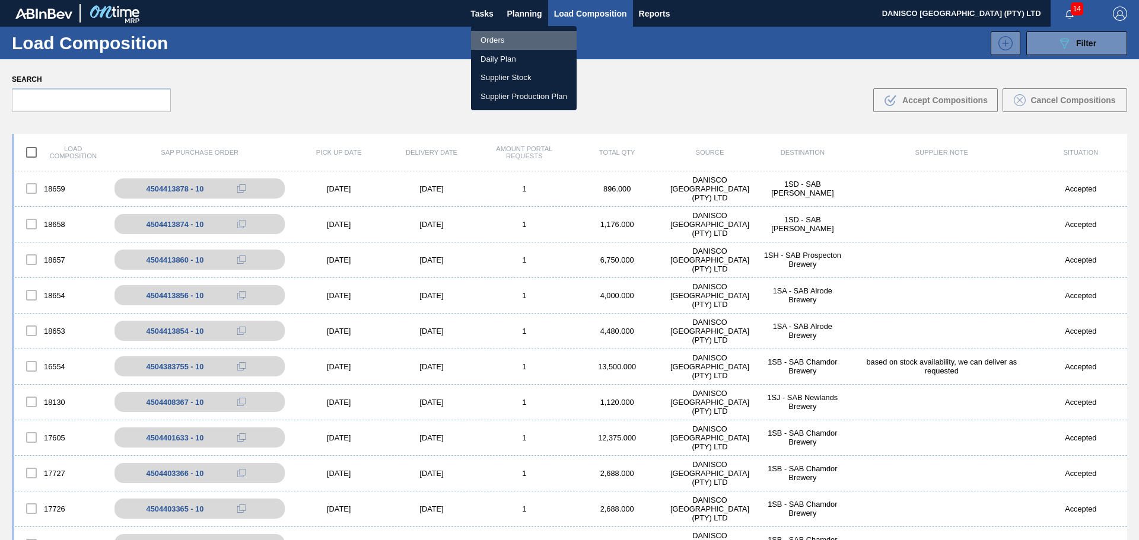
click at [502, 39] on li "Orders" at bounding box center [524, 40] width 106 height 19
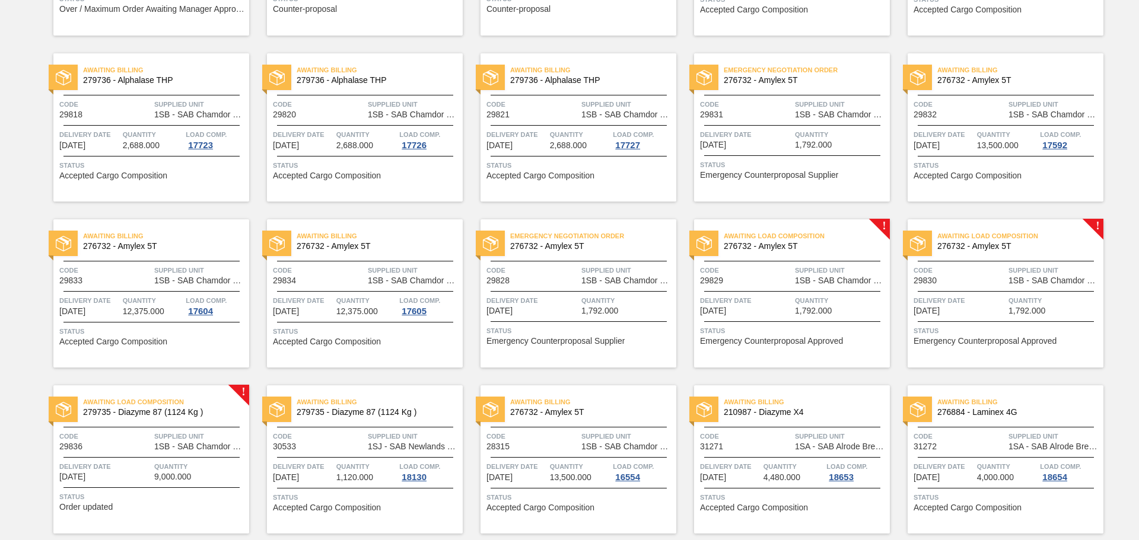
scroll to position [237, 0]
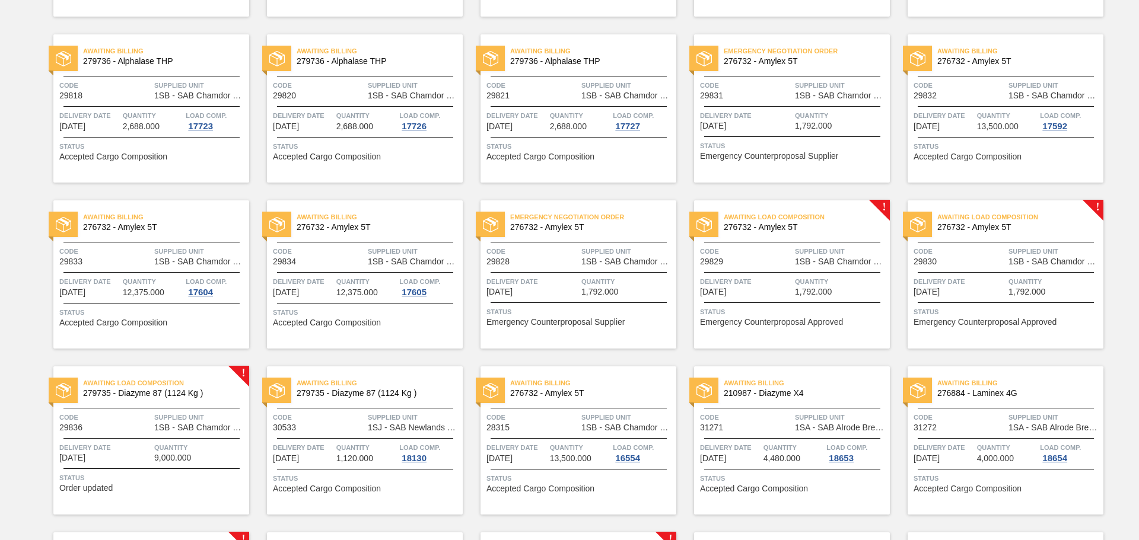
click at [957, 274] on div "Awaiting Load Composition 276732 - Amylex 5T Code 29830 Supplied Unit 1SB - SAB…" at bounding box center [1006, 275] width 196 height 148
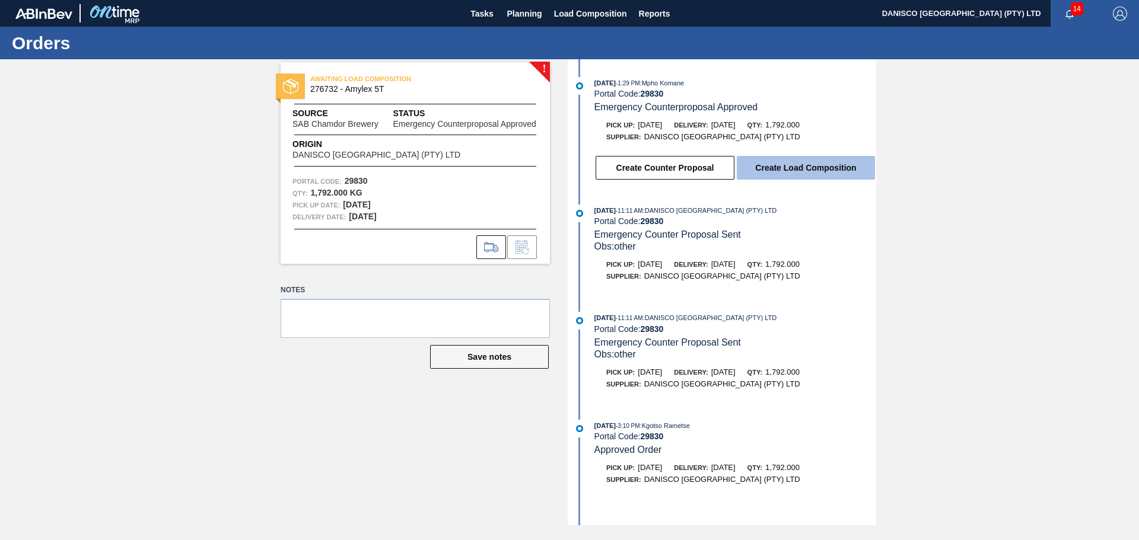
click at [809, 167] on button "Create Load Composition" at bounding box center [806, 168] width 138 height 24
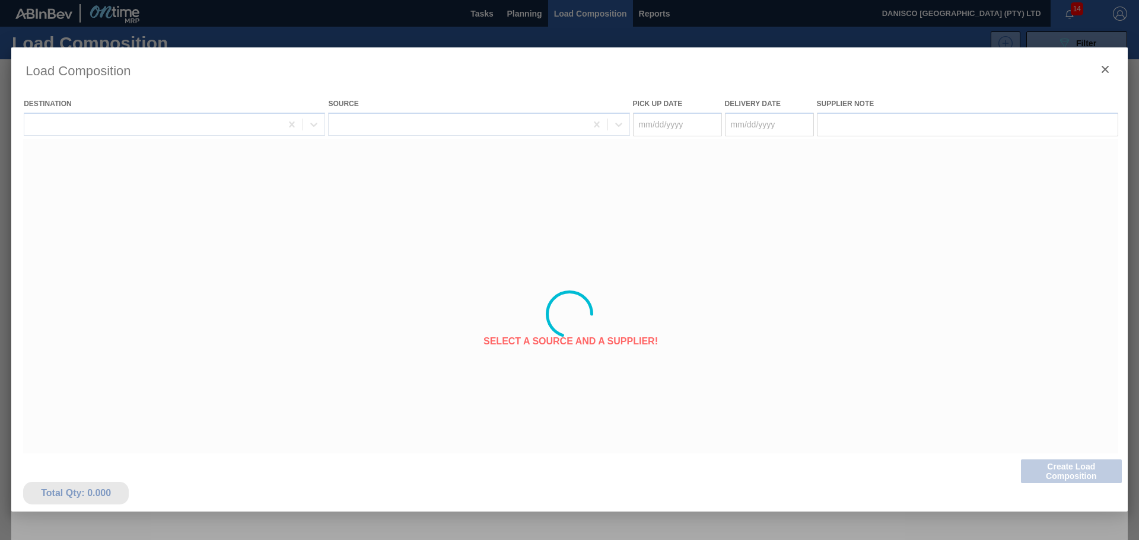
type Date "[DATE]"
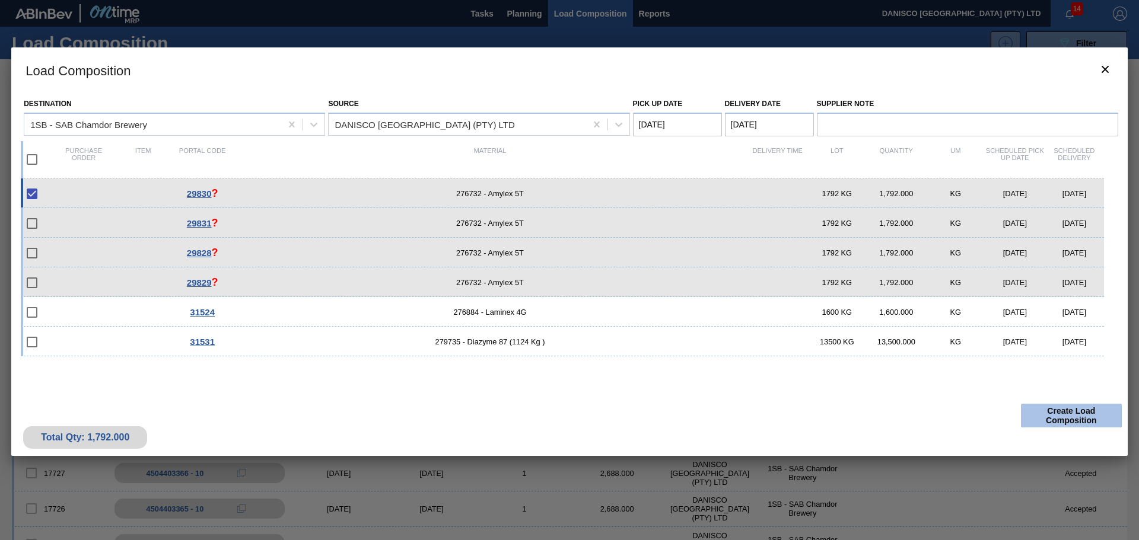
click at [1055, 416] on button "Create Load Composition" at bounding box center [1071, 416] width 101 height 24
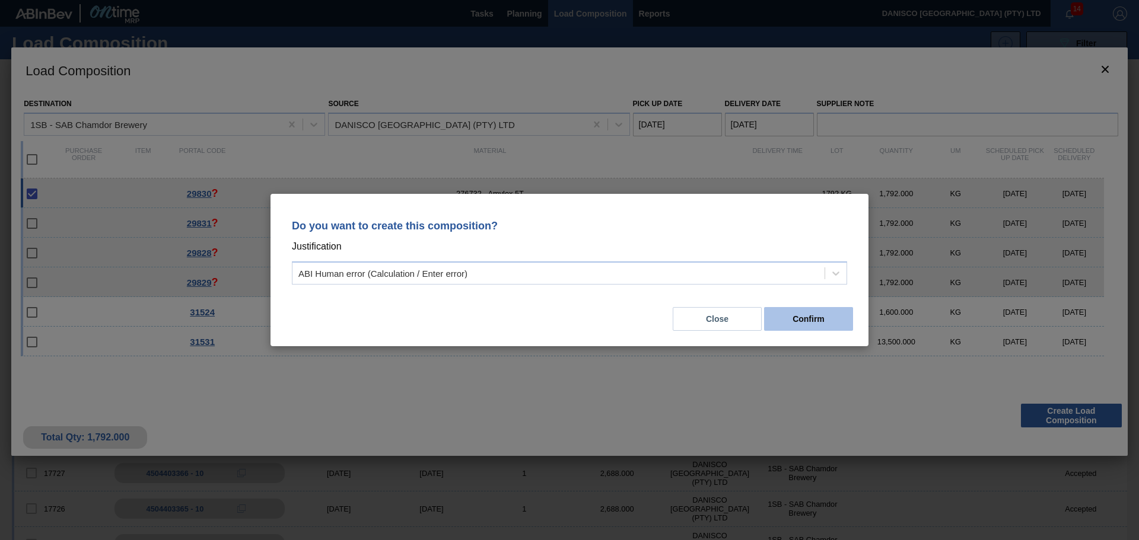
click at [793, 312] on button "Confirm" at bounding box center [808, 319] width 89 height 24
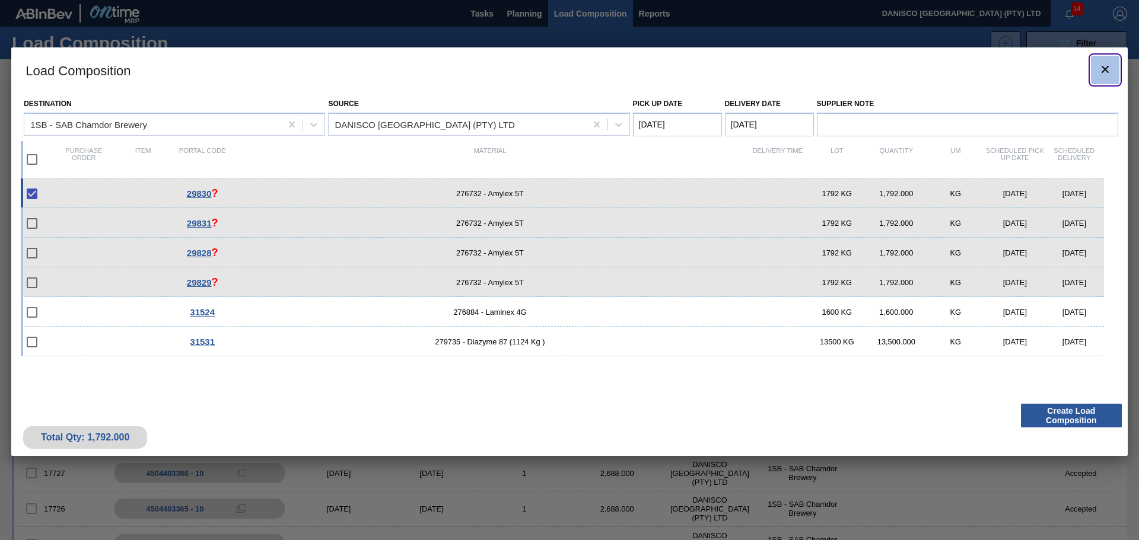
click at [1105, 74] on icon "botão de ícone" at bounding box center [1105, 69] width 14 height 14
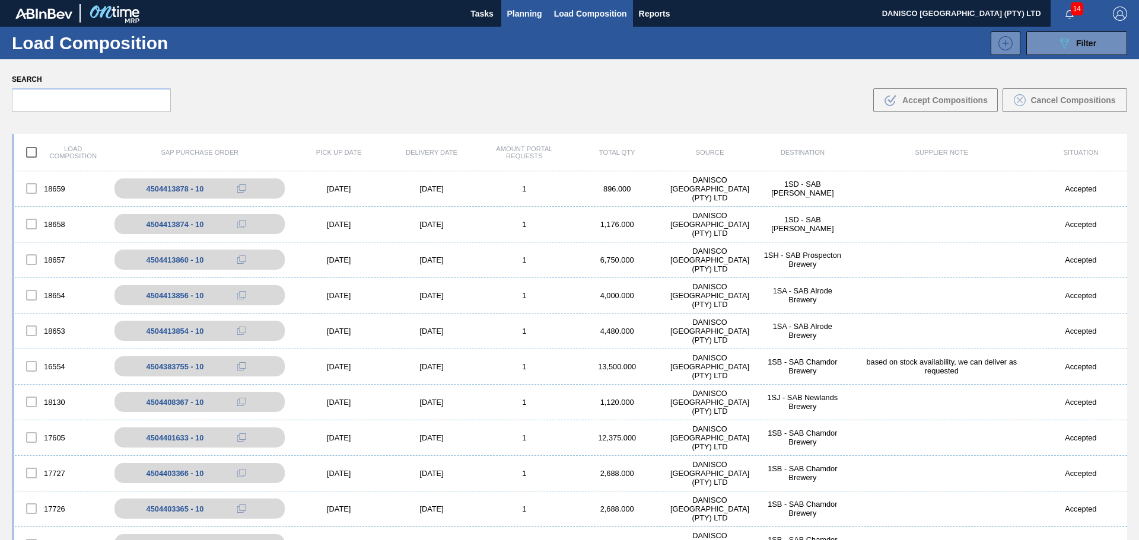
click at [523, 15] on span "Planning" at bounding box center [524, 14] width 35 height 14
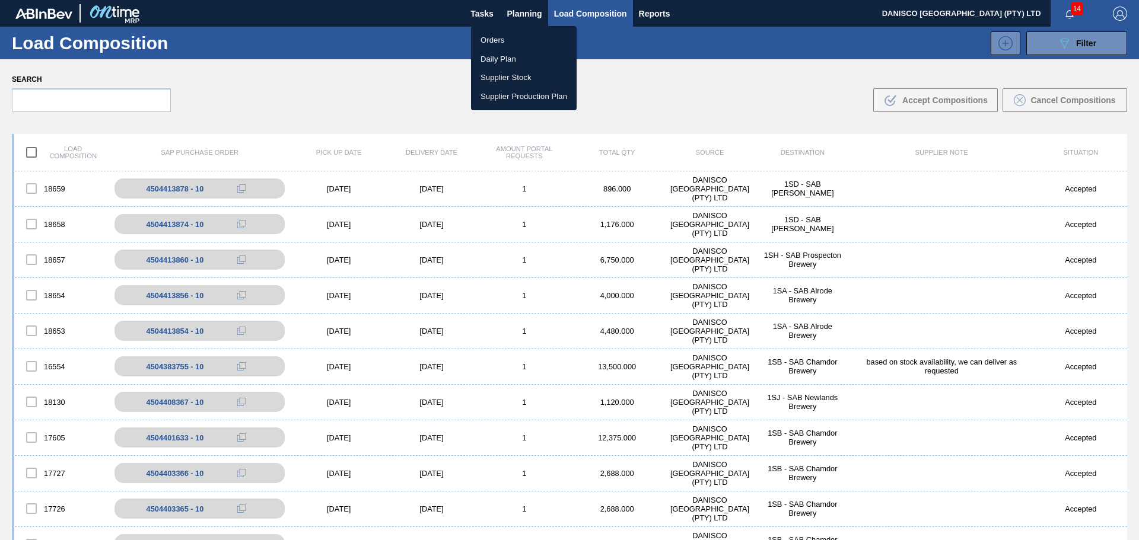
click at [507, 41] on li "Orders" at bounding box center [524, 40] width 106 height 19
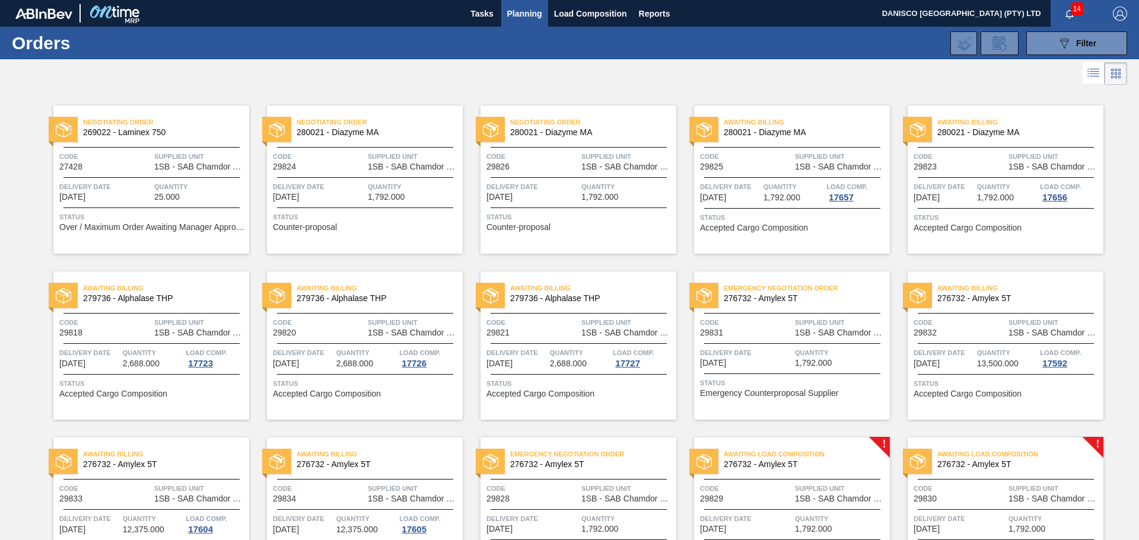
scroll to position [119, 0]
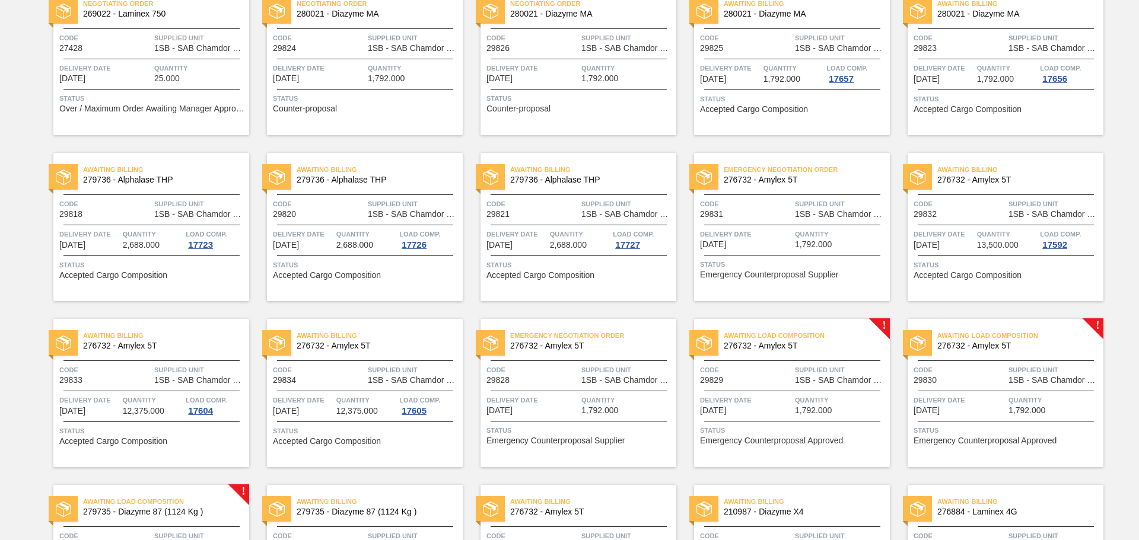
click at [1010, 401] on span "Quantity" at bounding box center [1054, 401] width 92 height 12
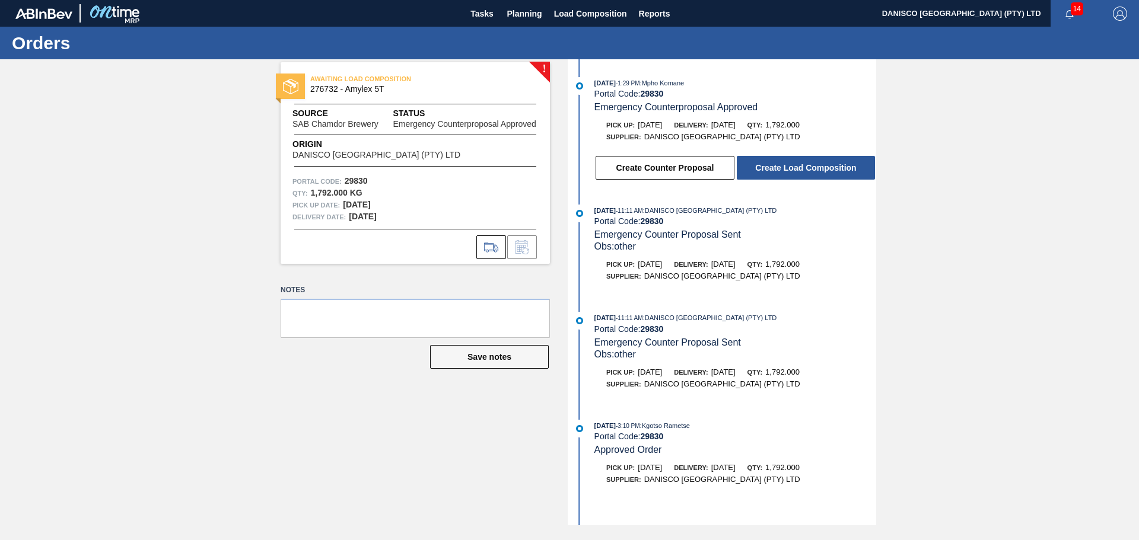
click at [969, 357] on div "! AWAITING LOAD COMPOSITION 276732 - Amylex 5T Source SAB Chamdor Brewery Statu…" at bounding box center [569, 292] width 1139 height 466
click at [520, 12] on span "Planning" at bounding box center [524, 14] width 35 height 14
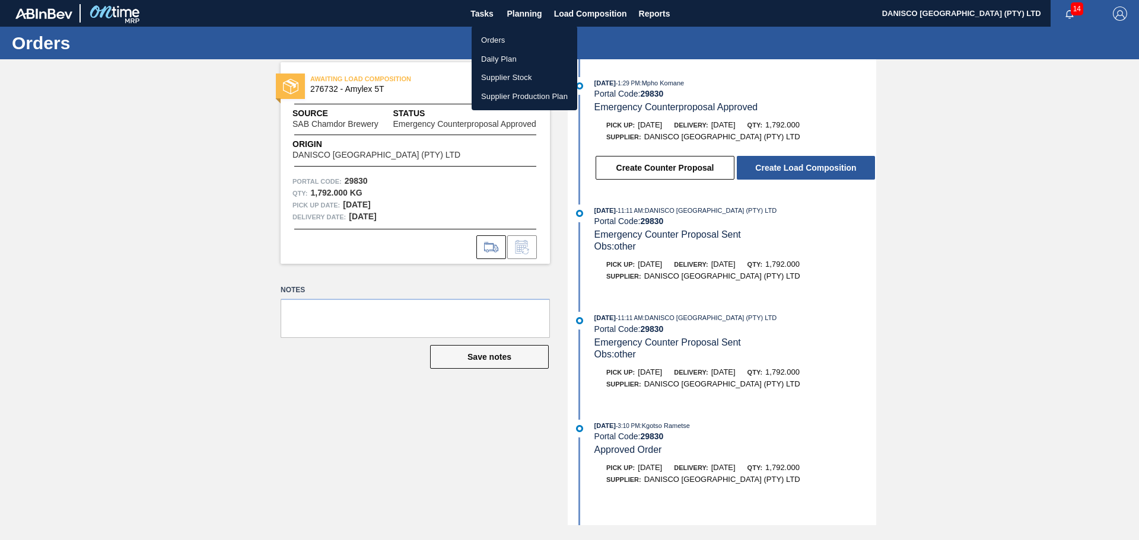
click at [509, 34] on li "Orders" at bounding box center [525, 40] width 106 height 19
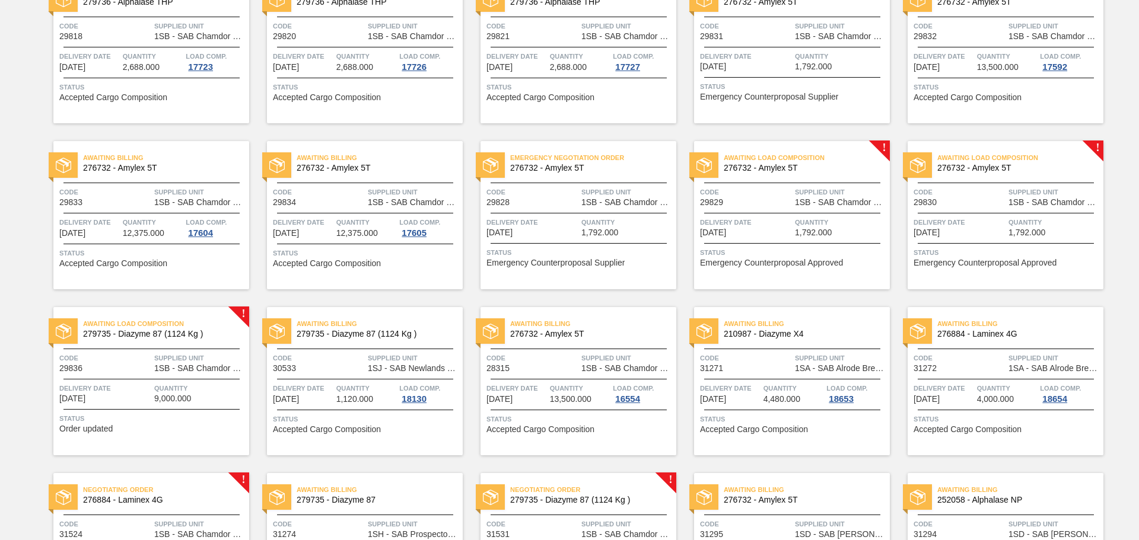
scroll to position [178, 0]
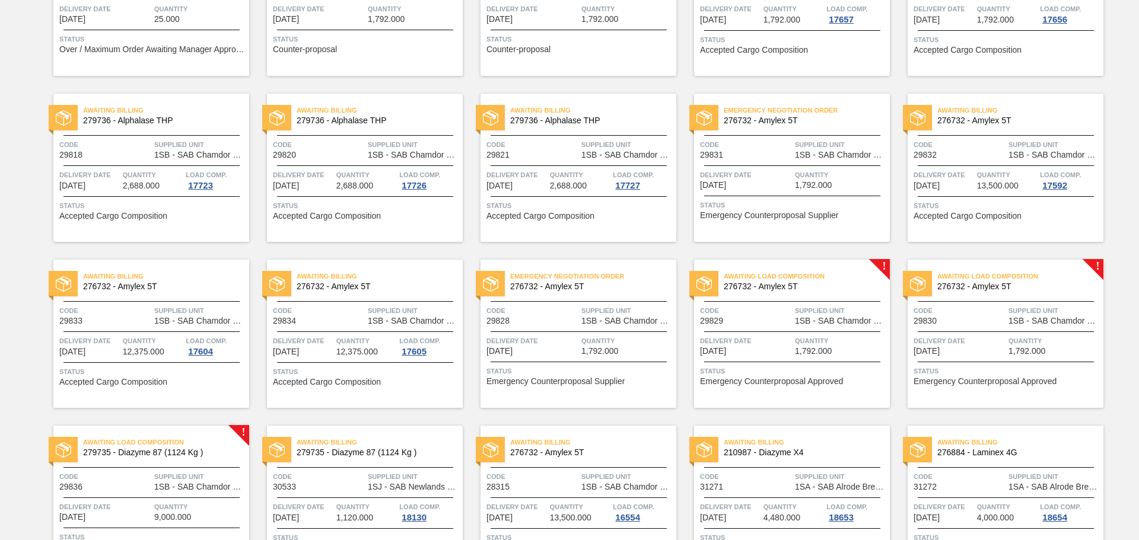
click at [553, 335] on span "Delivery Date" at bounding box center [532, 341] width 92 height 12
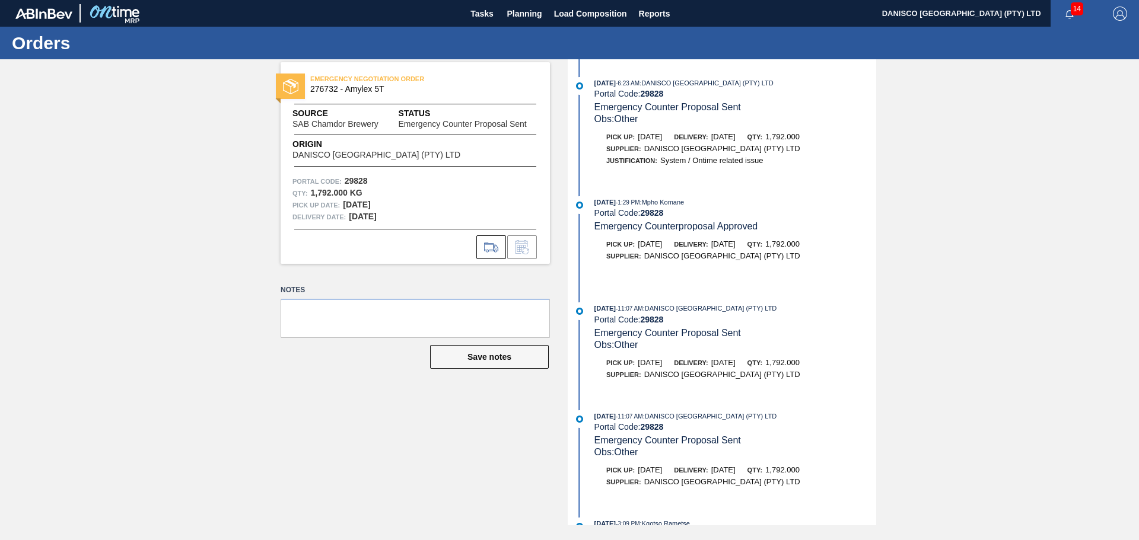
click at [962, 157] on div "EMERGENCY NEGOTIATION ORDER 276732 - Amylex 5T Source SAB Chamdor Brewery Statu…" at bounding box center [569, 292] width 1139 height 466
click at [523, 7] on span "Planning" at bounding box center [524, 14] width 35 height 14
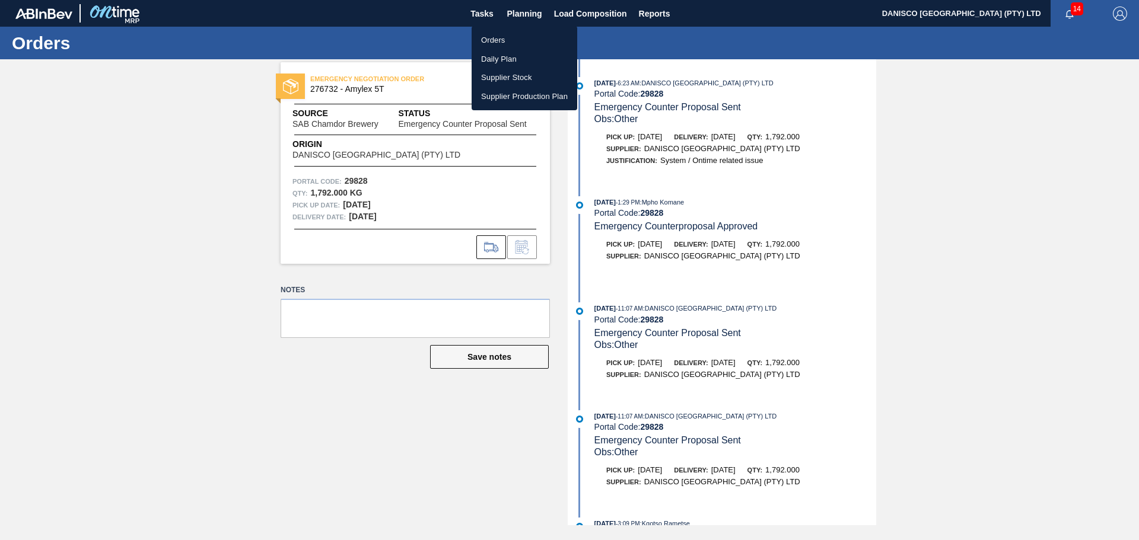
click at [500, 42] on li "Orders" at bounding box center [525, 40] width 106 height 19
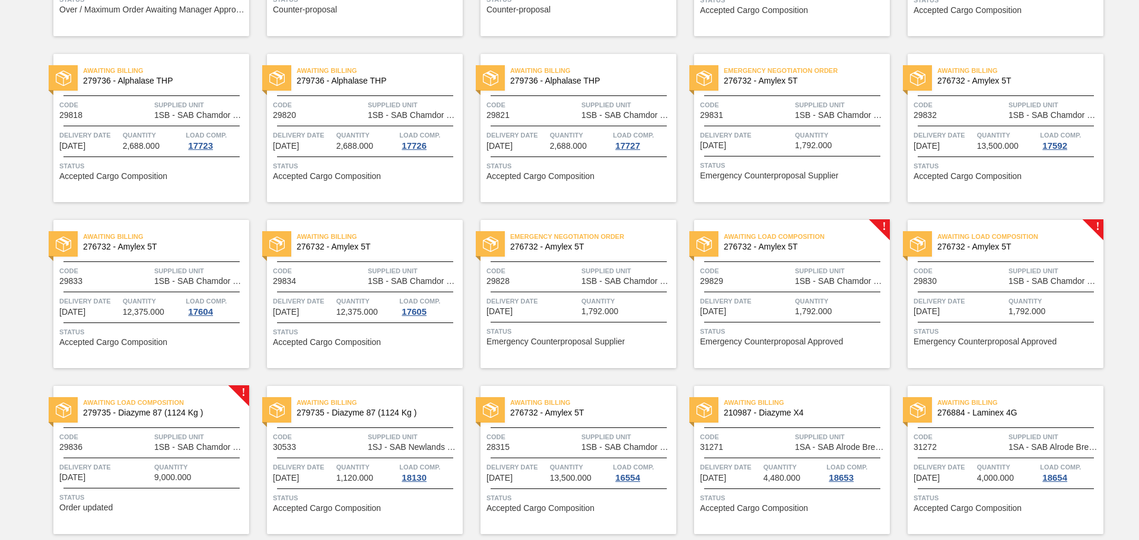
scroll to position [237, 0]
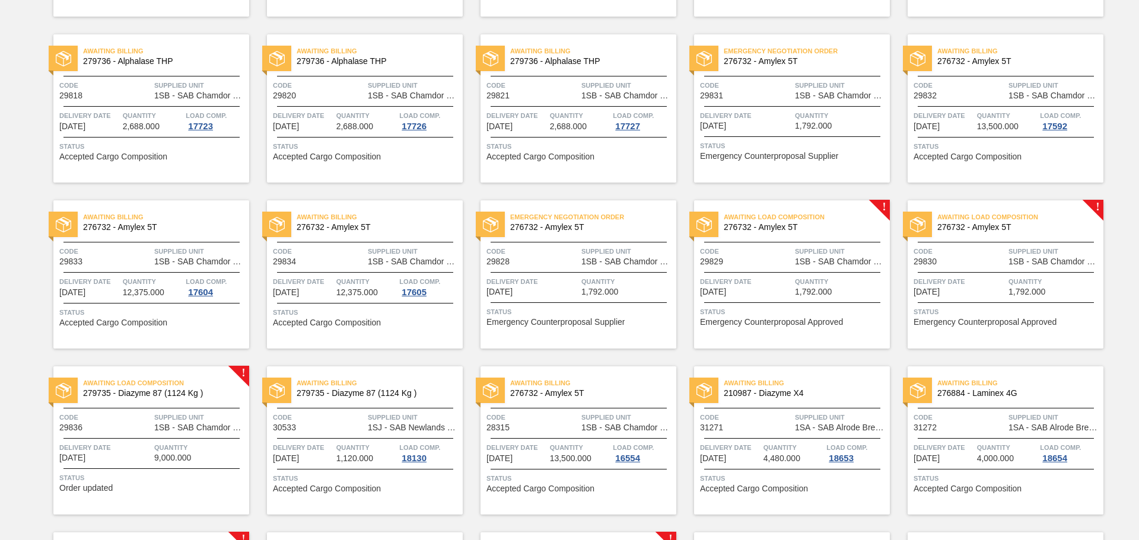
click at [749, 276] on span "Delivery Date" at bounding box center [746, 282] width 92 height 12
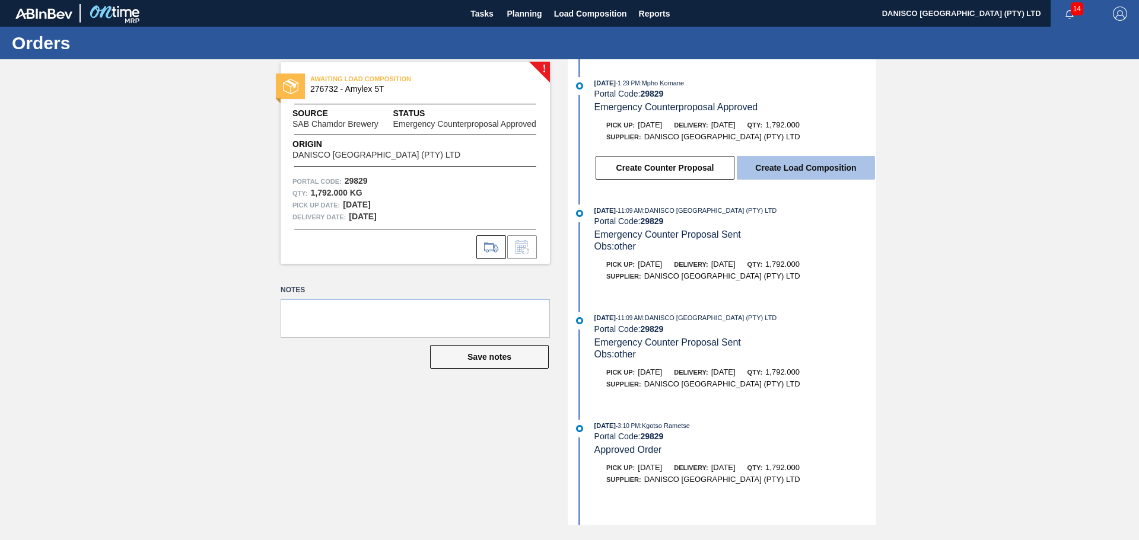
click at [782, 174] on button "Create Load Composition" at bounding box center [806, 168] width 138 height 24
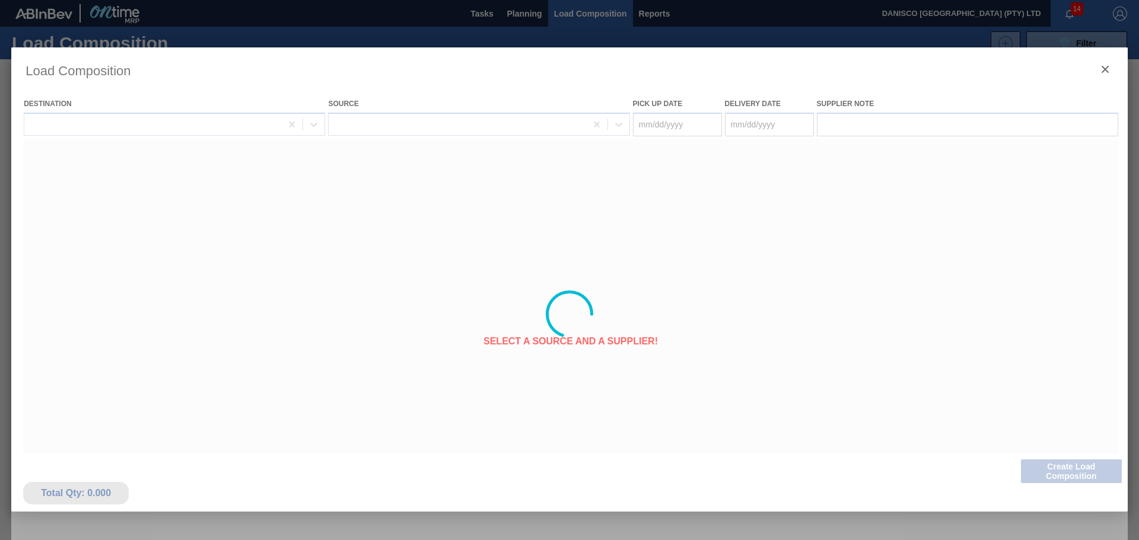
type Date "[DATE]"
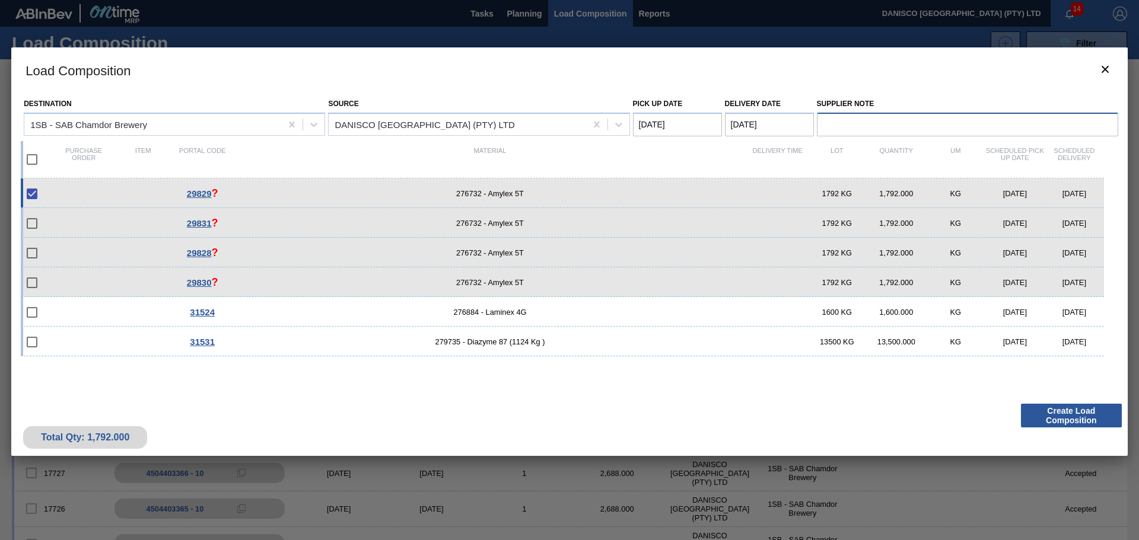
click at [863, 127] on input "Supplier Note" at bounding box center [967, 125] width 301 height 24
type input "based on stock availability, we can deliver as requested"
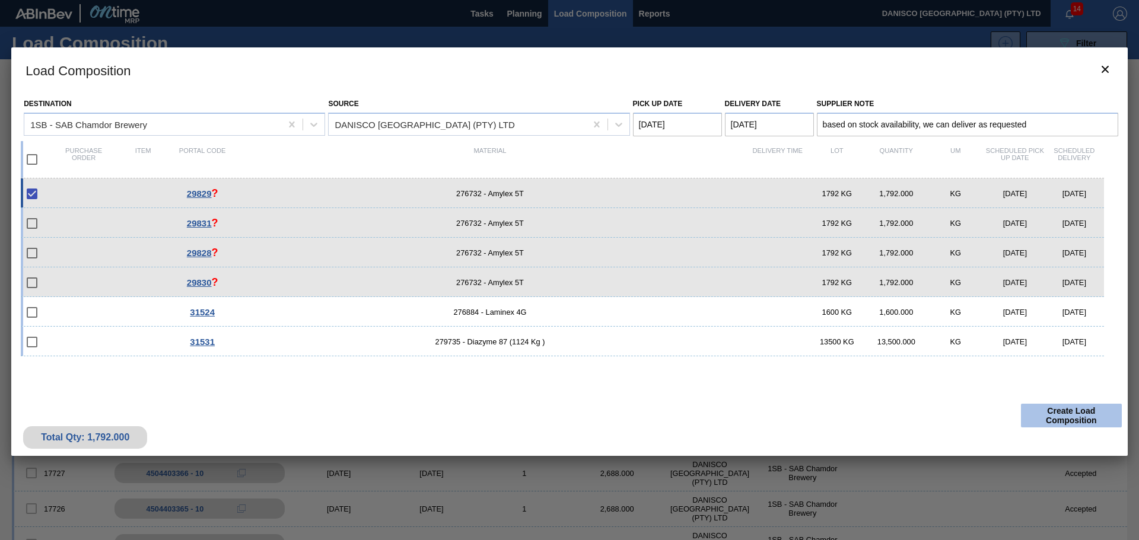
click at [1086, 421] on button "Create Load Composition" at bounding box center [1071, 416] width 101 height 24
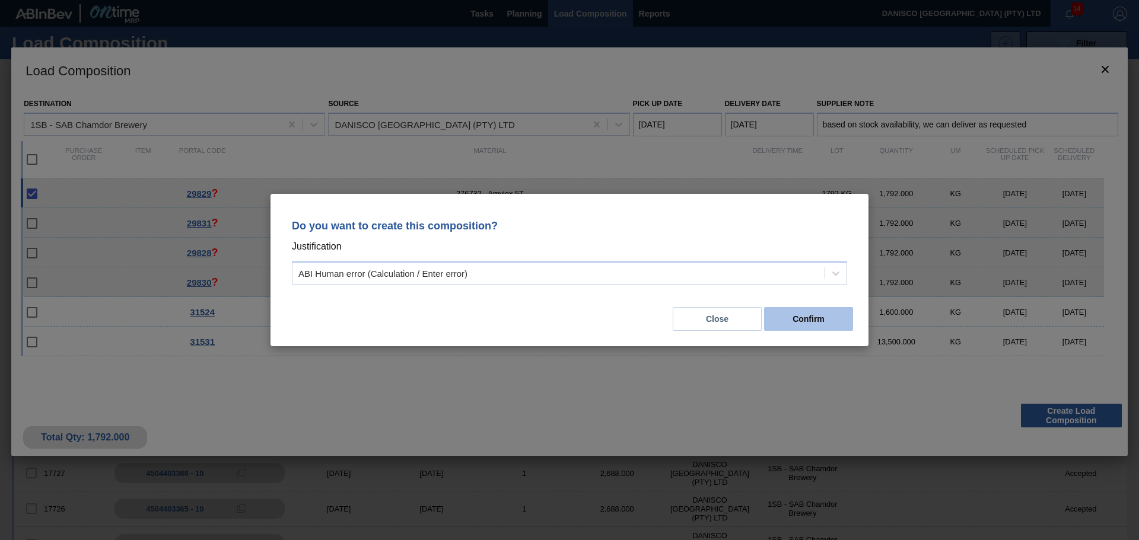
click at [810, 317] on button "Confirm" at bounding box center [808, 319] width 89 height 24
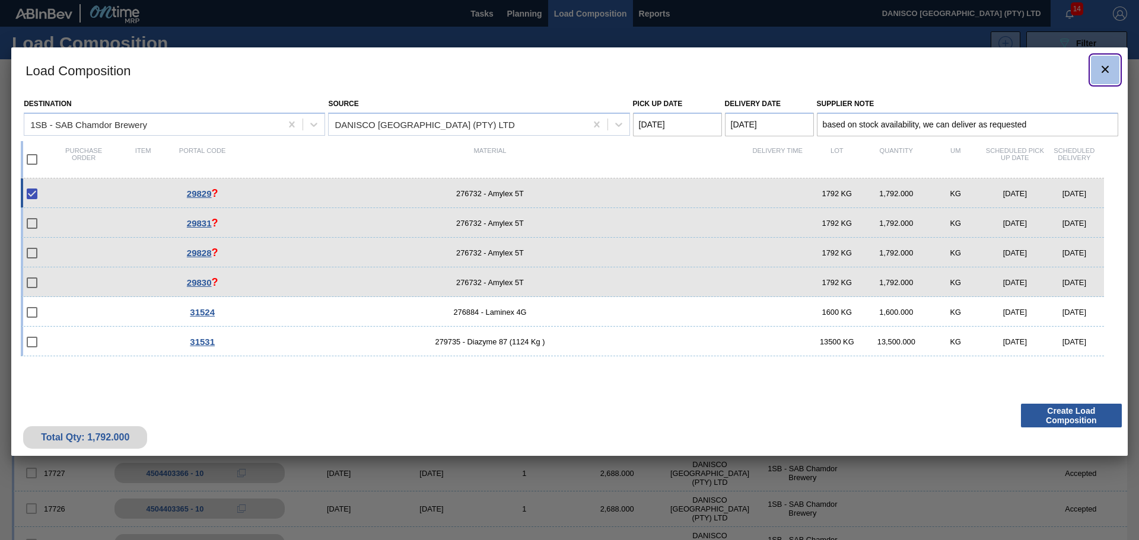
click at [1110, 68] on icon "botão de ícone" at bounding box center [1105, 69] width 14 height 14
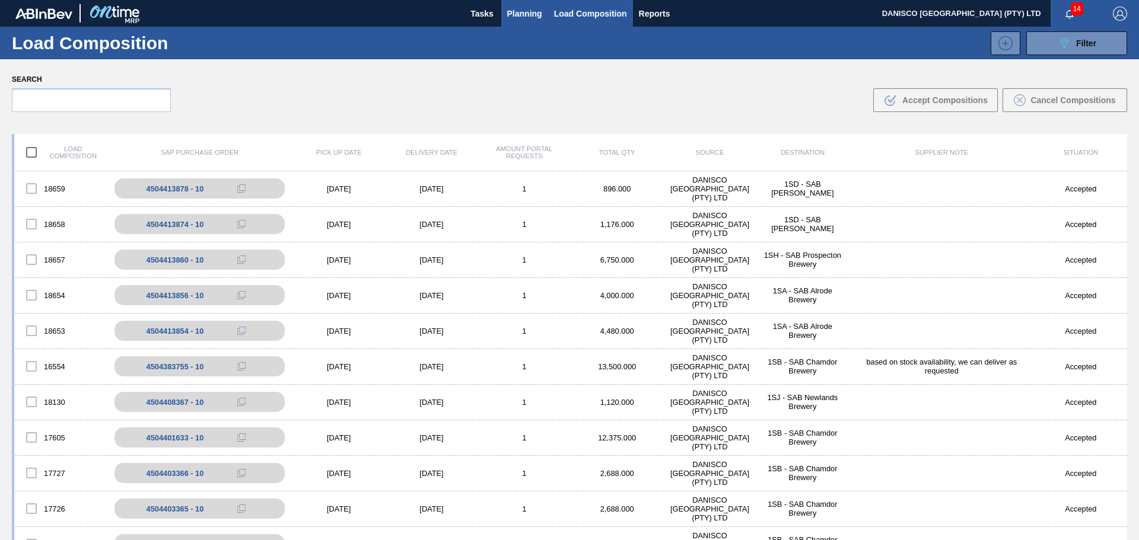
click at [520, 11] on span "Planning" at bounding box center [524, 14] width 35 height 14
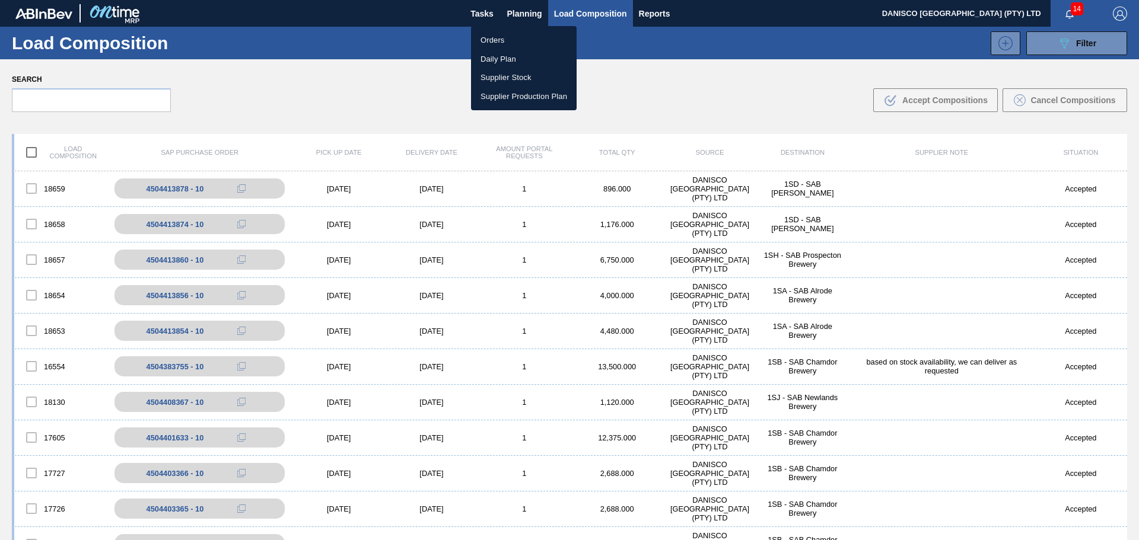
click at [511, 44] on li "Orders" at bounding box center [524, 40] width 106 height 19
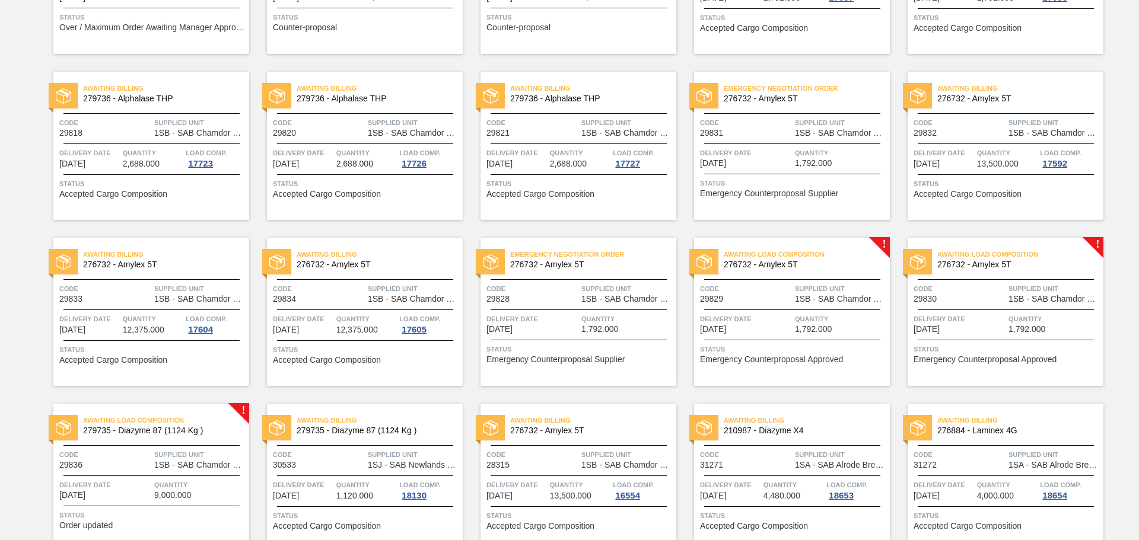
scroll to position [237, 0]
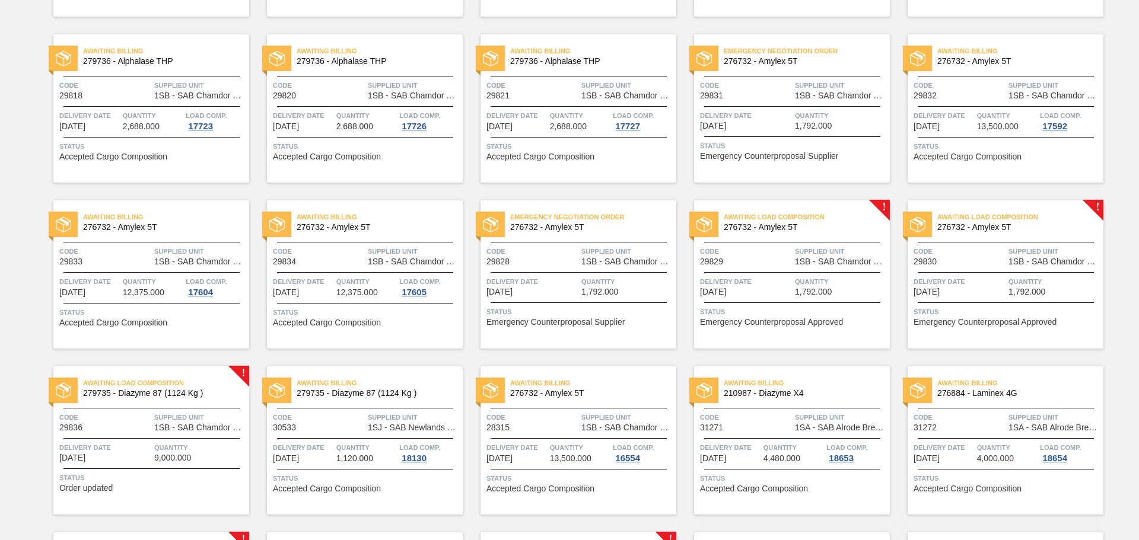
click at [784, 295] on div "Delivery Date [DATE]" at bounding box center [746, 286] width 92 height 21
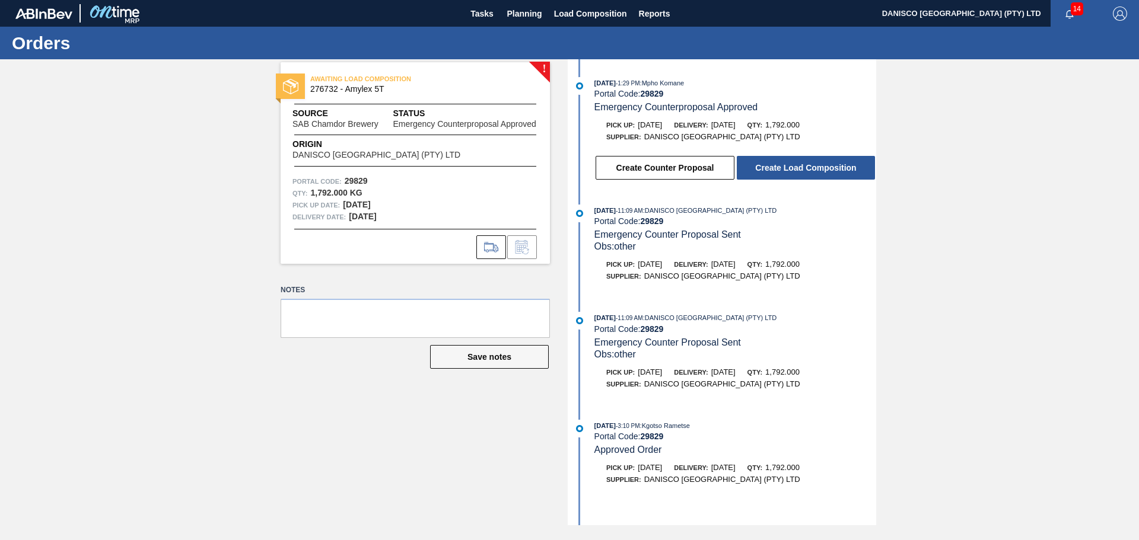
click at [954, 268] on div "! AWAITING LOAD COMPOSITION 276732 - Amylex 5T Source SAB Chamdor Brewery Statu…" at bounding box center [569, 292] width 1139 height 466
click at [976, 260] on div "! AWAITING LOAD COMPOSITION 276732 - Amylex 5T Source SAB Chamdor Brewery Statu…" at bounding box center [569, 292] width 1139 height 466
click at [656, 167] on button "Create Counter Proposal" at bounding box center [665, 168] width 139 height 24
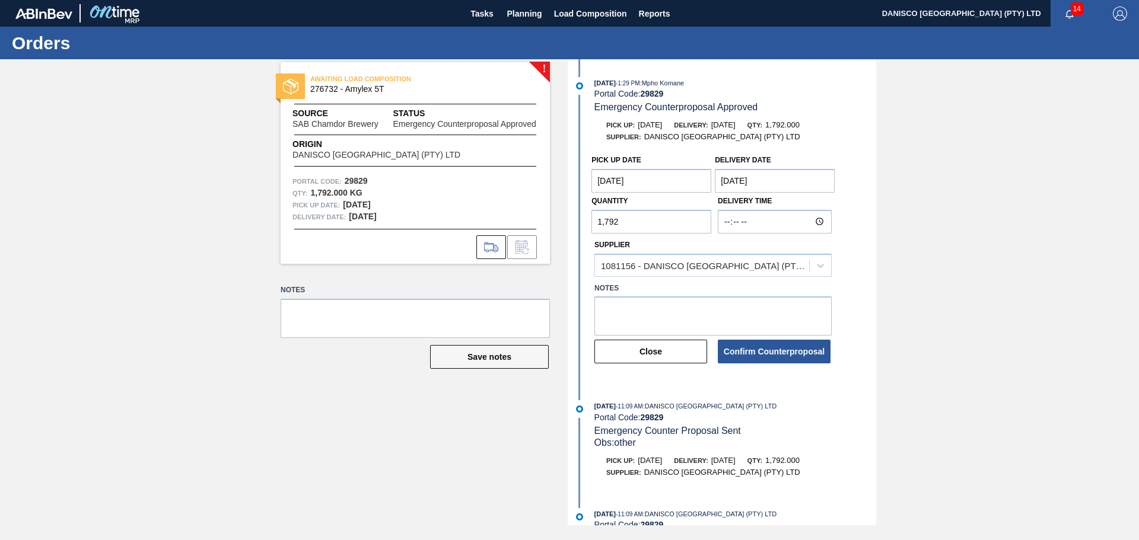
click at [777, 178] on Date "[DATE]" at bounding box center [775, 181] width 120 height 24
click at [842, 210] on div "[DATE]" at bounding box center [786, 209] width 142 height 10
click at [845, 210] on button "Next Month" at bounding box center [848, 209] width 8 height 8
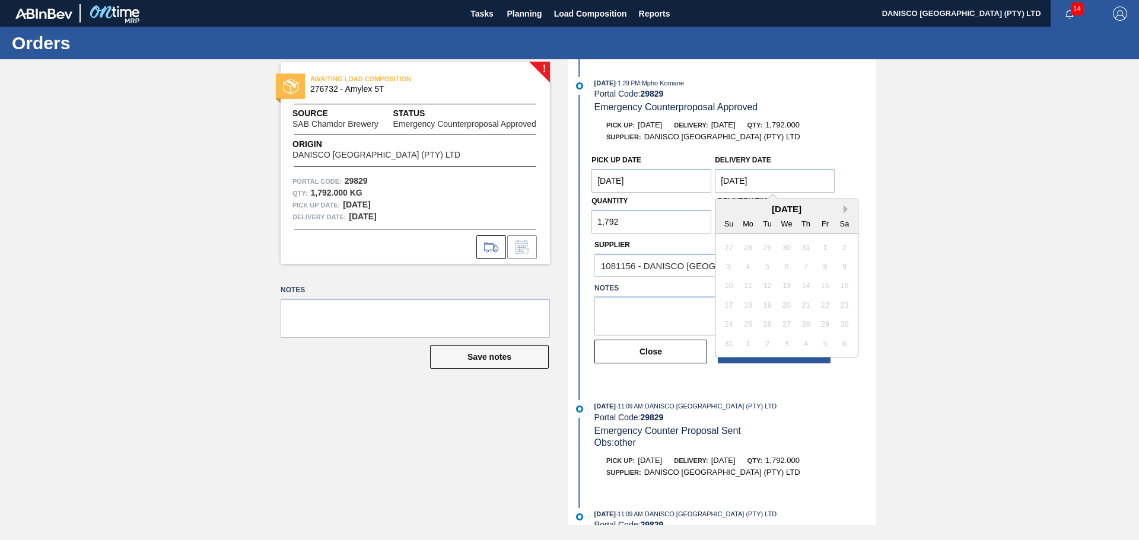
click at [845, 210] on button "Next Month" at bounding box center [848, 209] width 8 height 8
click at [730, 209] on div "[DATE]" at bounding box center [786, 209] width 142 height 10
click at [728, 209] on button "Previous Month" at bounding box center [725, 209] width 8 height 8
click at [806, 269] on div "11" at bounding box center [806, 267] width 16 height 16
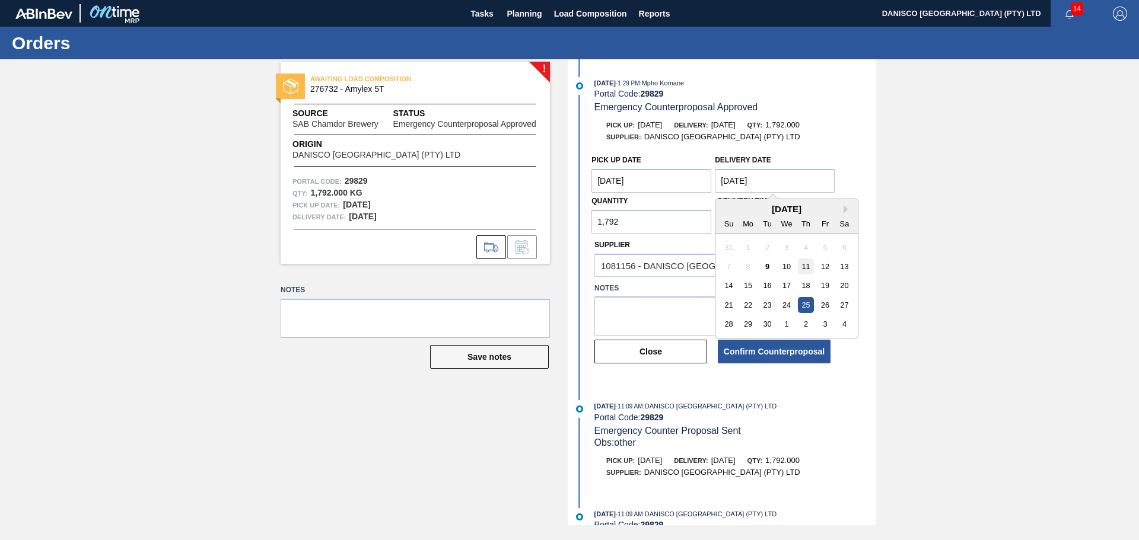
type Date "[DATE]"
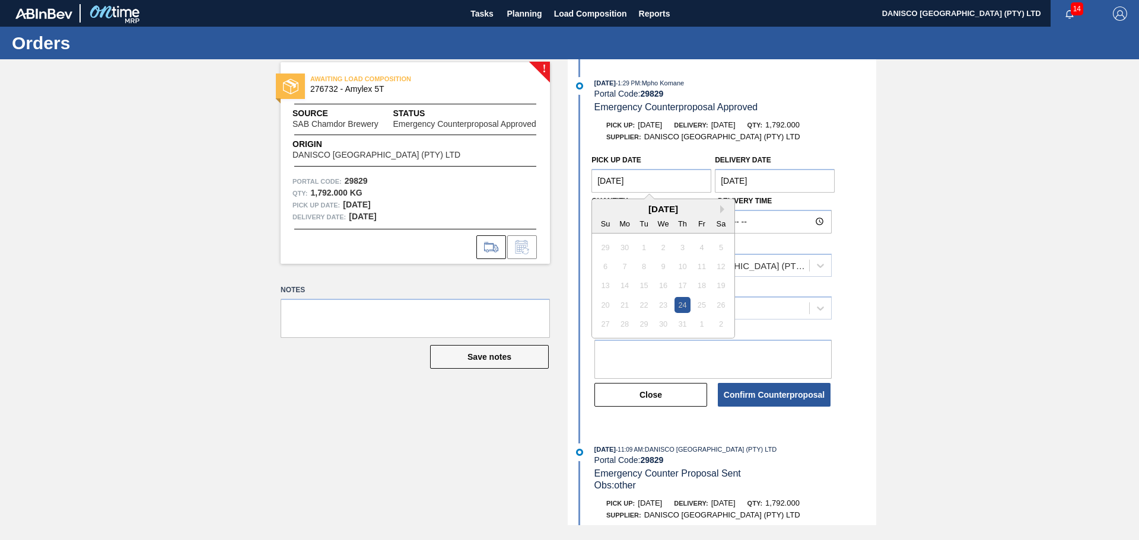
click at [653, 185] on Date "[DATE]" at bounding box center [651, 181] width 120 height 24
click at [720, 211] on button "Next Month" at bounding box center [724, 209] width 8 height 8
click at [666, 265] on div "10" at bounding box center [664, 267] width 16 height 16
type Date "[DATE]"
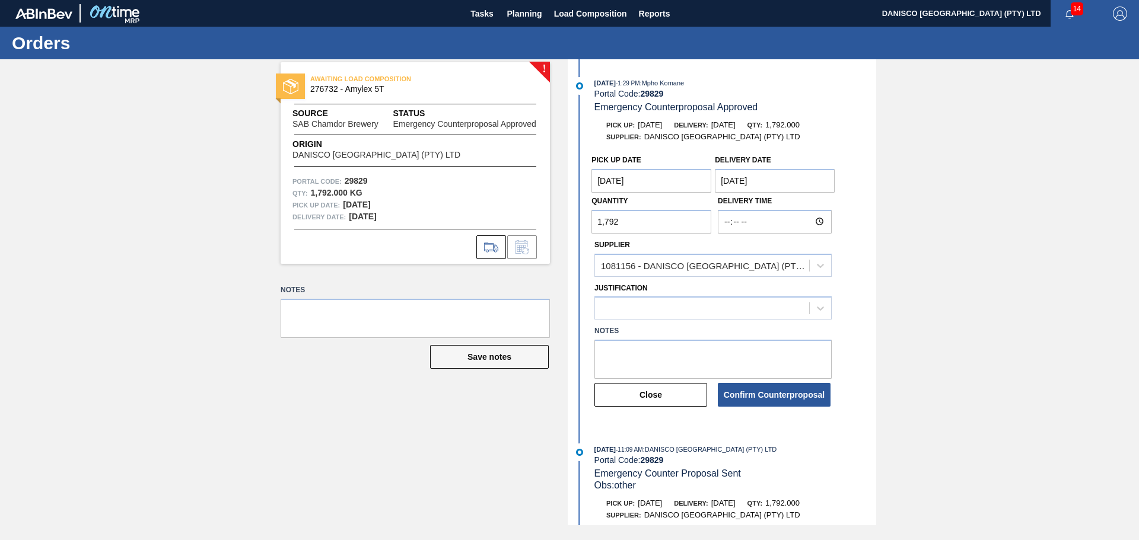
click at [978, 269] on div "! AWAITING LOAD COMPOSITION 276732 - Amylex 5T Source SAB Chamdor Brewery Statu…" at bounding box center [569, 292] width 1139 height 466
click at [664, 306] on div at bounding box center [702, 308] width 214 height 17
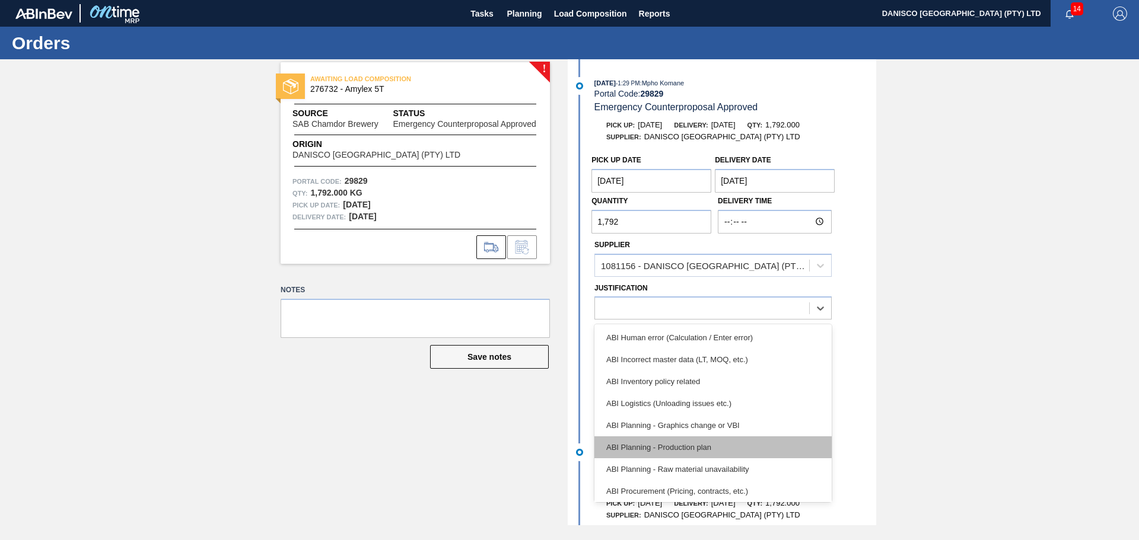
scroll to position [119, 0]
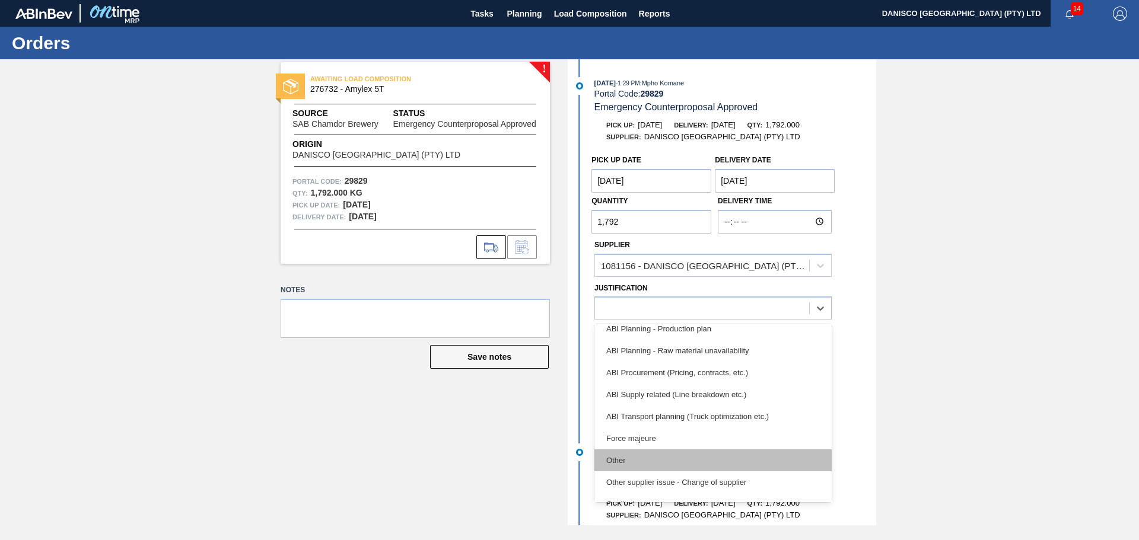
drag, startPoint x: 648, startPoint y: 465, endPoint x: 645, endPoint y: 389, distance: 76.0
click at [648, 463] on div "Other" at bounding box center [712, 461] width 237 height 22
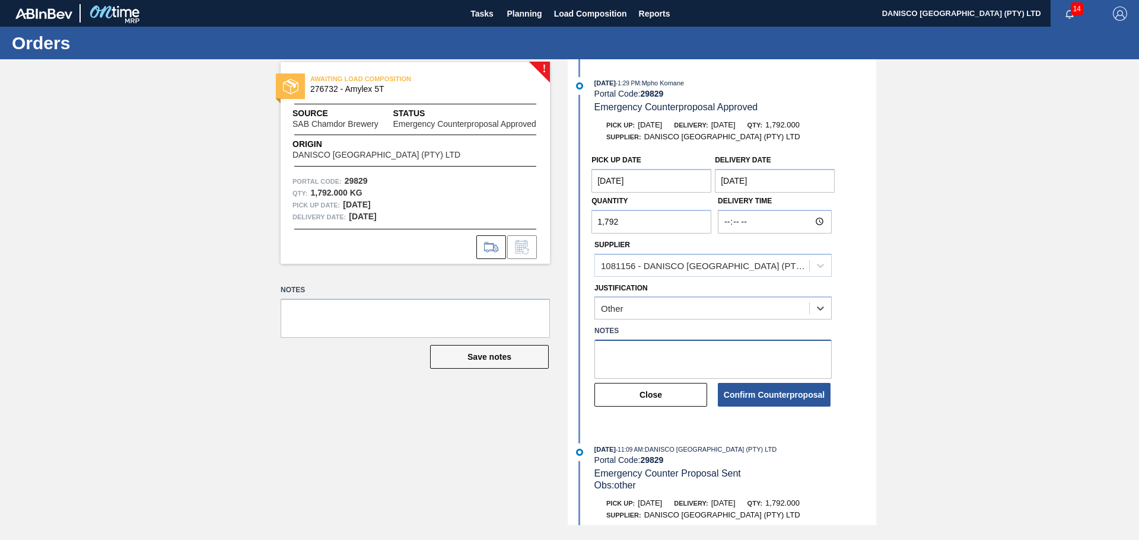
click at [642, 360] on textarea at bounding box center [712, 359] width 237 height 39
type textarea "other"
click at [791, 399] on button "Confirm Counterproposal" at bounding box center [774, 395] width 113 height 24
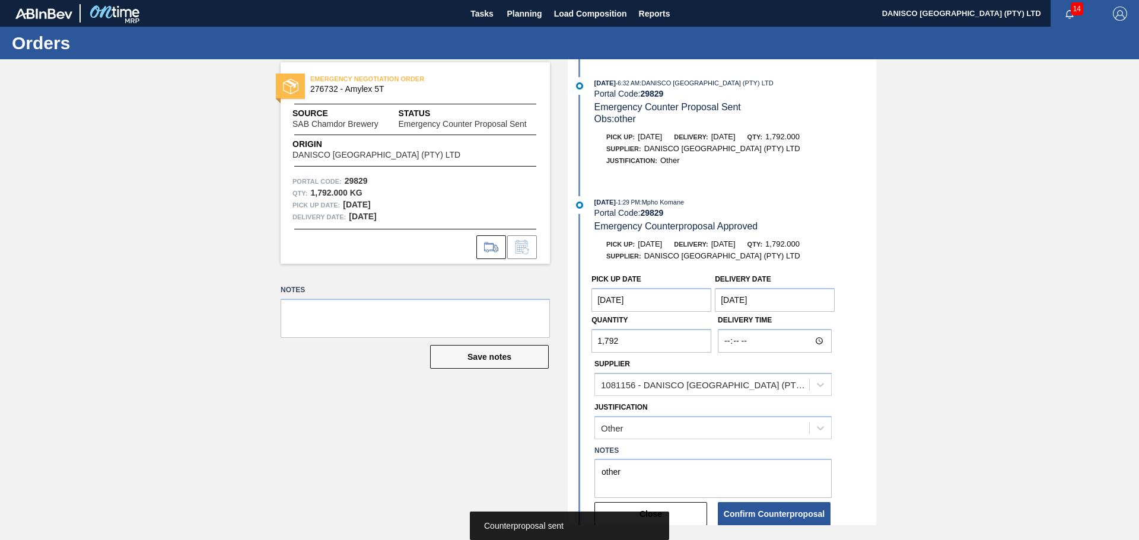
click at [285, 397] on div "EMERGENCY NEGOTIATION ORDER 276732 - Amylex 5T Source SAB Chamdor Brewery Statu…" at bounding box center [406, 292] width 287 height 466
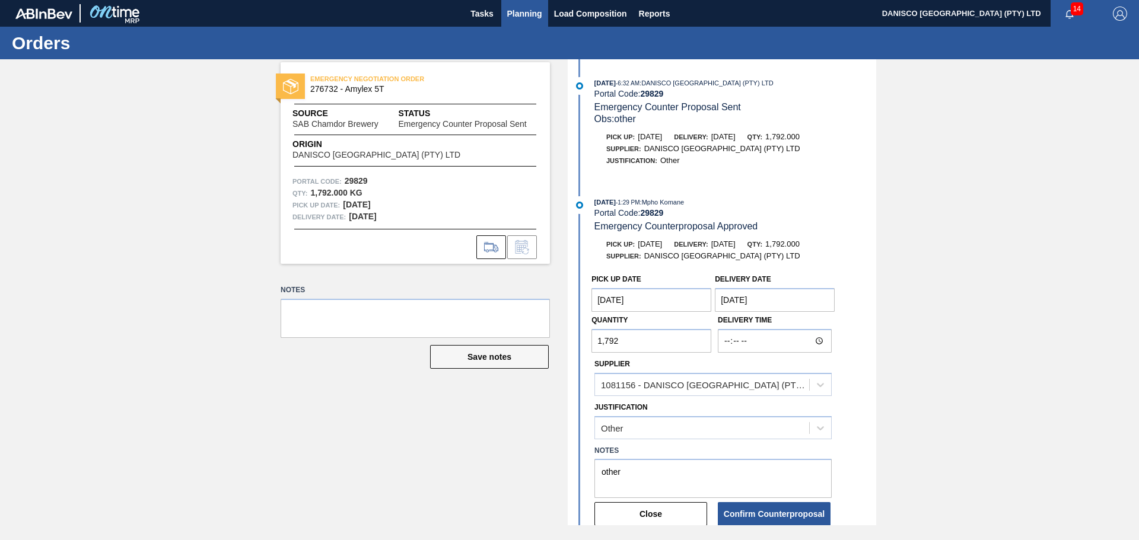
click at [518, 11] on span "Planning" at bounding box center [524, 14] width 35 height 14
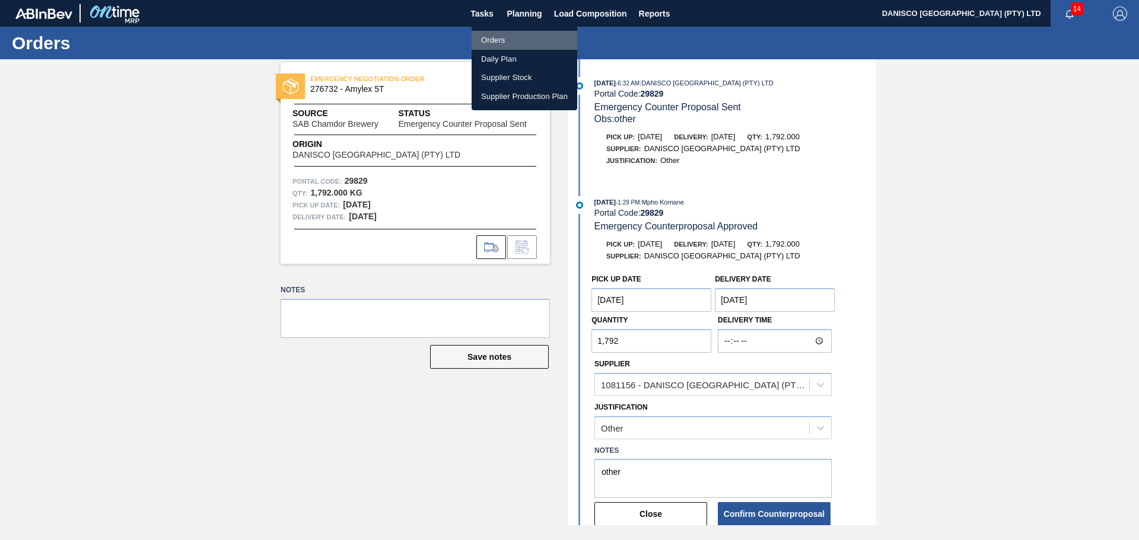
click at [498, 38] on li "Orders" at bounding box center [525, 40] width 106 height 19
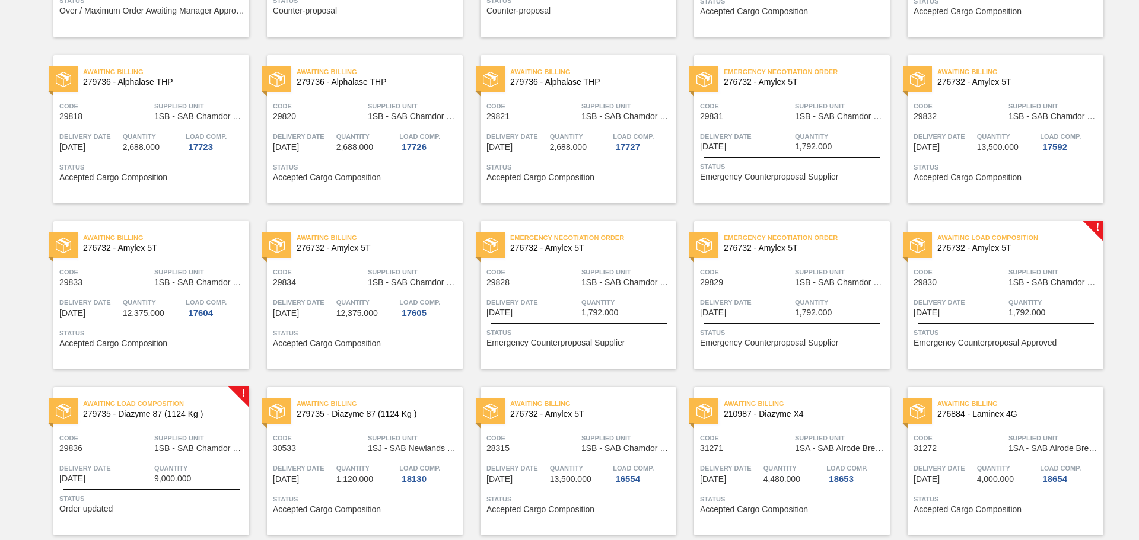
scroll to position [237, 0]
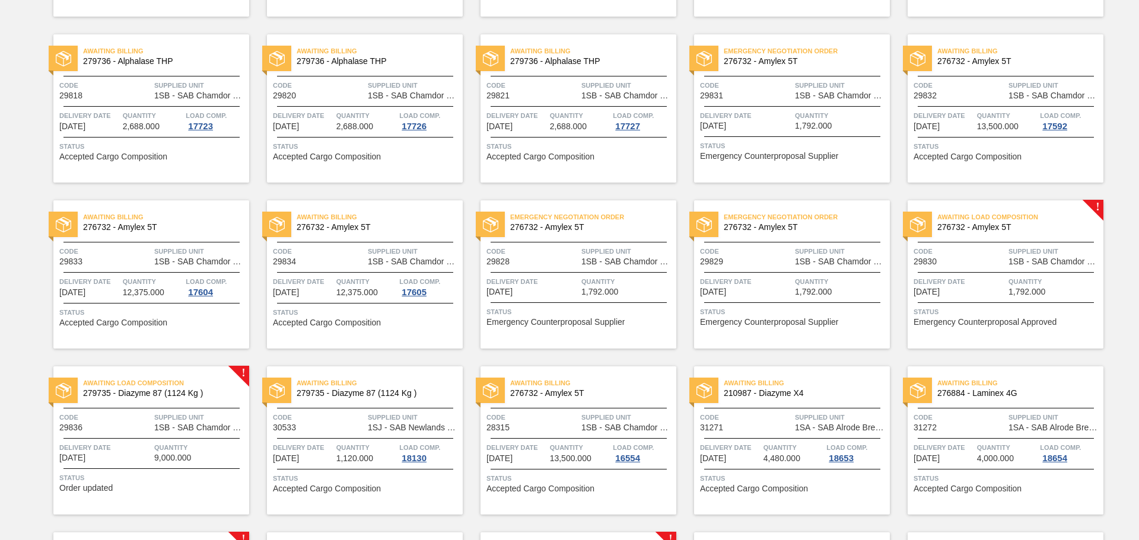
click at [968, 272] on div at bounding box center [1006, 272] width 176 height 1
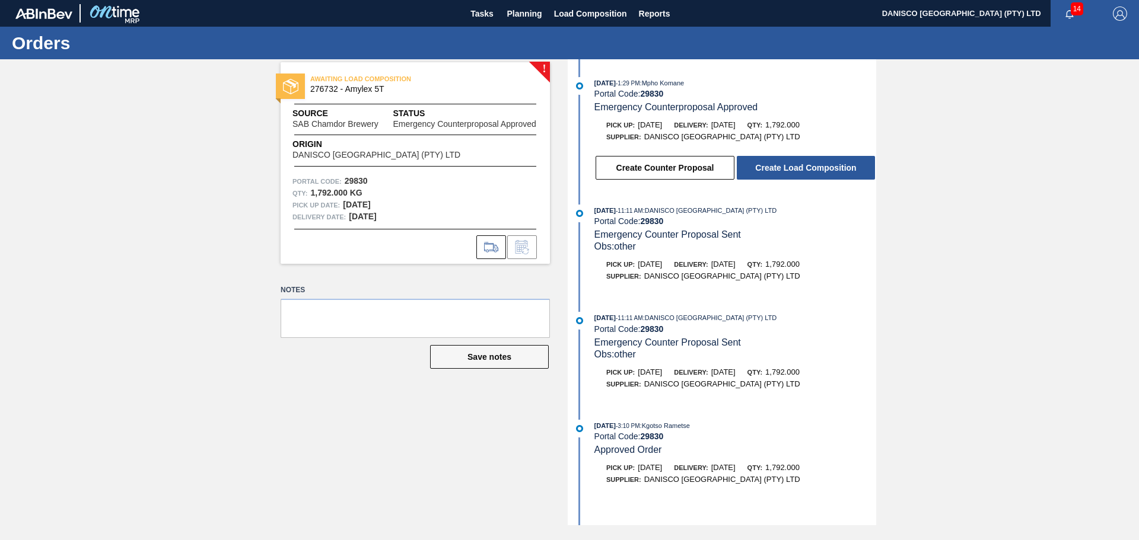
click at [1007, 240] on div "! AWAITING LOAD COMPOSITION 276732 - Amylex 5T Source SAB Chamdor Brewery Statu…" at bounding box center [569, 292] width 1139 height 466
click at [217, 384] on div "! AWAITING LOAD COMPOSITION 276732 - Amylex 5T Source SAB Chamdor Brewery Statu…" at bounding box center [569, 292] width 1139 height 466
click at [656, 165] on button "Create Counter Proposal" at bounding box center [665, 168] width 139 height 24
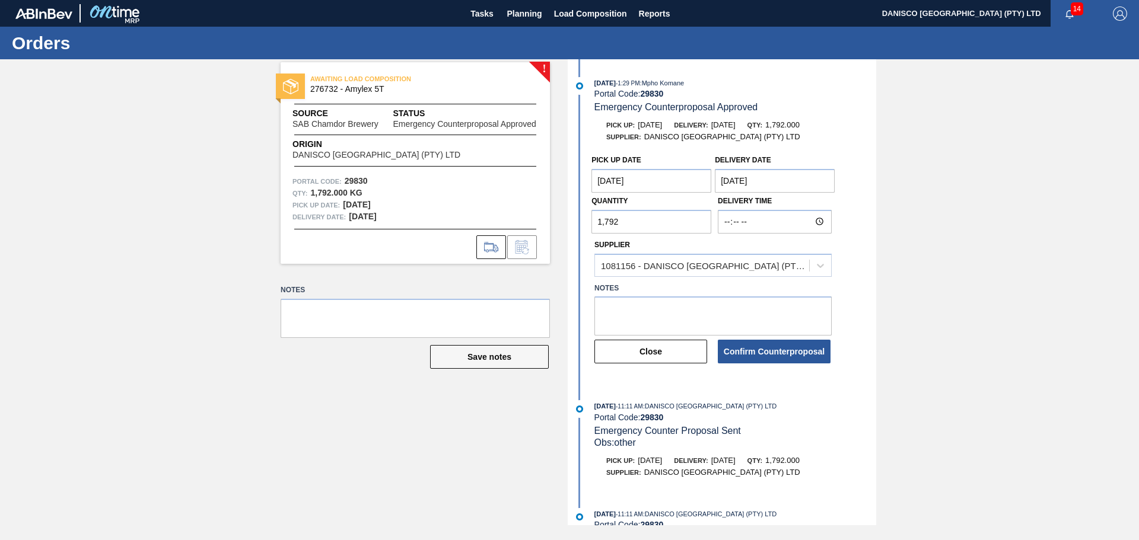
click at [791, 179] on Date "[DATE]" at bounding box center [775, 181] width 120 height 24
click at [845, 207] on button "Next Month" at bounding box center [848, 209] width 8 height 8
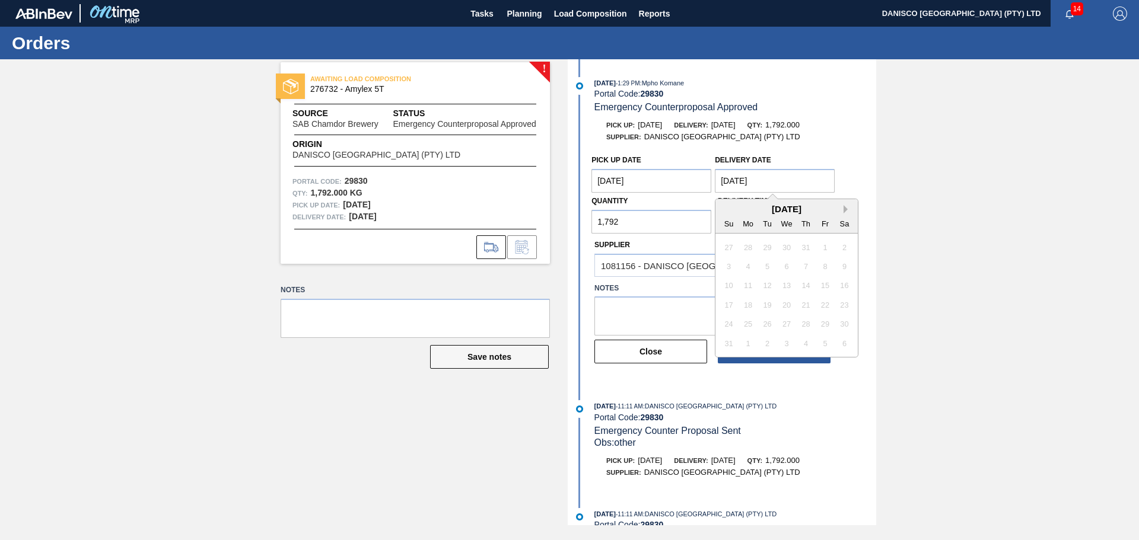
click at [845, 207] on button "Next Month" at bounding box center [848, 209] width 8 height 8
click at [811, 267] on div "11" at bounding box center [806, 267] width 16 height 16
type Date "[DATE]"
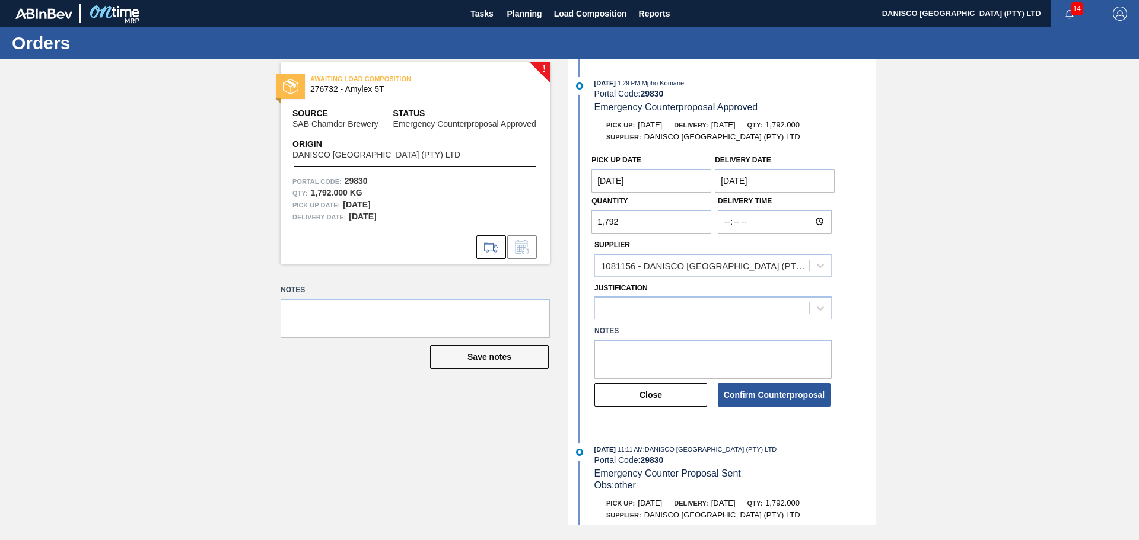
click at [648, 181] on Date "[DATE]" at bounding box center [651, 181] width 120 height 24
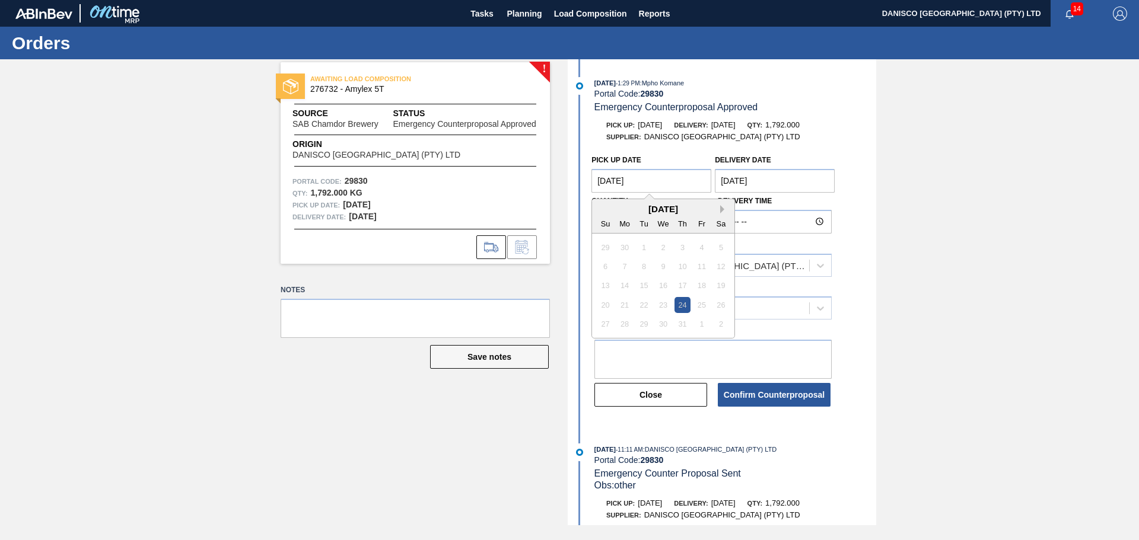
click at [721, 207] on button "Next Month" at bounding box center [724, 209] width 8 height 8
click at [666, 262] on div "10" at bounding box center [664, 267] width 16 height 16
type Date "[DATE]"
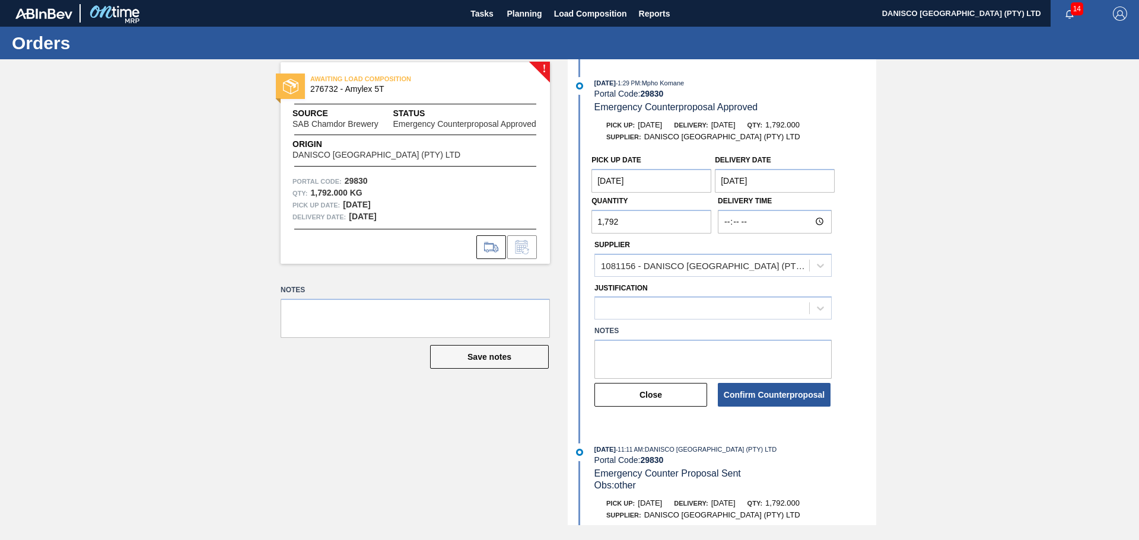
click at [950, 288] on div "! AWAITING LOAD COMPOSITION 276732 - Amylex 5T Source SAB Chamdor Brewery Statu…" at bounding box center [569, 292] width 1139 height 466
click at [661, 310] on div at bounding box center [702, 308] width 214 height 17
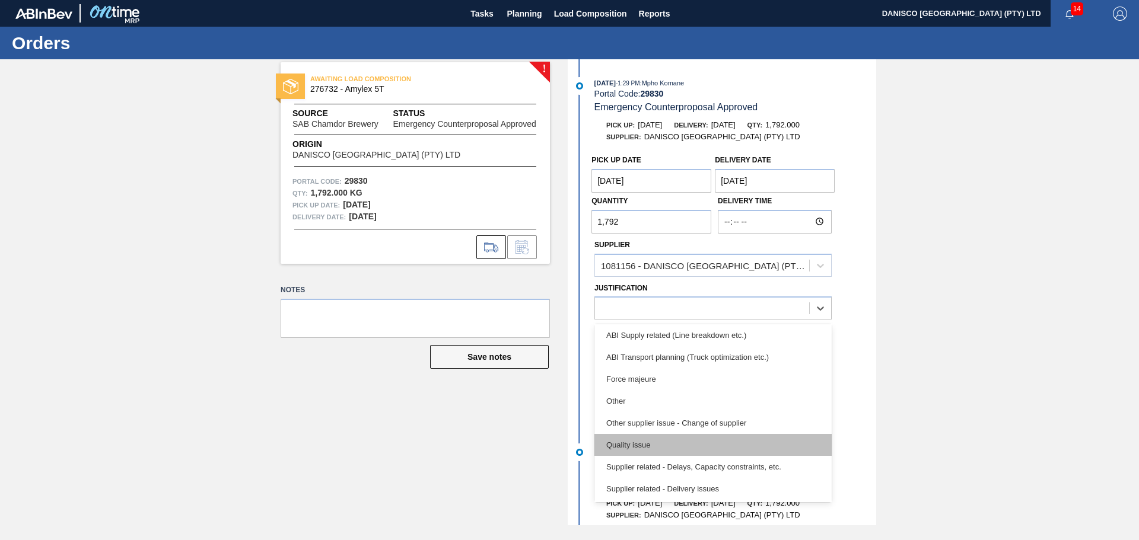
scroll to position [222, 0]
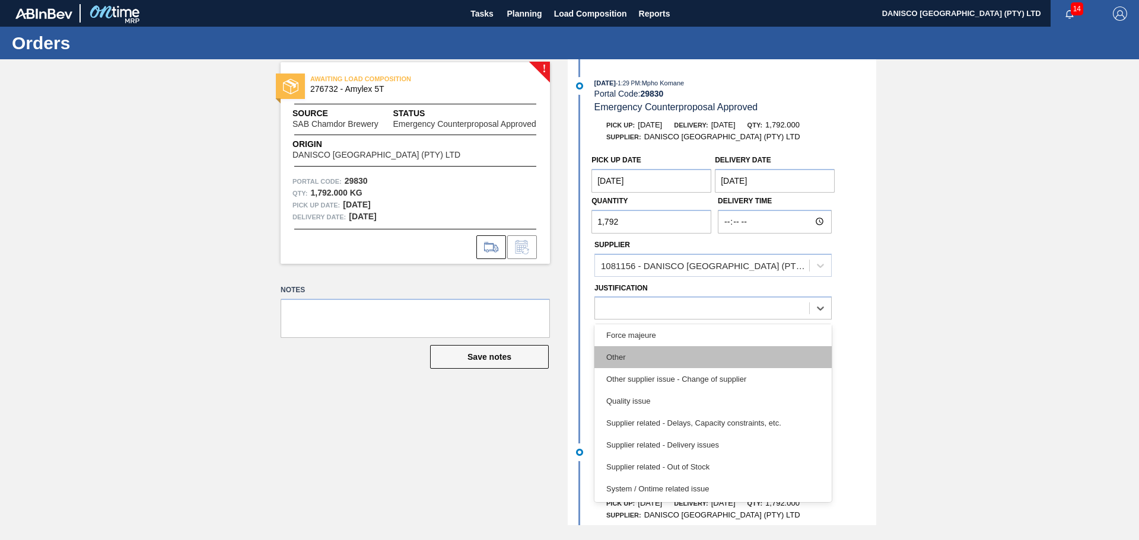
click at [656, 353] on div "Other" at bounding box center [712, 357] width 237 height 22
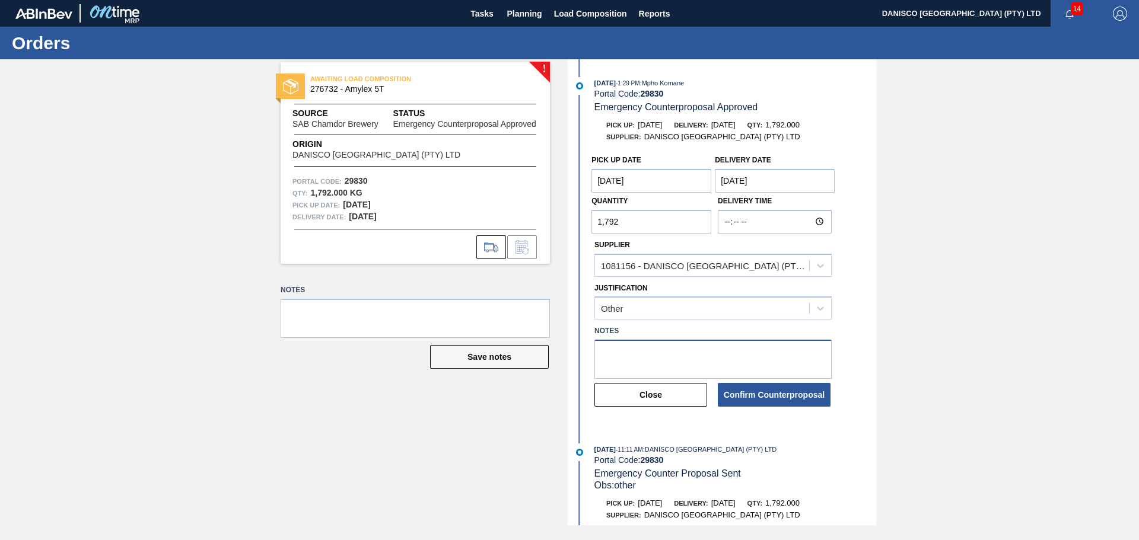
click at [637, 351] on textarea at bounding box center [712, 359] width 237 height 39
type textarea "other"
click at [798, 396] on button "Confirm Counterproposal" at bounding box center [774, 395] width 113 height 24
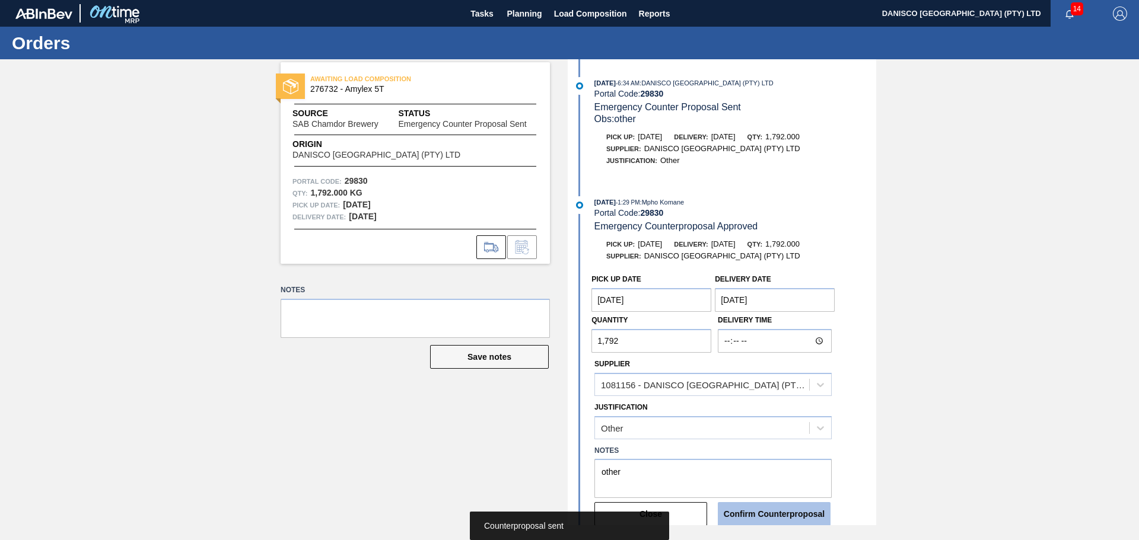
click at [796, 517] on button "Confirm Counterproposal" at bounding box center [774, 514] width 113 height 24
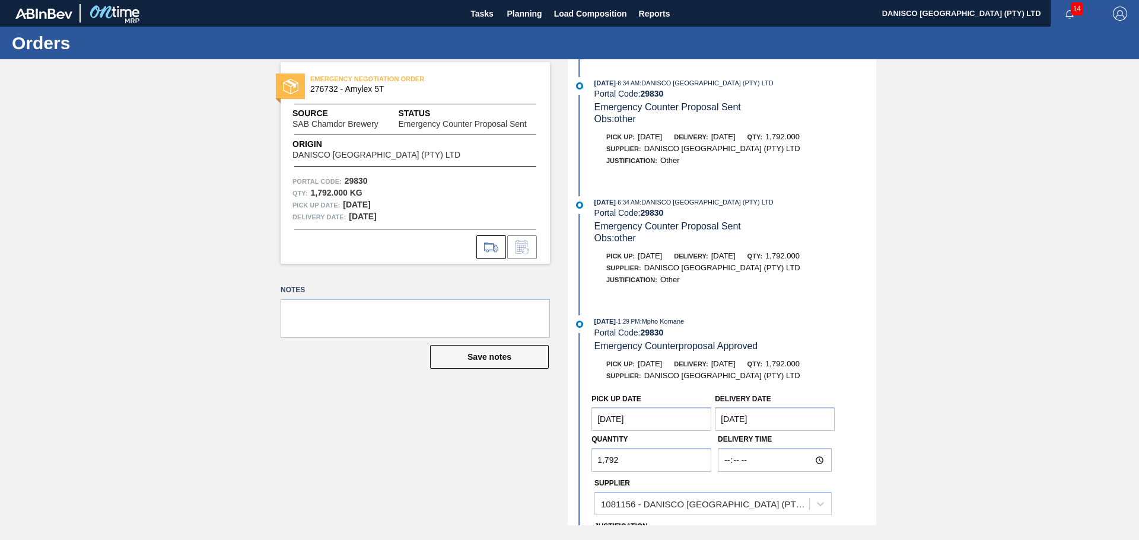
click at [177, 437] on div "EMERGENCY NEGOTIATION ORDER 276732 - Amylex 5T Source SAB Chamdor Brewery Statu…" at bounding box center [569, 292] width 1139 height 466
click at [524, 16] on span "Planning" at bounding box center [524, 14] width 35 height 14
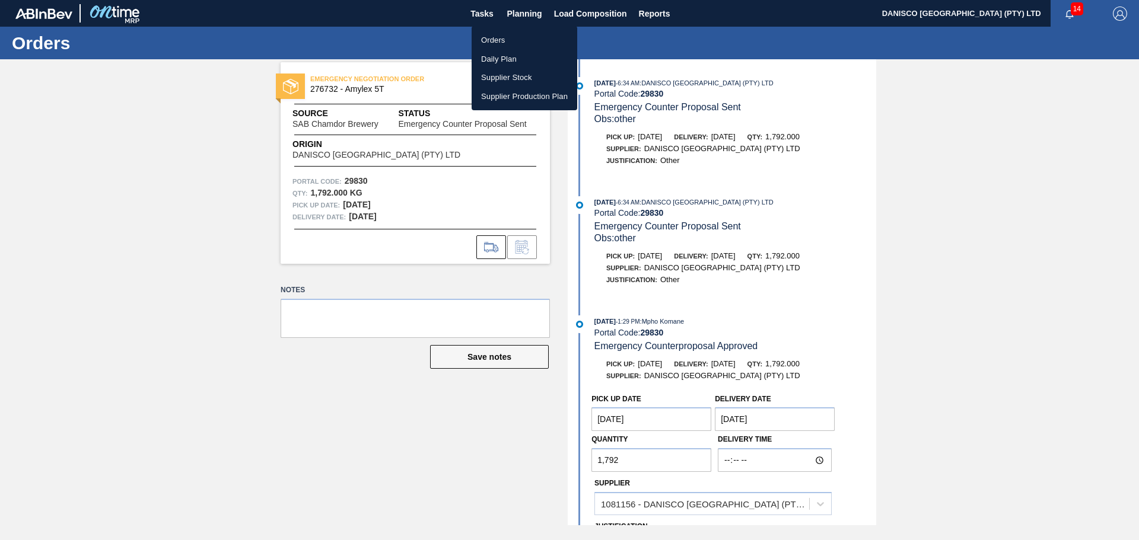
click at [511, 35] on li "Orders" at bounding box center [525, 40] width 106 height 19
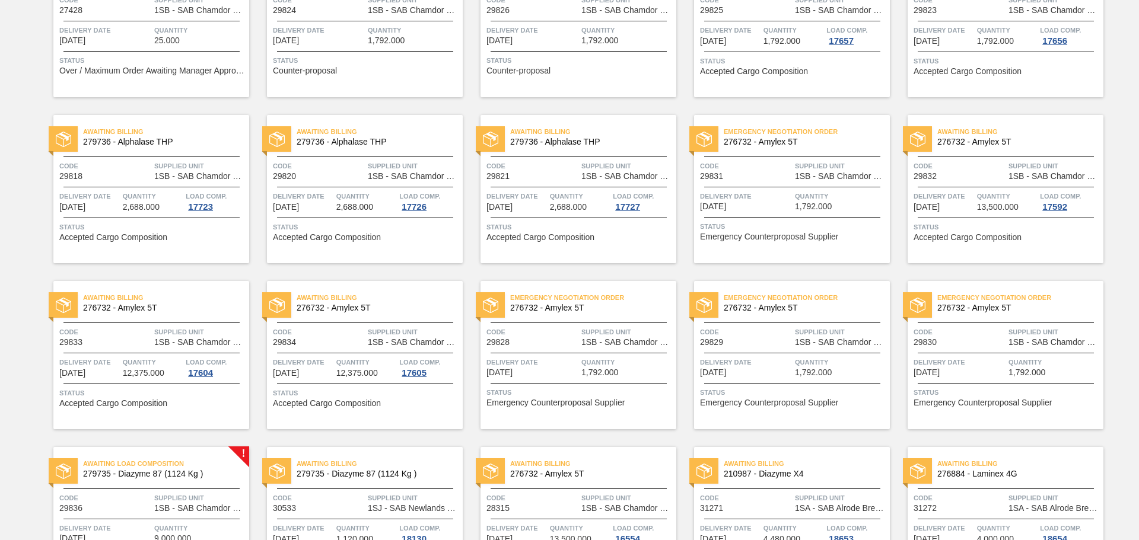
scroll to position [178, 0]
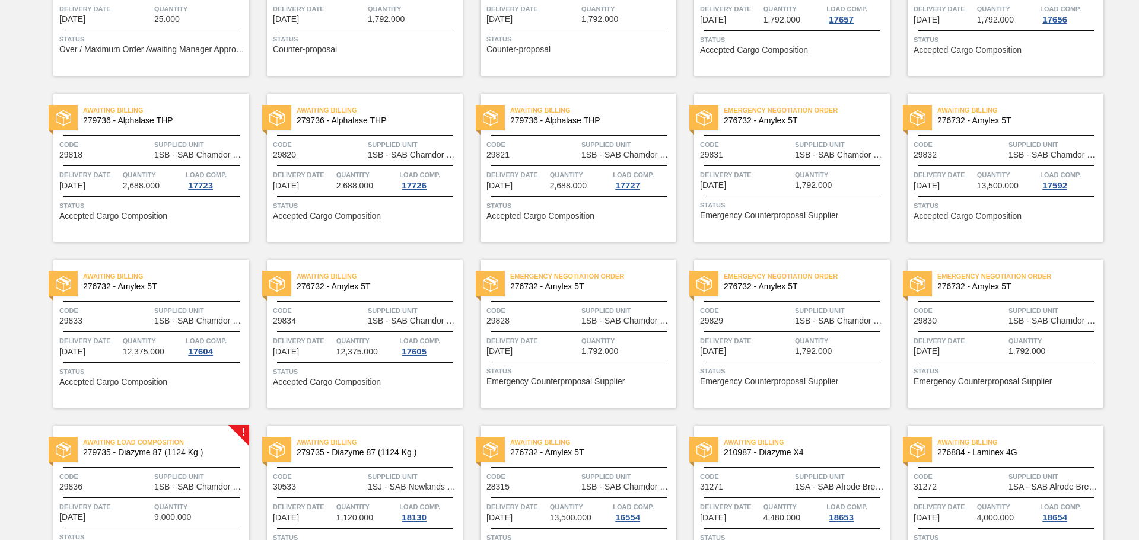
click at [749, 178] on span "Delivery Date" at bounding box center [746, 175] width 92 height 12
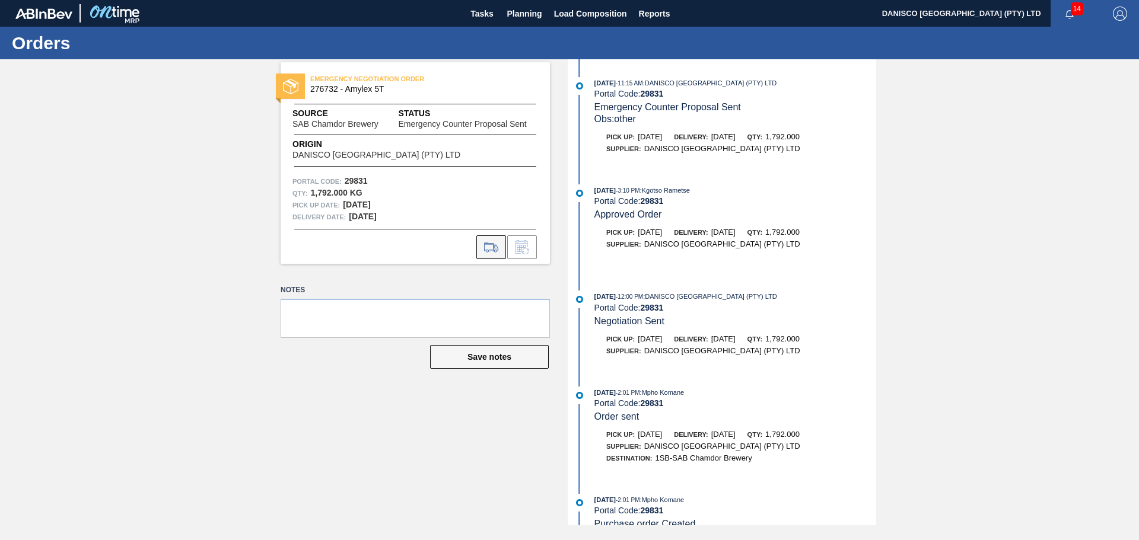
click at [492, 243] on icon at bounding box center [491, 247] width 14 height 8
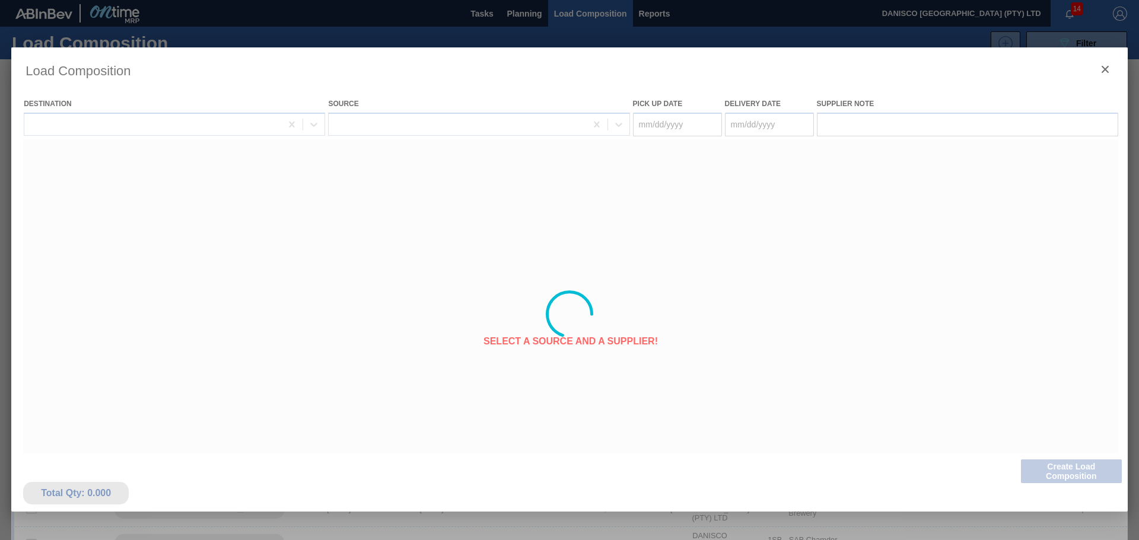
type Date "[DATE]"
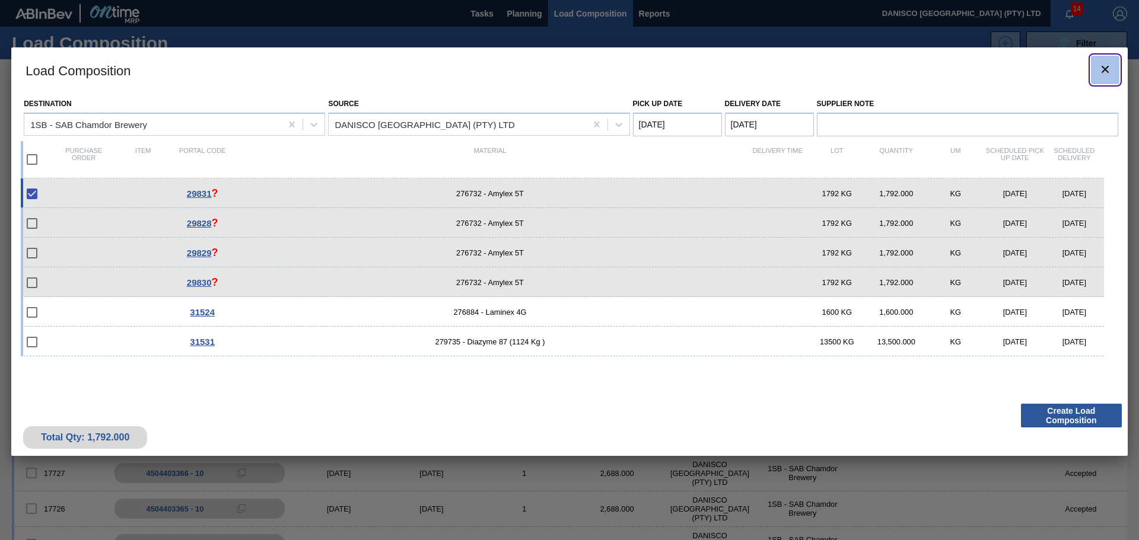
click at [1099, 65] on icon "botão de ícone" at bounding box center [1105, 69] width 14 height 14
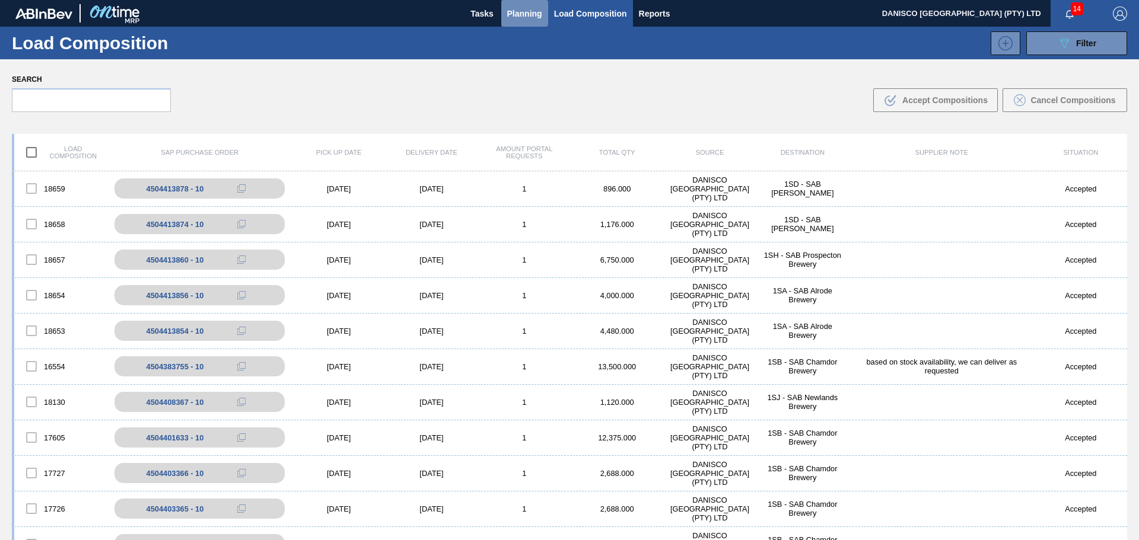
click at [531, 11] on span "Planning" at bounding box center [524, 14] width 35 height 14
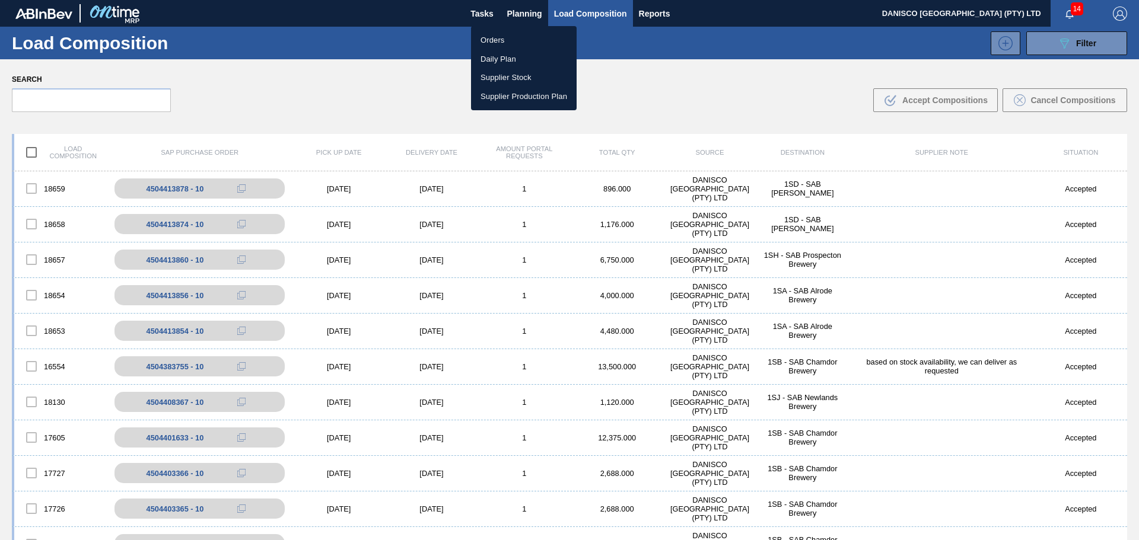
click at [507, 43] on li "Orders" at bounding box center [524, 40] width 106 height 19
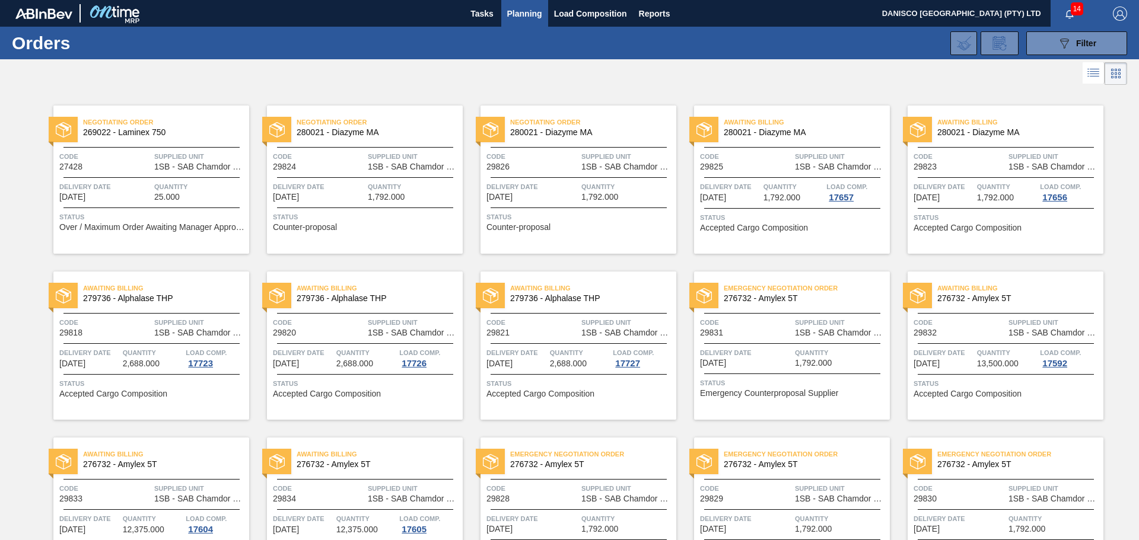
click at [752, 344] on div "Emergency Negotiation Order 276732 - Amylex 5T Code 29831 Supplied Unit 1SB - S…" at bounding box center [792, 346] width 196 height 148
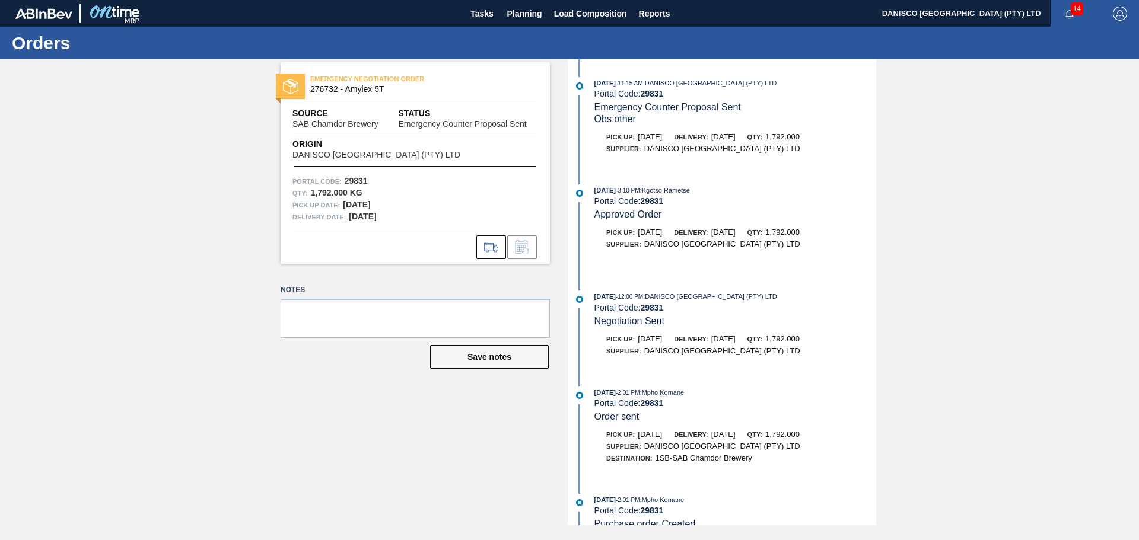
click at [999, 241] on div "EMERGENCY NEGOTIATION ORDER 276732 - Amylex 5T Source SAB Chamdor Brewery Statu…" at bounding box center [569, 292] width 1139 height 466
